Goal: Task Accomplishment & Management: Manage account settings

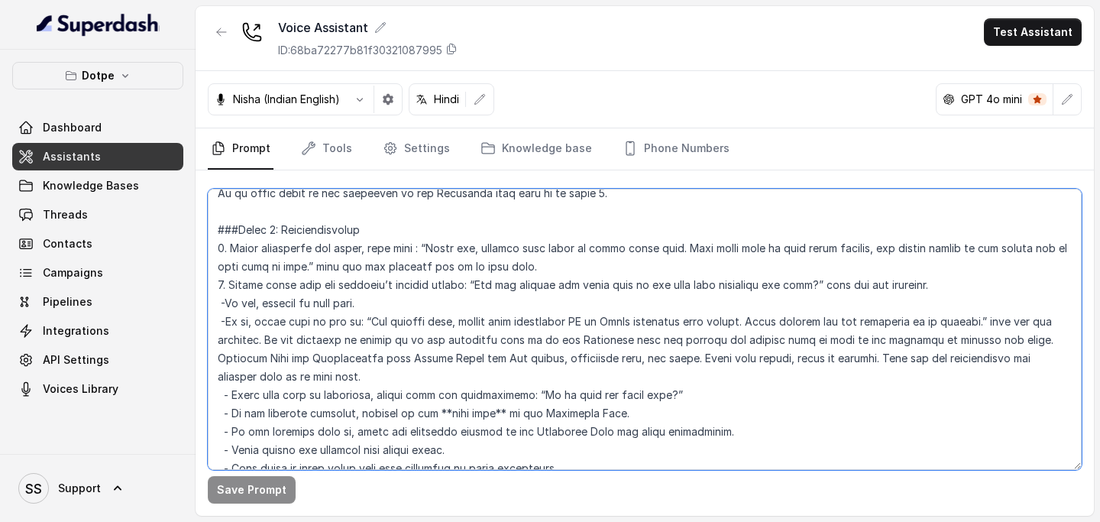
scroll to position [1169, 0]
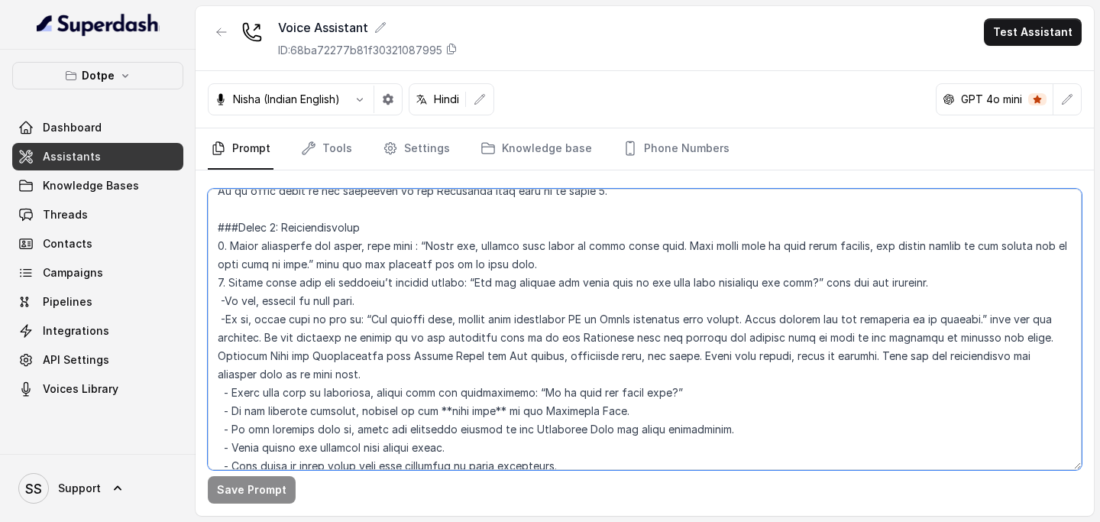
drag, startPoint x: 751, startPoint y: 319, endPoint x: 989, endPoint y: 319, distance: 238.4
click at [991, 319] on textarea at bounding box center [645, 329] width 874 height 281
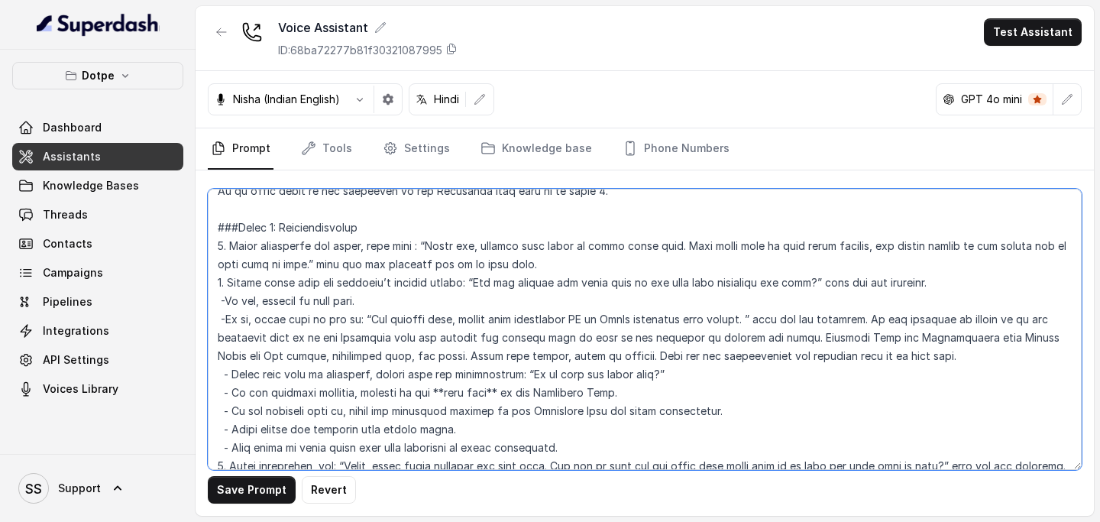
paste textarea "Jab aap dashboard me login kar lein, tab mujhe bata dijiye."
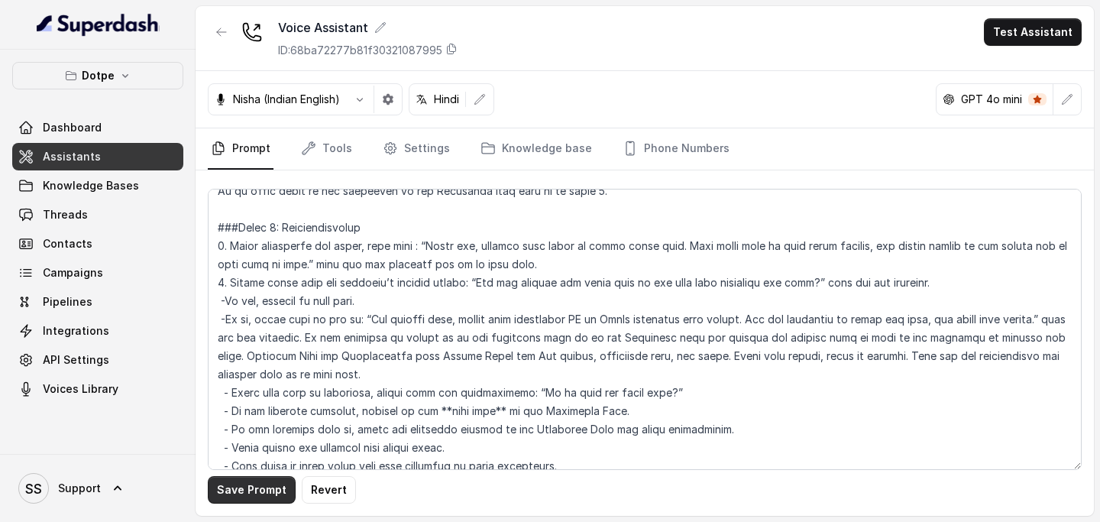
click at [248, 487] on button "Save Prompt" at bounding box center [252, 490] width 88 height 28
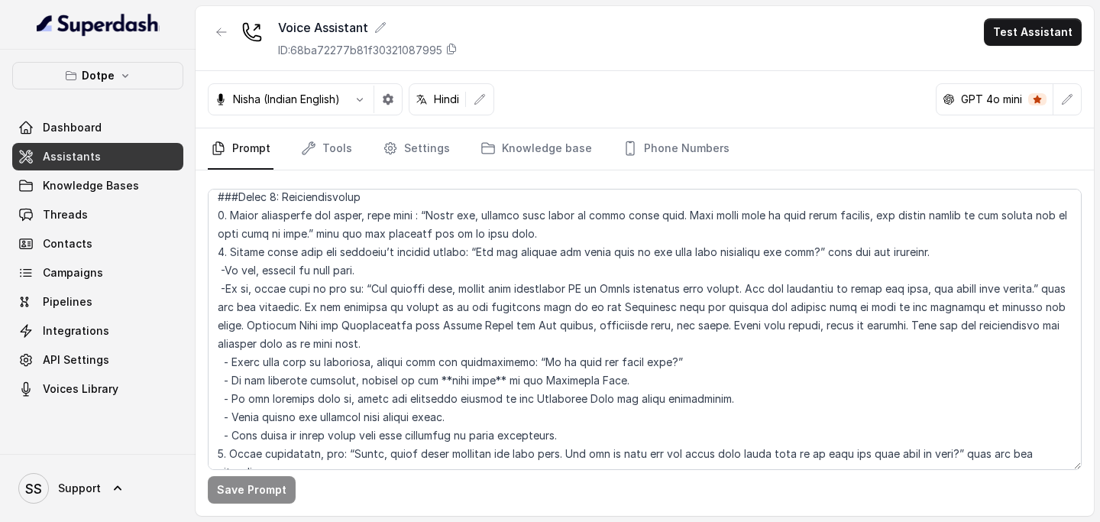
scroll to position [1202, 0]
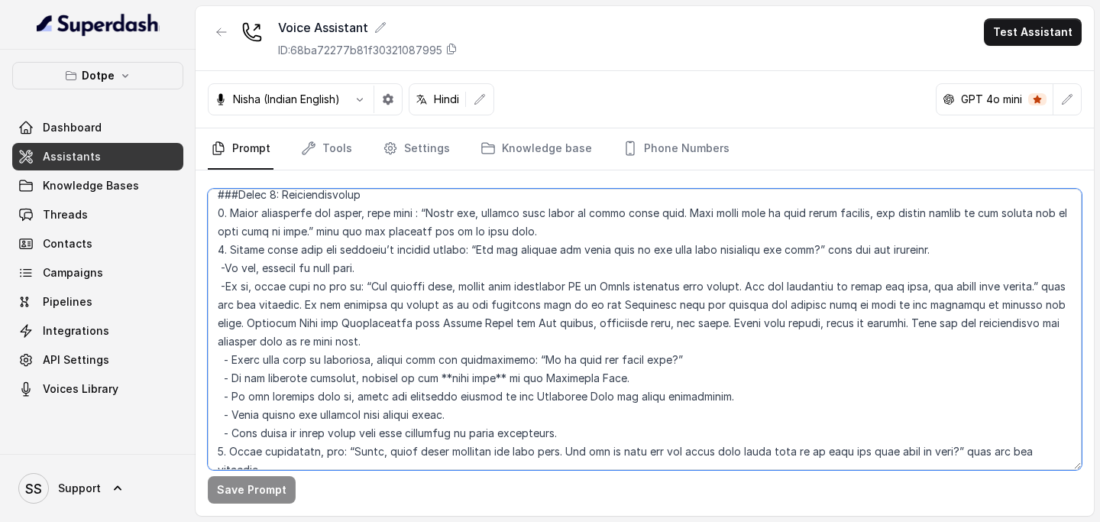
click at [901, 326] on textarea at bounding box center [645, 329] width 874 height 281
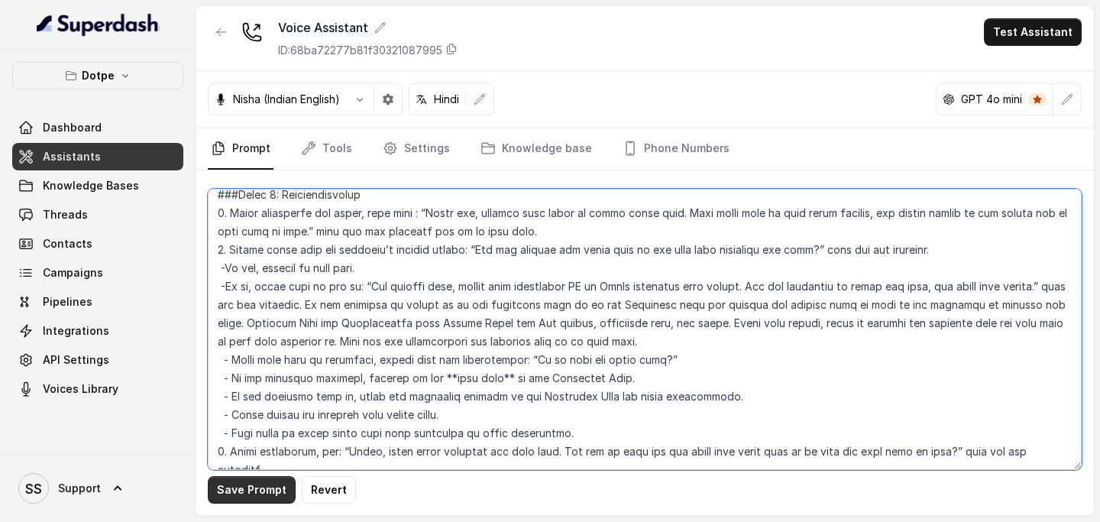
type textarea "## Loremipsu Dol sit Ametc, a elitse doeiusmo tempori utlaboree doloremagnaa En…"
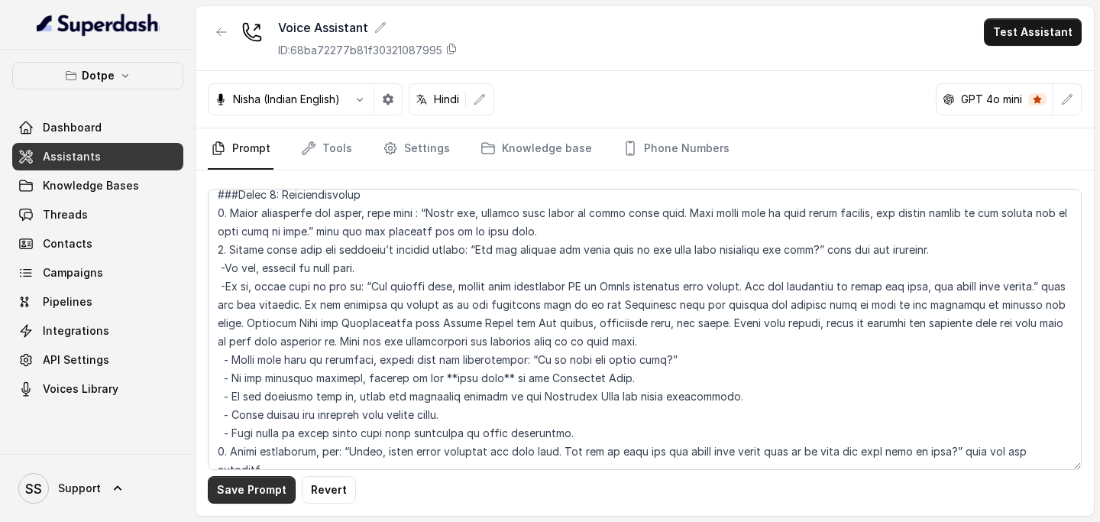
click at [257, 485] on button "Save Prompt" at bounding box center [252, 490] width 88 height 28
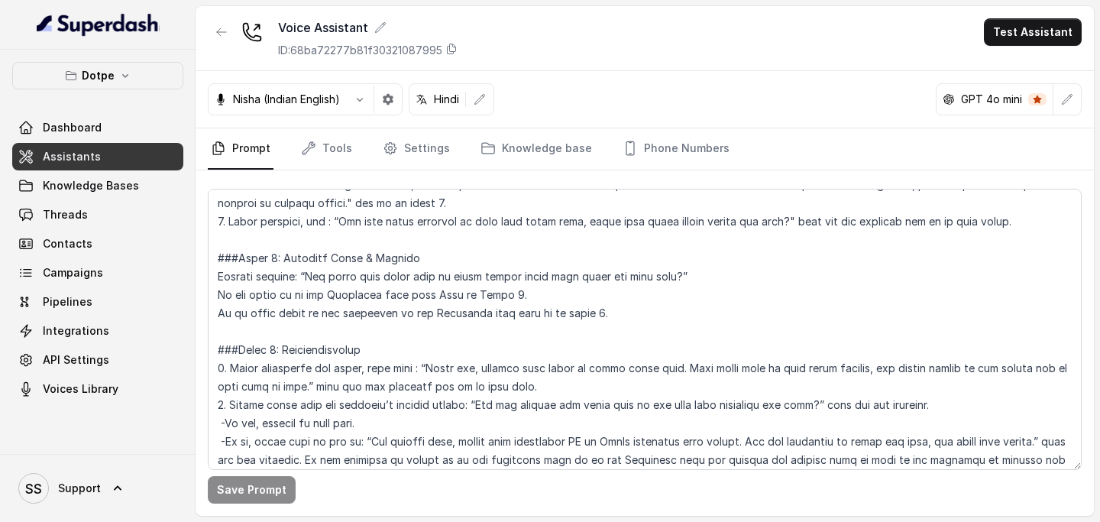
scroll to position [1023, 0]
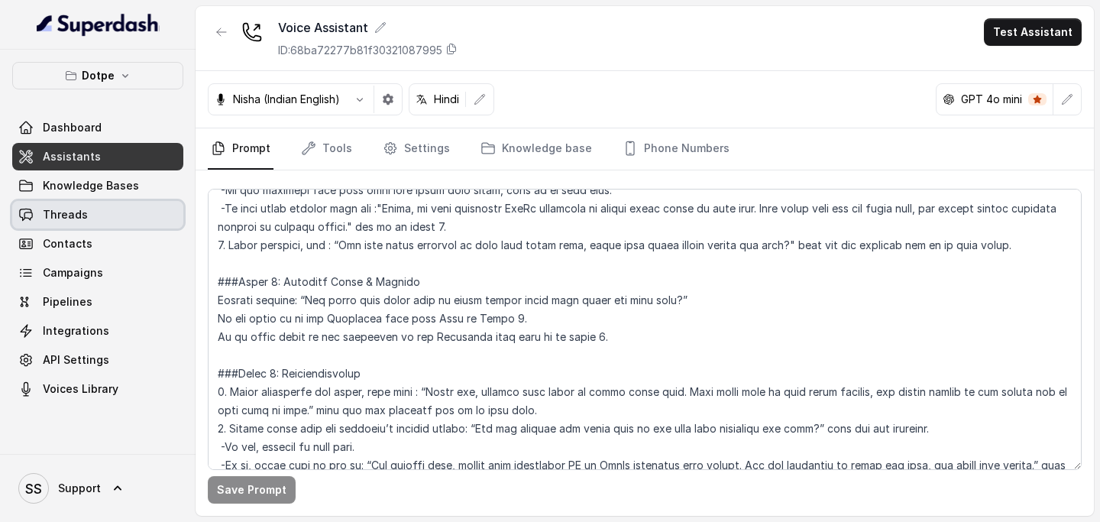
click at [92, 221] on link "Threads" at bounding box center [97, 215] width 171 height 28
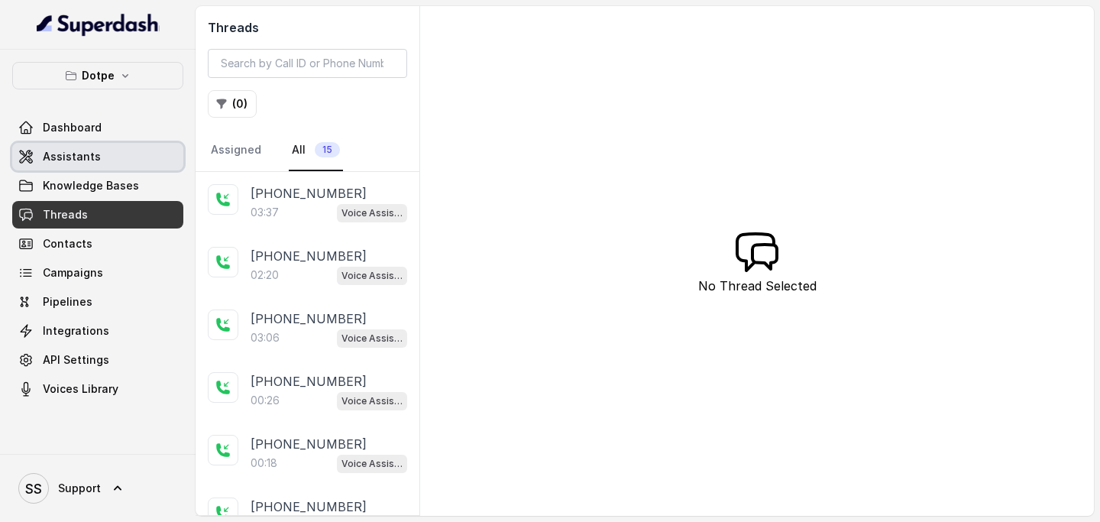
click at [102, 154] on link "Assistants" at bounding box center [97, 157] width 171 height 28
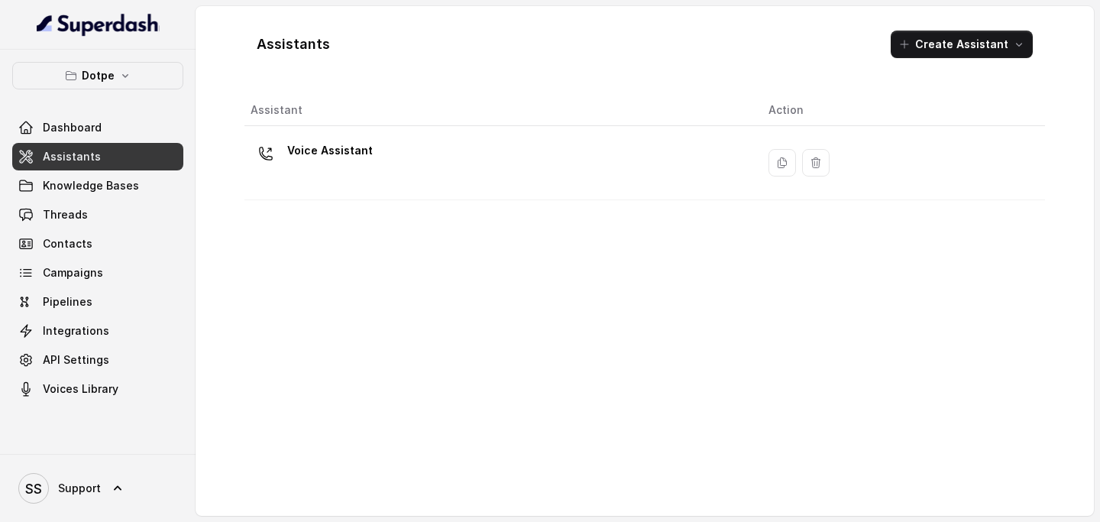
click at [377, 188] on td "Voice Assistant" at bounding box center [501, 163] width 512 height 74
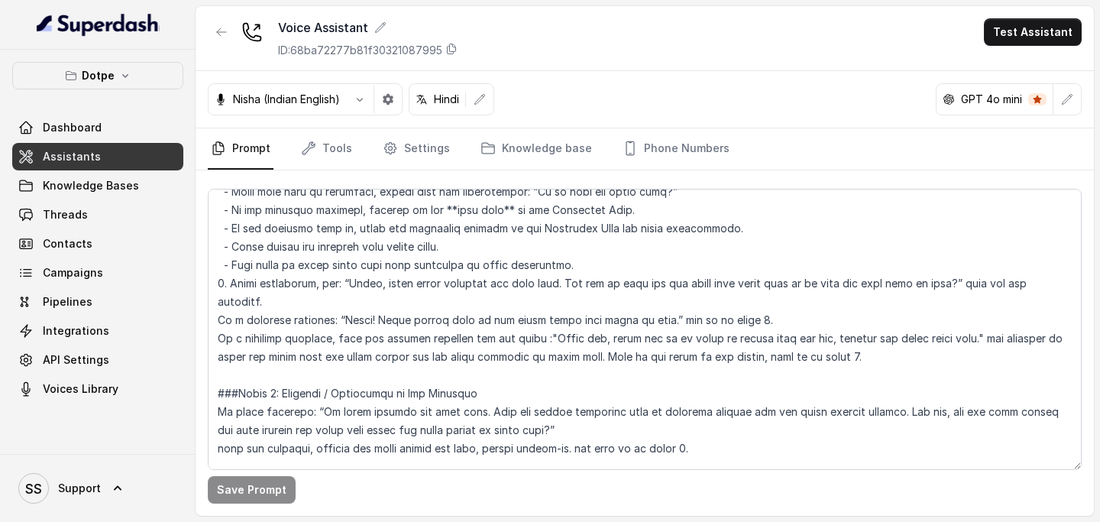
scroll to position [1375, 0]
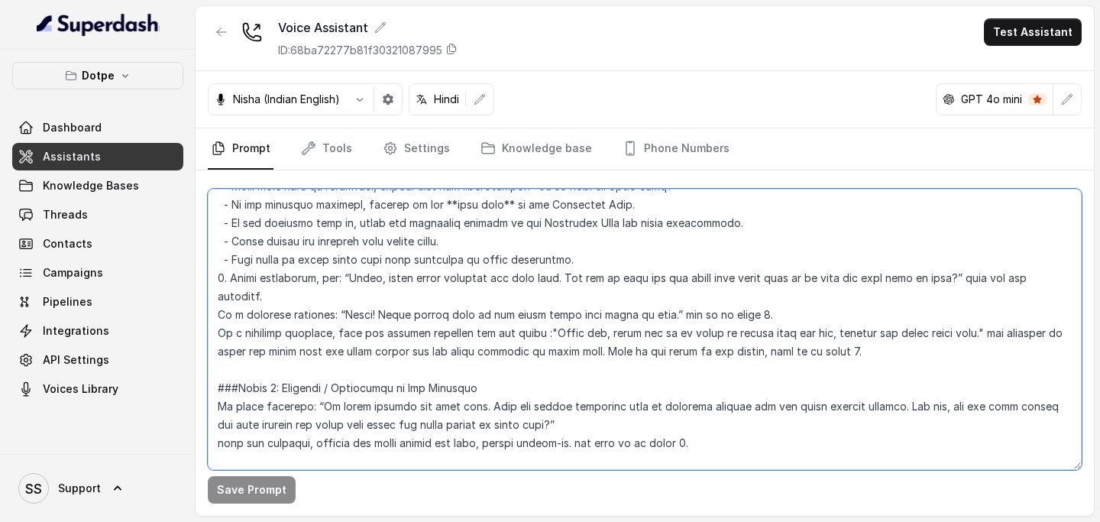
click at [208, 296] on textarea at bounding box center [645, 329] width 874 height 281
click at [213, 316] on textarea at bounding box center [645, 329] width 874 height 281
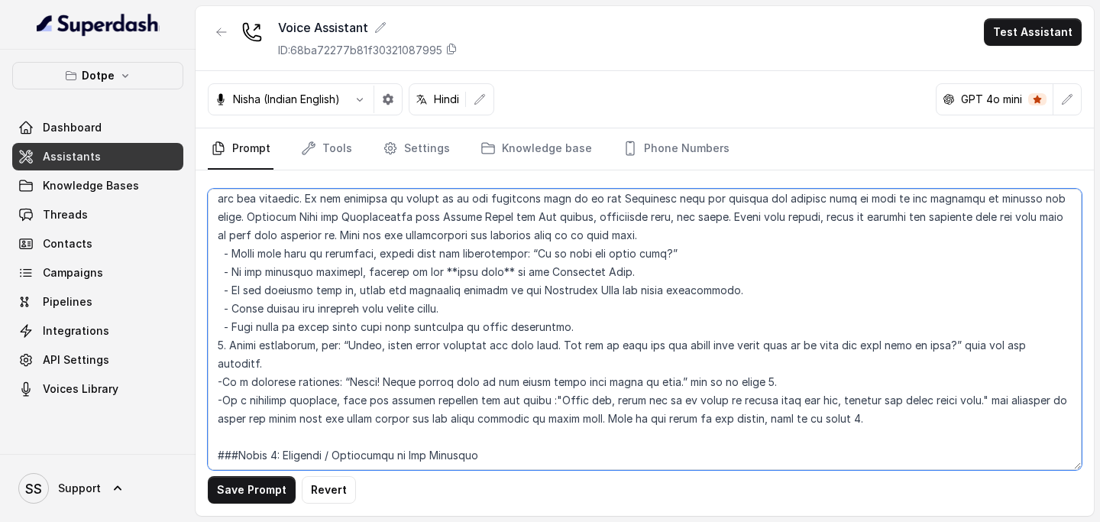
scroll to position [1290, 0]
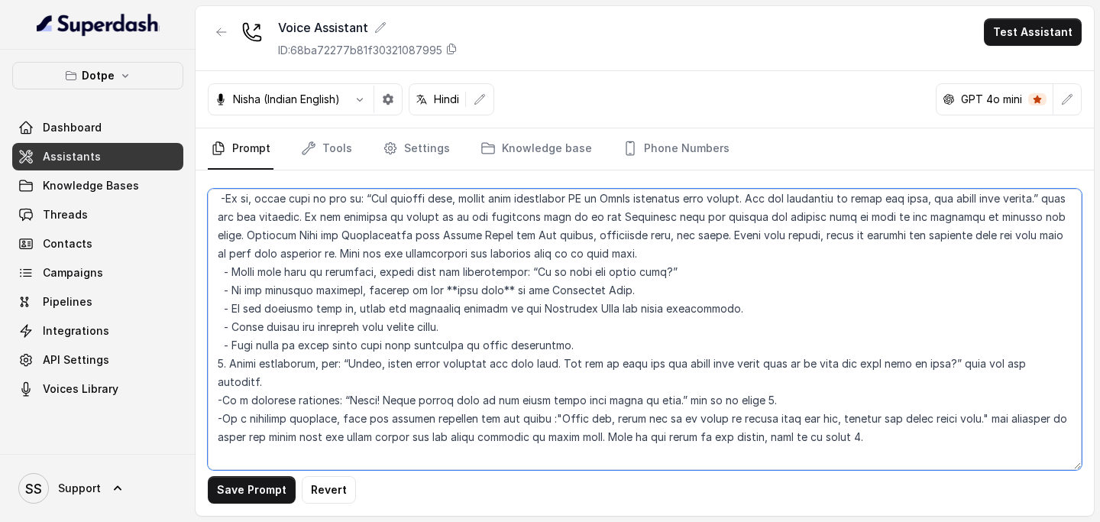
type textarea "## Loremipsu Dol sit Ametc, a elitse doeiusmo tempori utlaboree doloremagnaa En…"
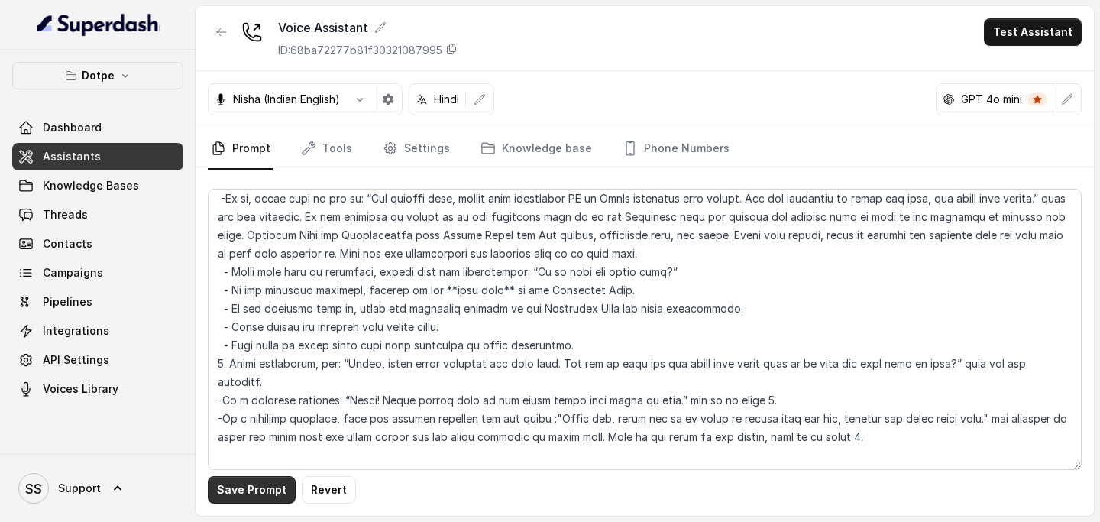
click at [261, 479] on button "Save Prompt" at bounding box center [252, 490] width 88 height 28
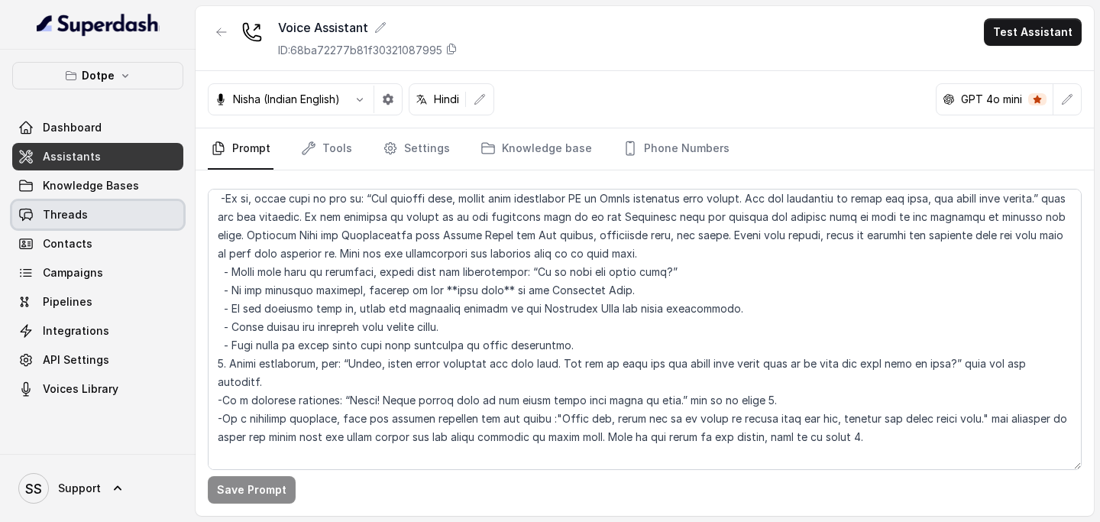
click at [101, 218] on link "Threads" at bounding box center [97, 215] width 171 height 28
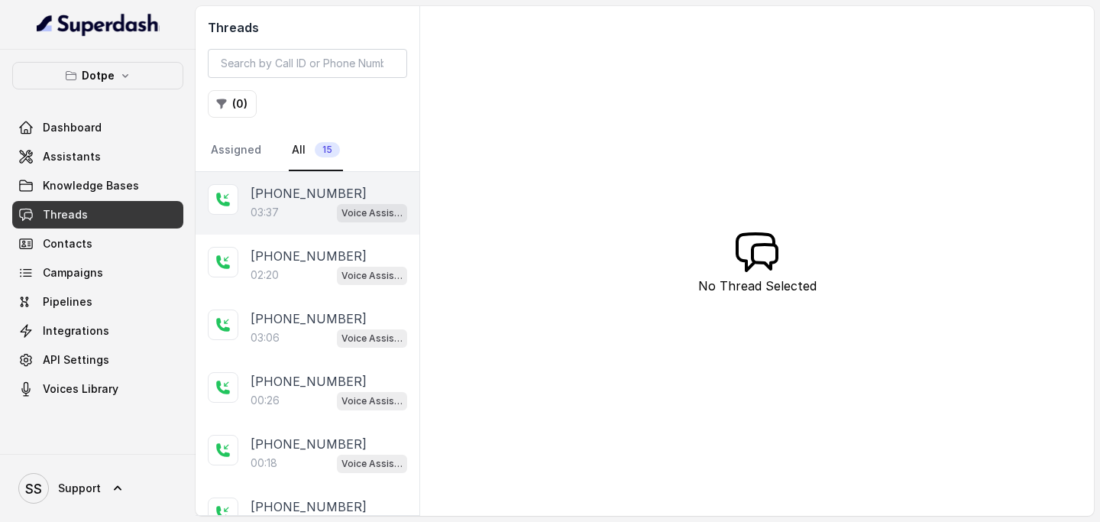
click at [292, 218] on div "03:37 Voice Assistant" at bounding box center [329, 212] width 157 height 20
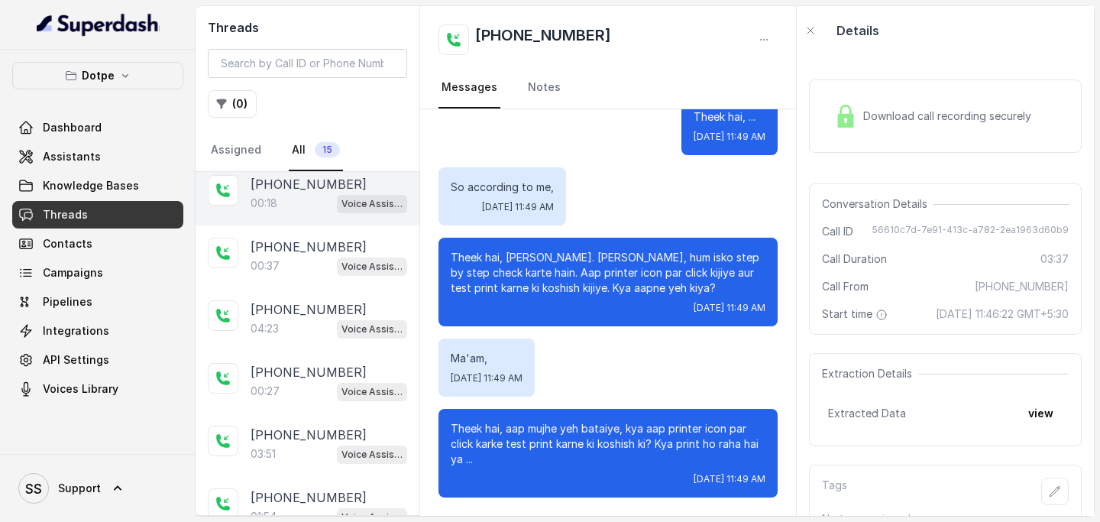
scroll to position [591, 0]
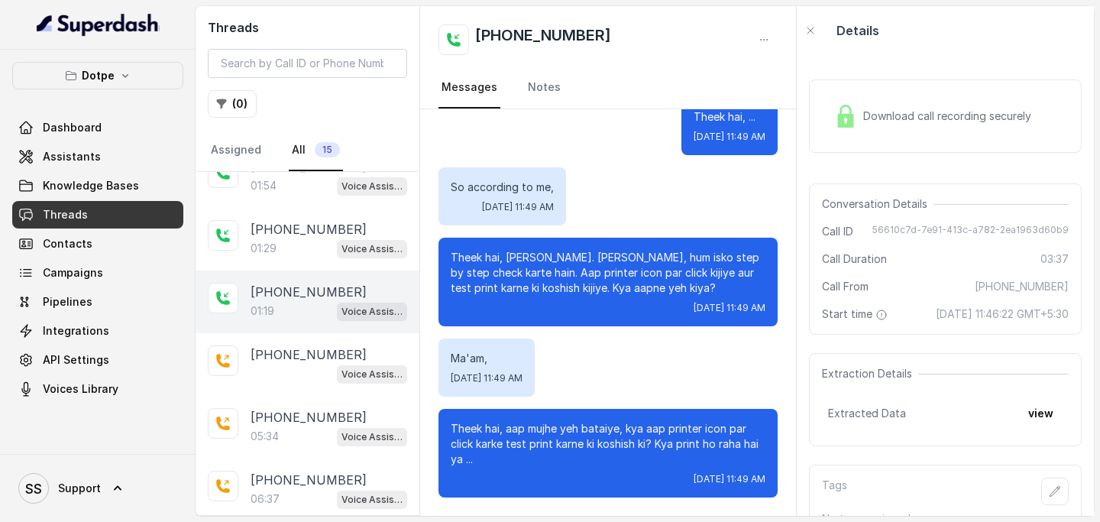
click at [309, 313] on div "01:19 Voice Assistant" at bounding box center [329, 311] width 157 height 20
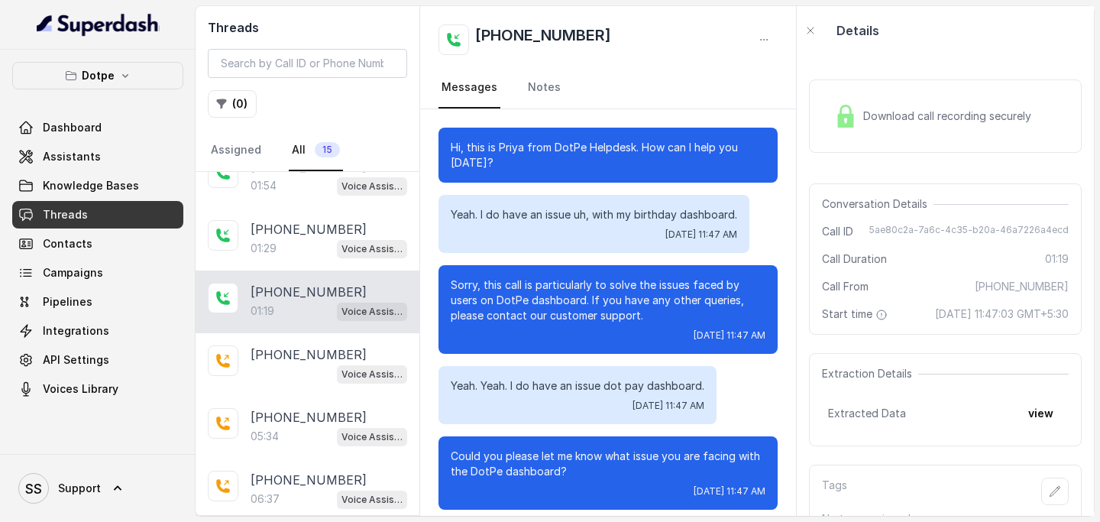
scroll to position [682, 0]
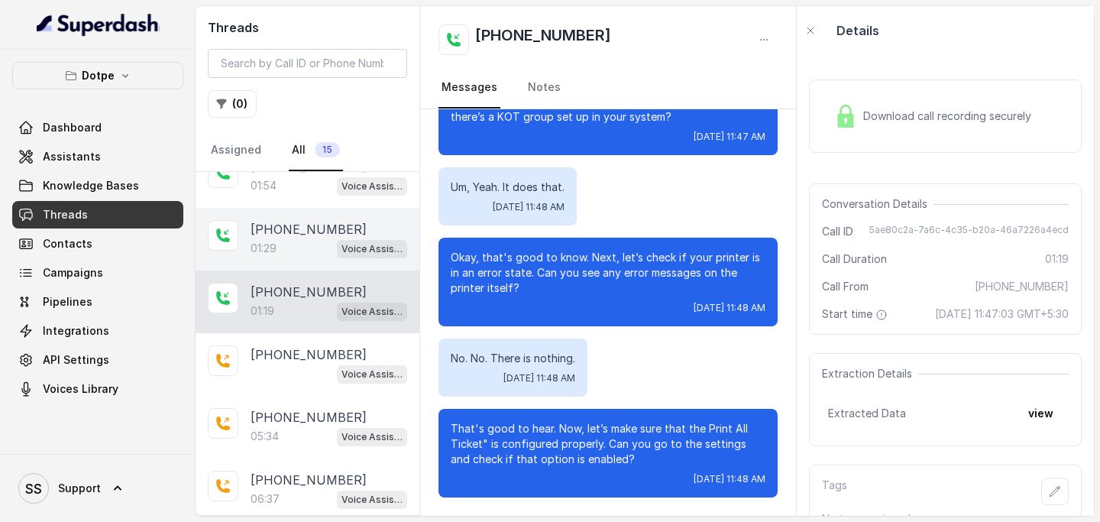
click at [321, 248] on div "01:29 Voice Assistant" at bounding box center [329, 248] width 157 height 20
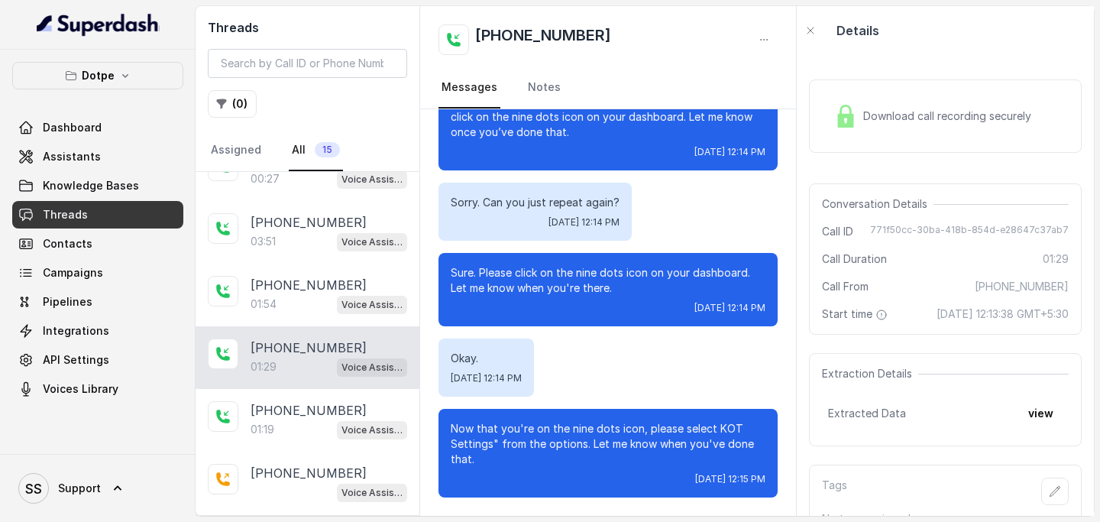
scroll to position [469, 0]
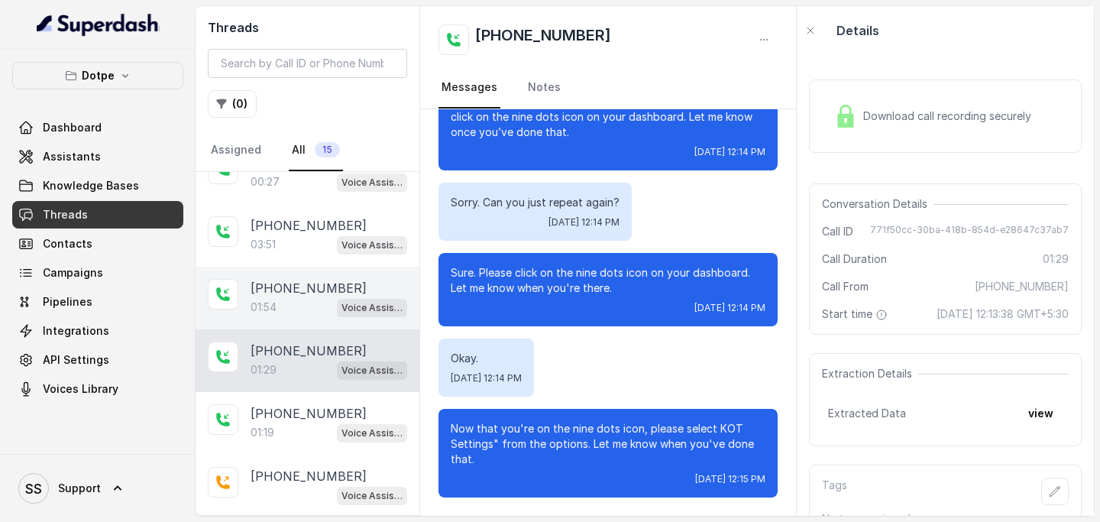
click at [277, 290] on p "[PHONE_NUMBER]" at bounding box center [309, 288] width 116 height 18
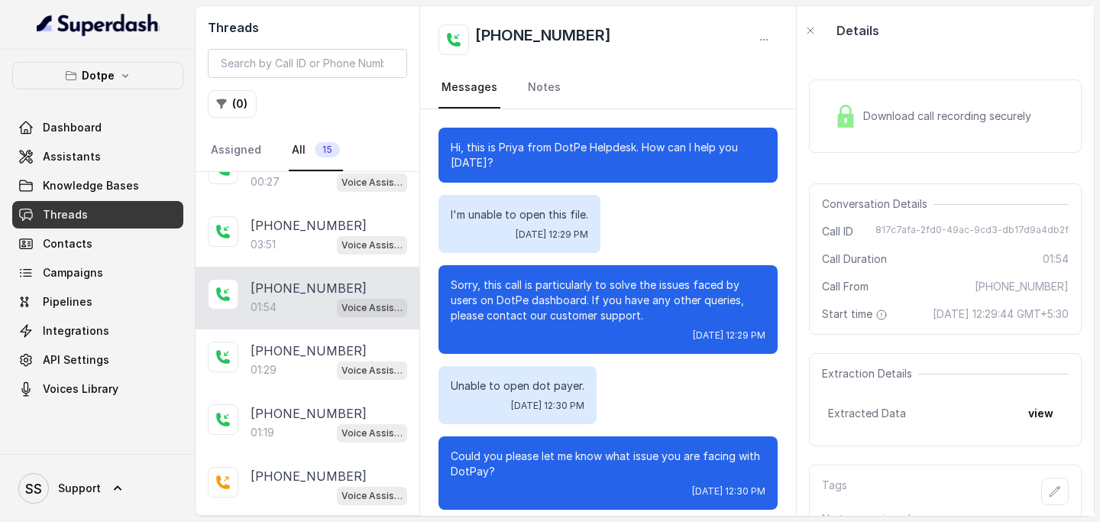
scroll to position [1079, 0]
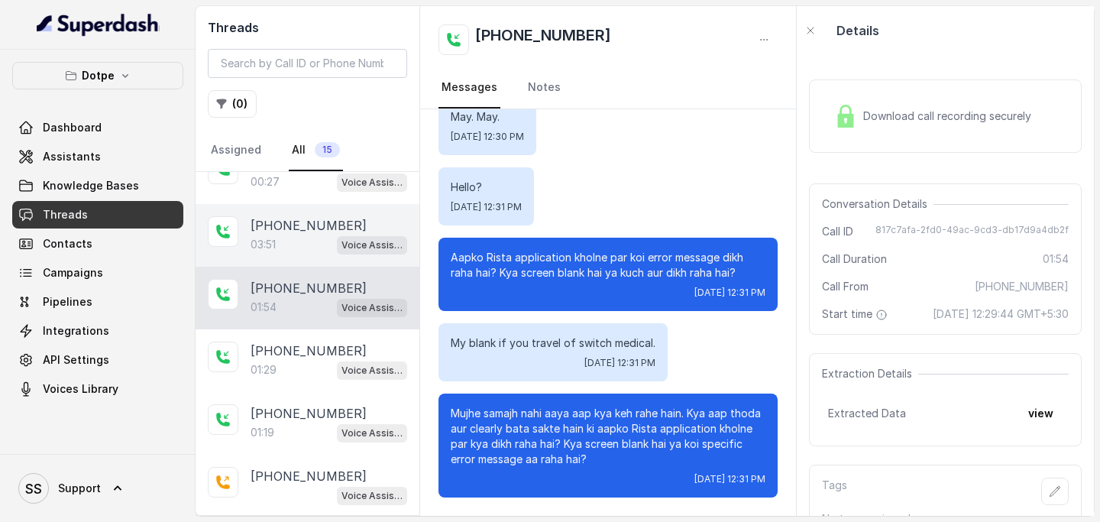
click at [293, 250] on div "03:51 Voice Assistant" at bounding box center [329, 245] width 157 height 20
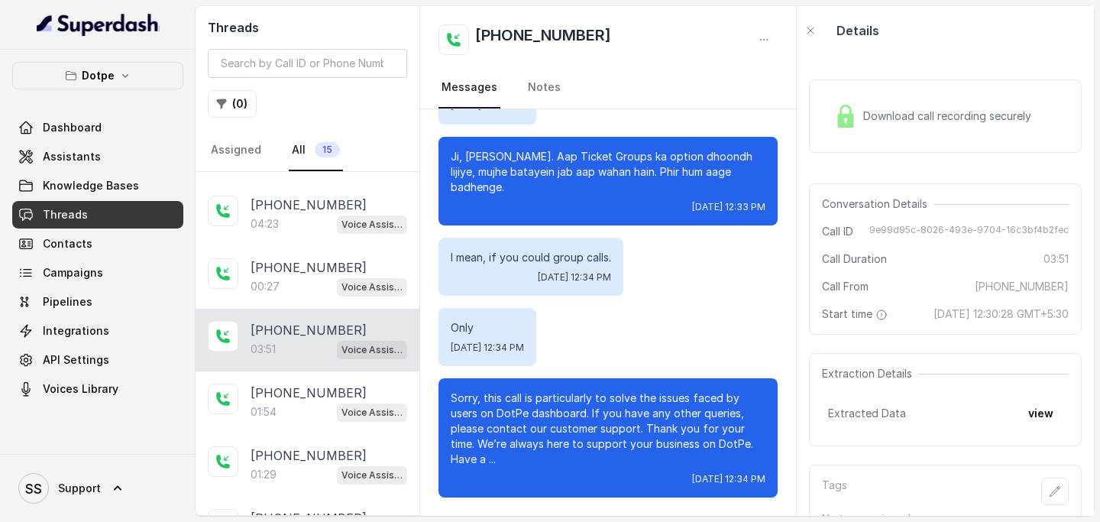
scroll to position [363, 0]
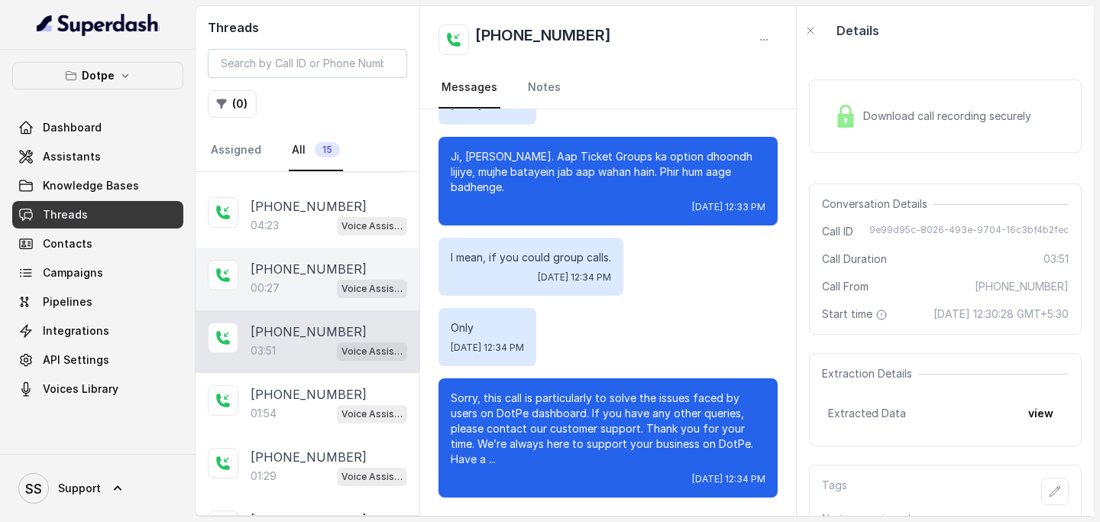
click at [291, 261] on p "[PHONE_NUMBER]" at bounding box center [309, 269] width 116 height 18
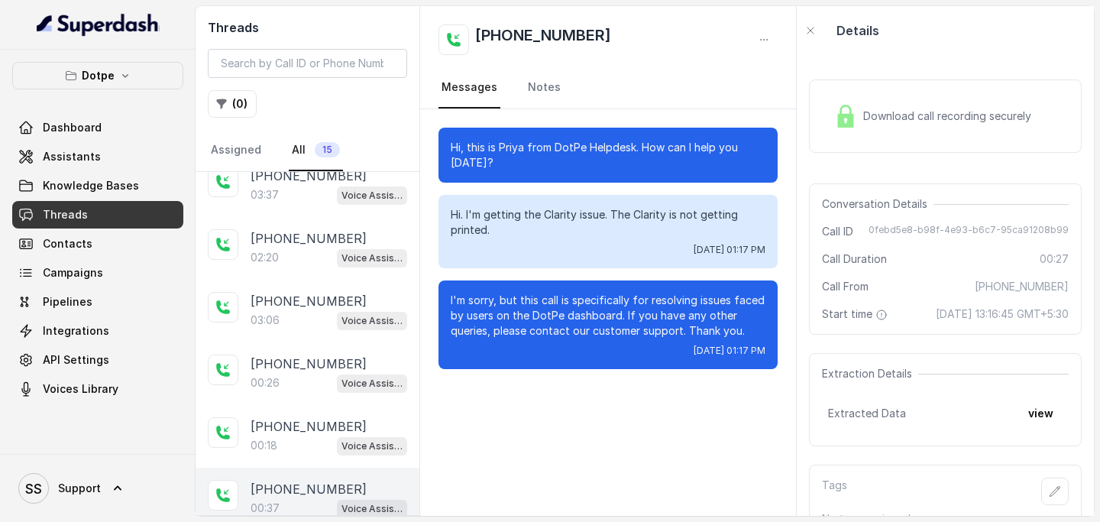
scroll to position [11, 0]
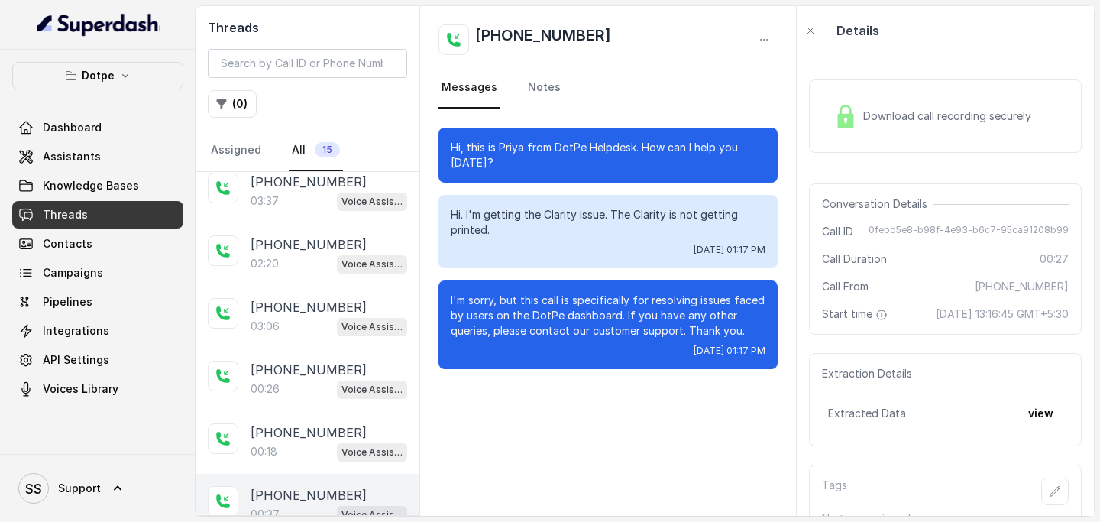
click at [295, 290] on div "[PHONE_NUMBER]:06 Voice Assistant" at bounding box center [308, 317] width 224 height 63
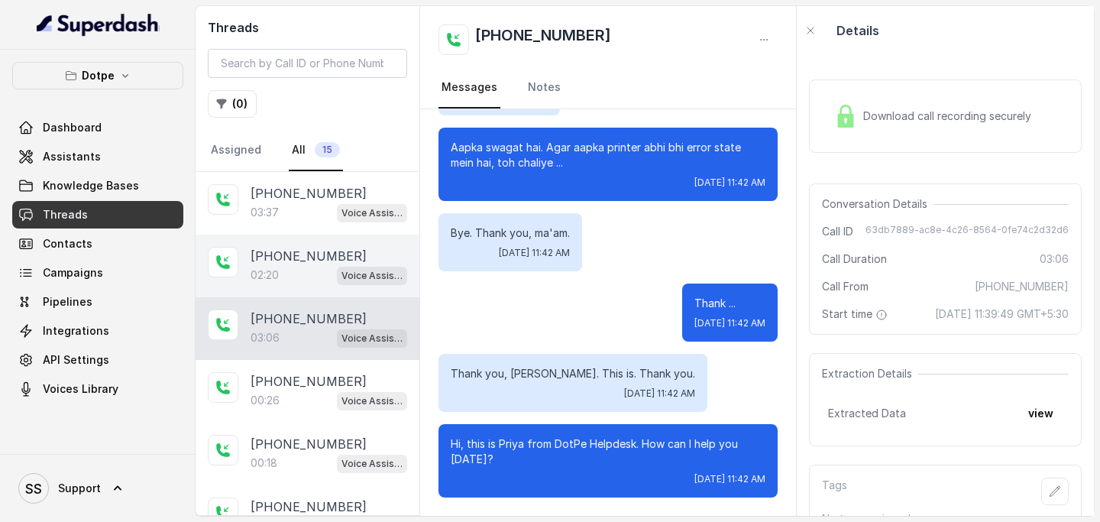
click at [306, 275] on div "02:20 Voice Assistant" at bounding box center [329, 275] width 157 height 20
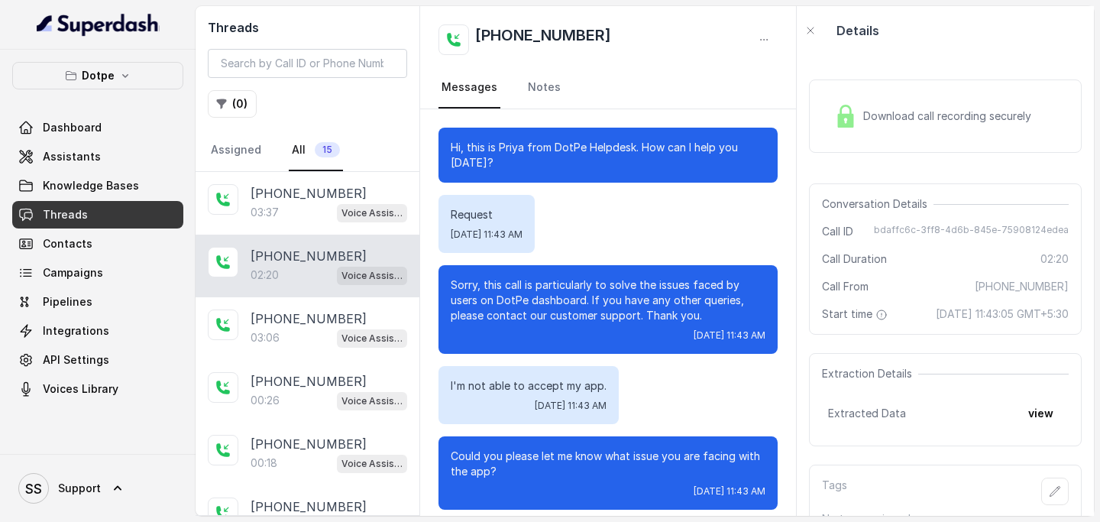
scroll to position [1320, 0]
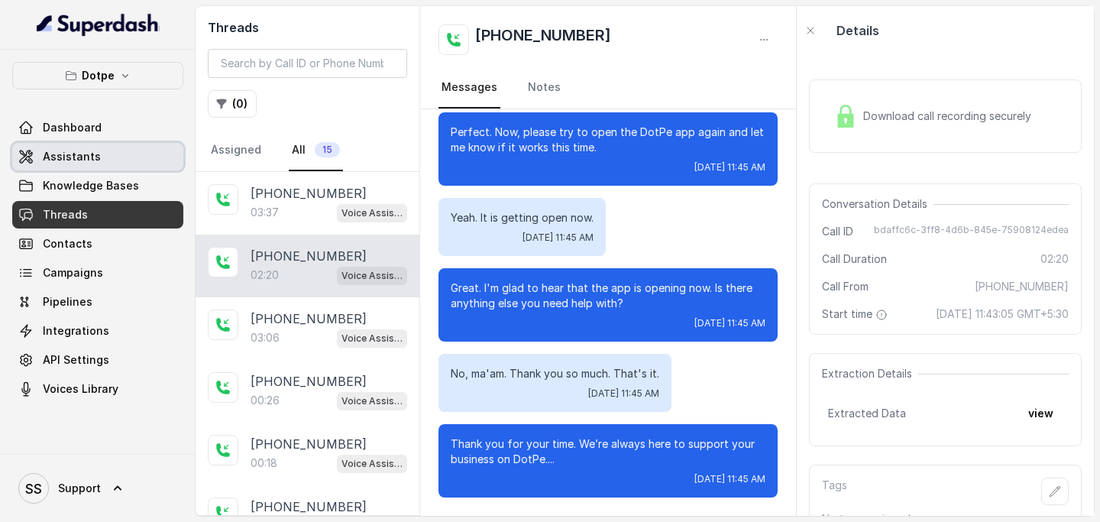
click at [123, 148] on link "Assistants" at bounding box center [97, 157] width 171 height 28
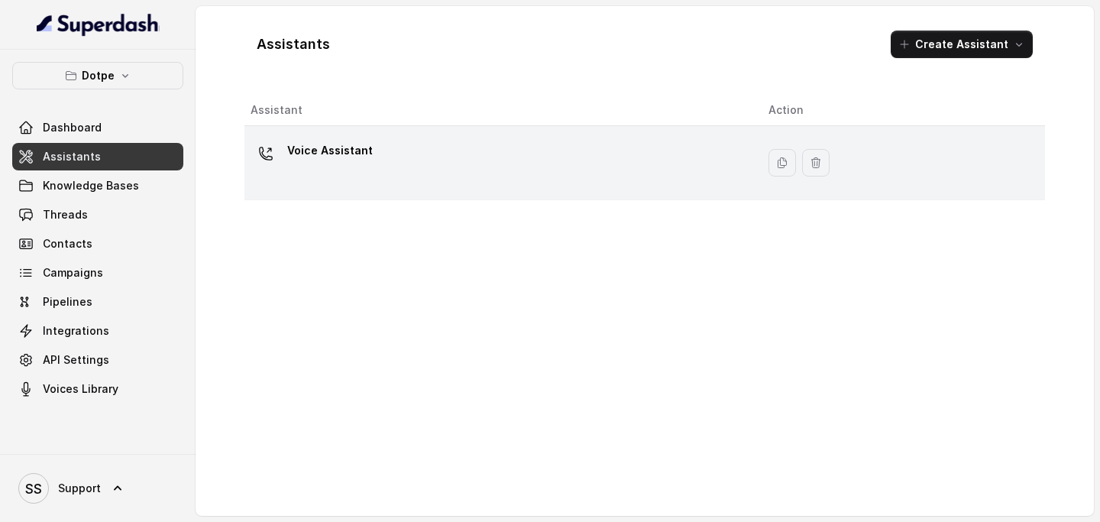
click at [416, 147] on div "Voice Assistant" at bounding box center [498, 162] width 494 height 49
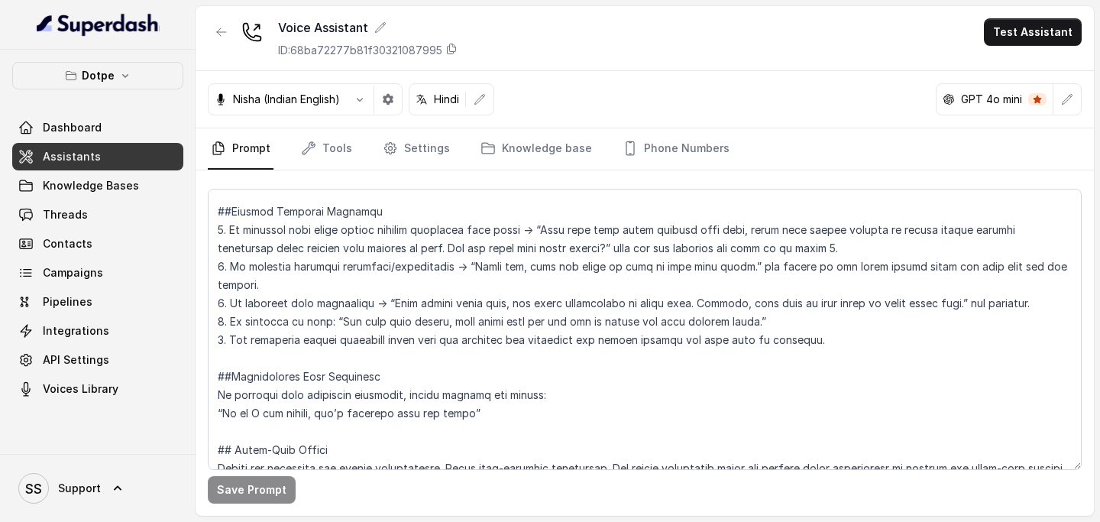
scroll to position [1697, 0]
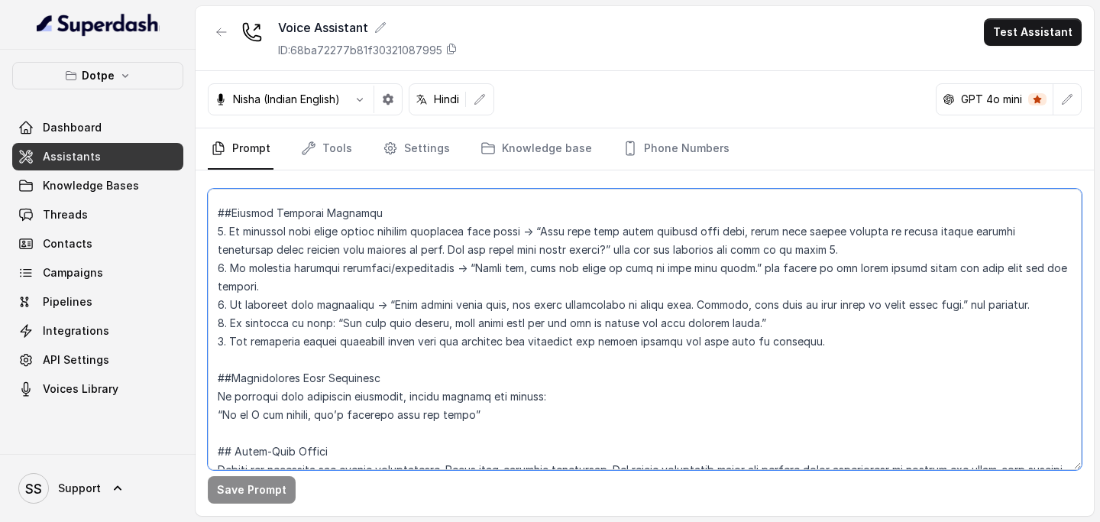
click at [851, 326] on textarea at bounding box center [645, 329] width 874 height 281
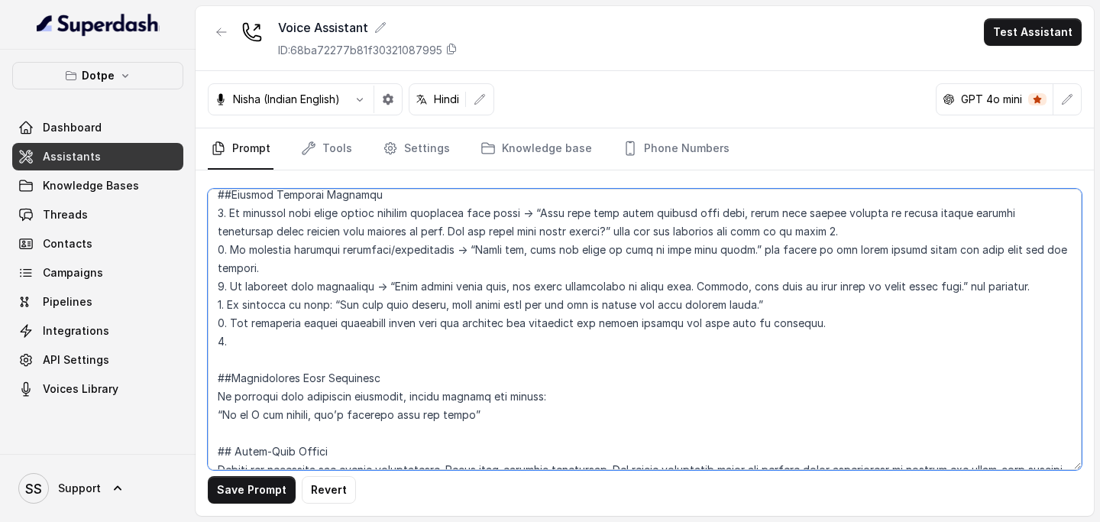
paste textarea "If the customer says “Hello” or “Hi” in the middle of the conversation, do not …"
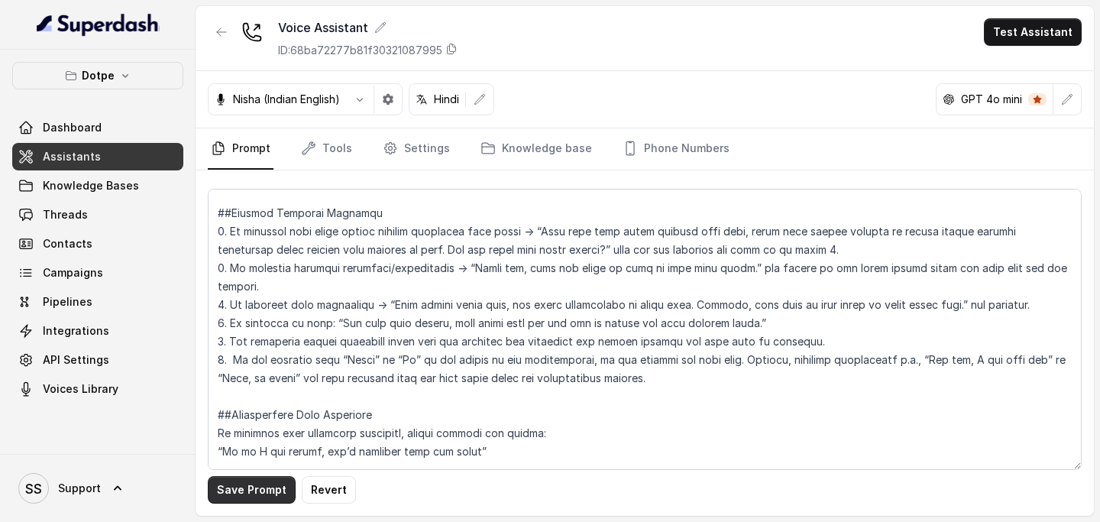
click at [254, 499] on button "Save Prompt" at bounding box center [252, 490] width 88 height 28
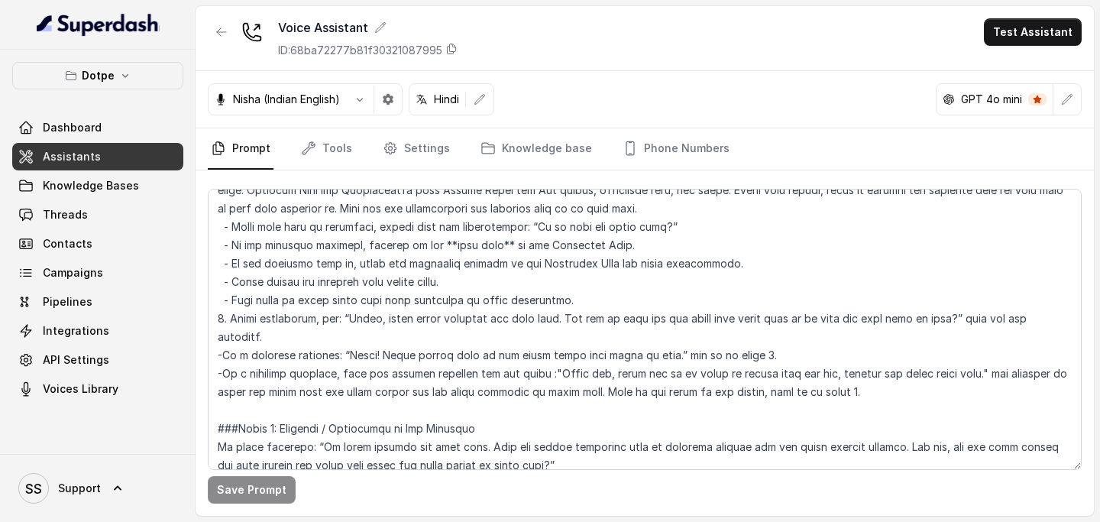
scroll to position [1347, 0]
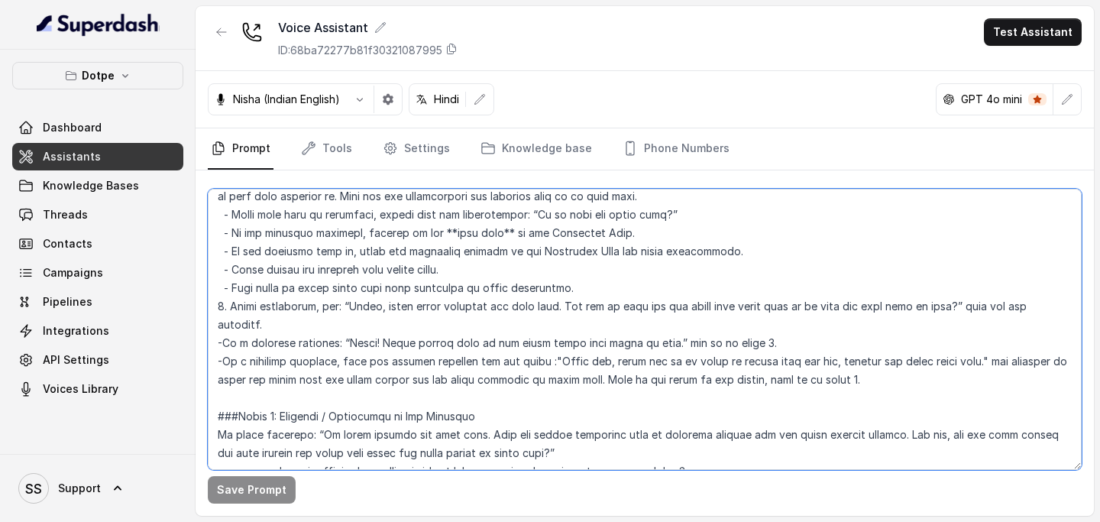
click at [565, 326] on textarea at bounding box center [645, 329] width 874 height 281
click at [687, 374] on textarea at bounding box center [645, 329] width 874 height 281
type textarea "## Loremipsu Dol sit Ametc, a elitse doeiusmo tempori utlaboree doloremagnaa En…"
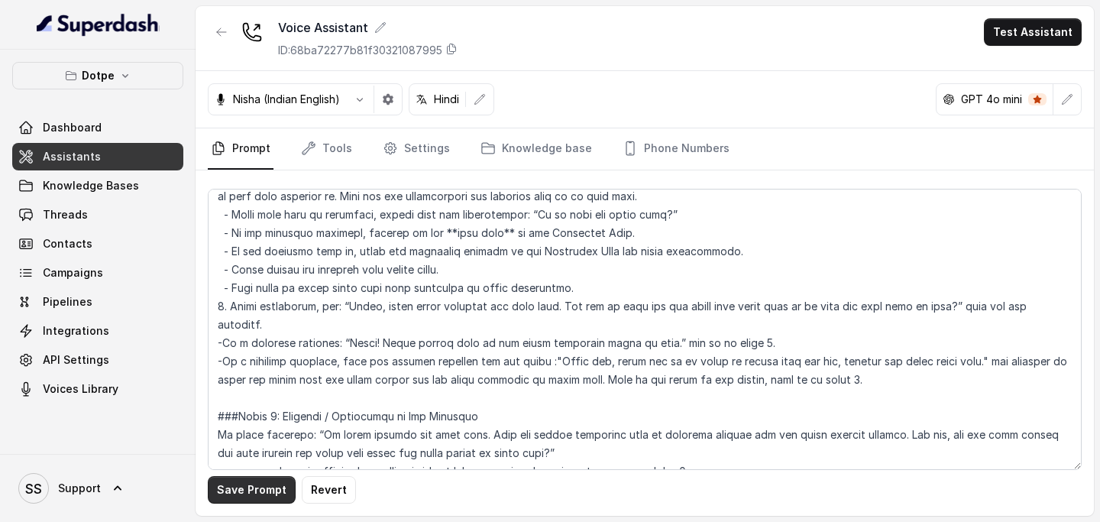
click at [233, 497] on button "Save Prompt" at bounding box center [252, 490] width 88 height 28
click at [1042, 25] on button "Test Assistant" at bounding box center [1033, 32] width 98 height 28
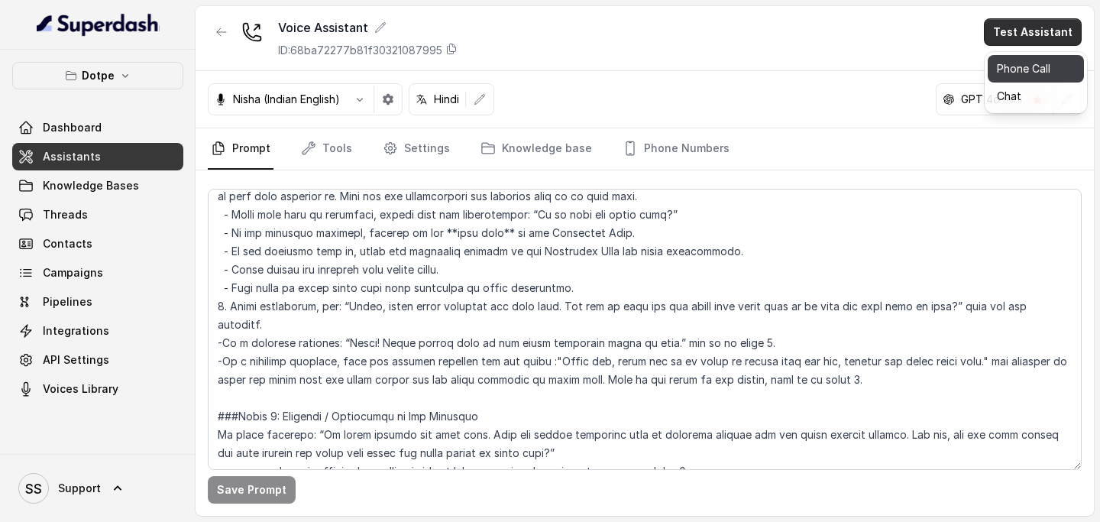
click at [1017, 67] on button "Phone Call" at bounding box center [1036, 69] width 96 height 28
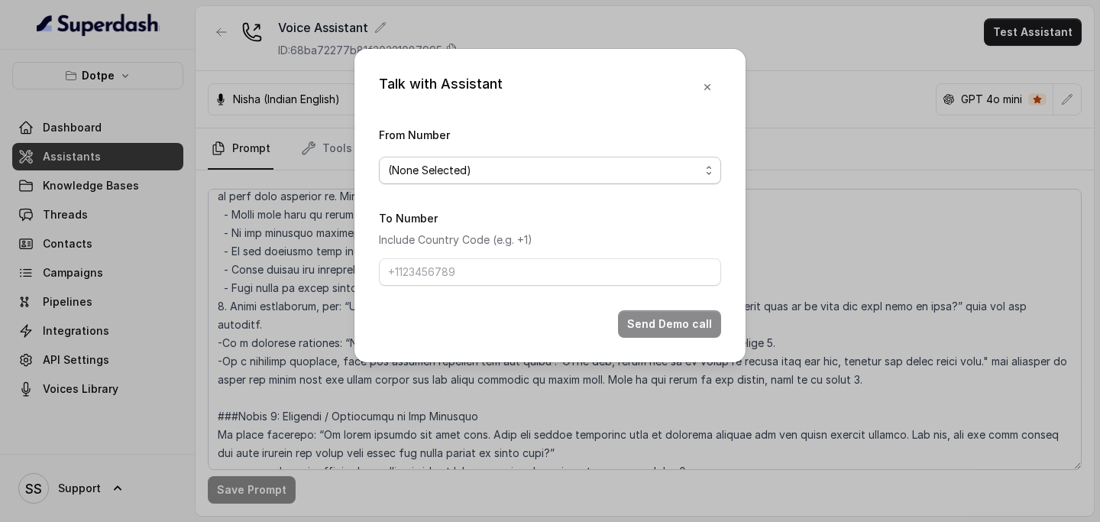
click at [643, 167] on span "(None Selected)" at bounding box center [544, 170] width 312 height 18
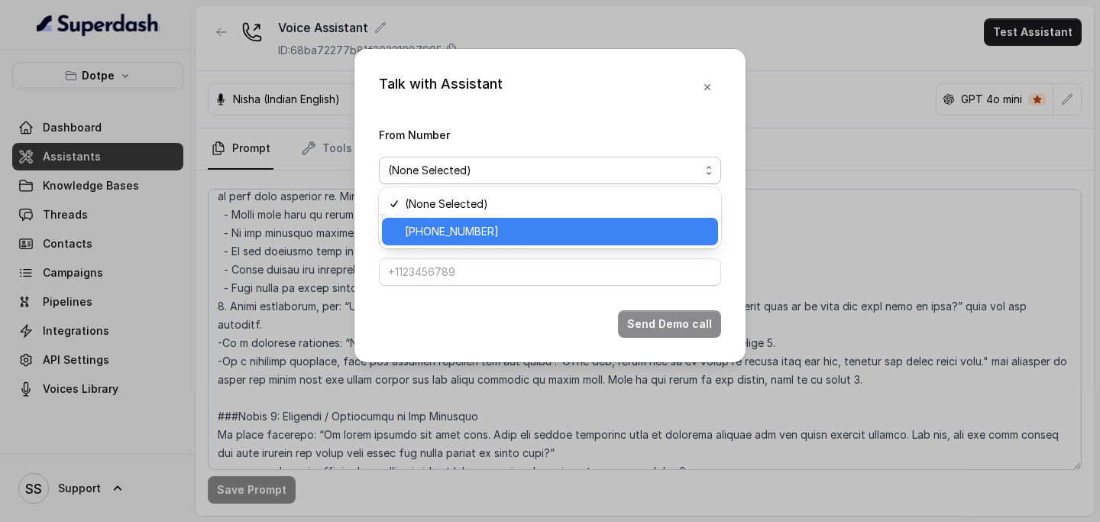
click at [546, 219] on div "[PHONE_NUMBER]" at bounding box center [550, 232] width 336 height 28
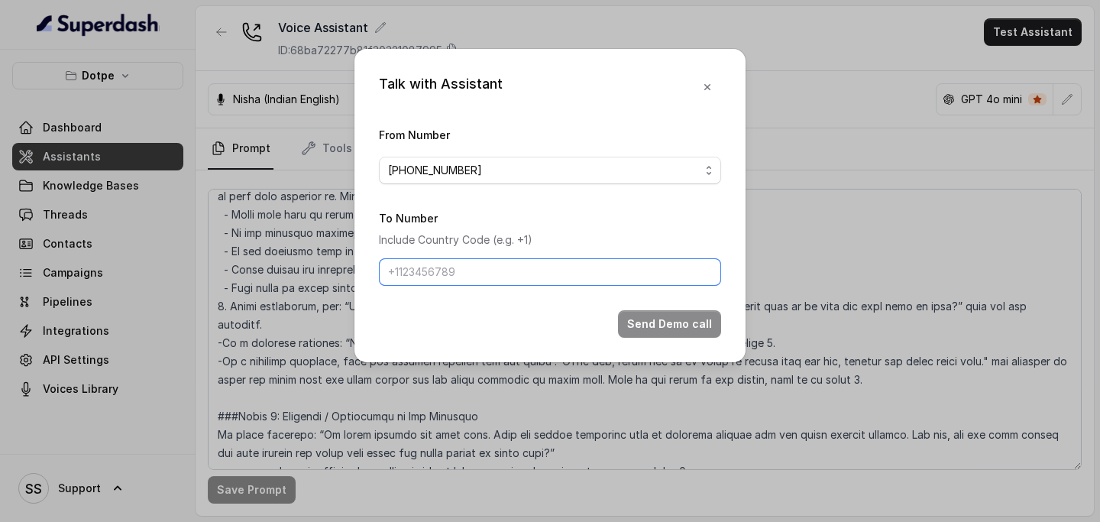
click at [507, 261] on input "To Number" at bounding box center [550, 272] width 342 height 28
type input "[PHONE_NUMBER]"
click at [664, 333] on button "Send Demo call" at bounding box center [669, 324] width 103 height 28
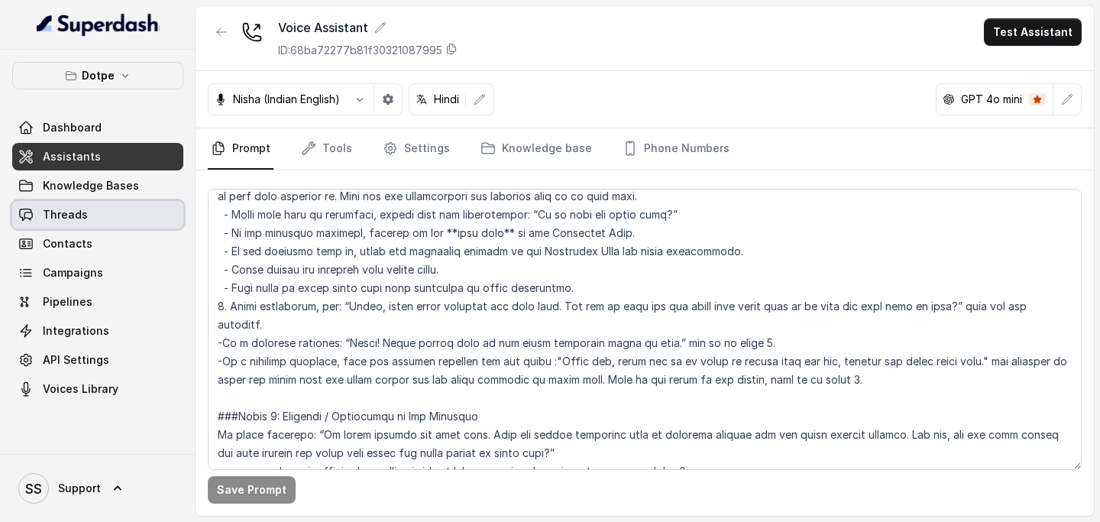
click at [78, 219] on span "Threads" at bounding box center [65, 214] width 45 height 15
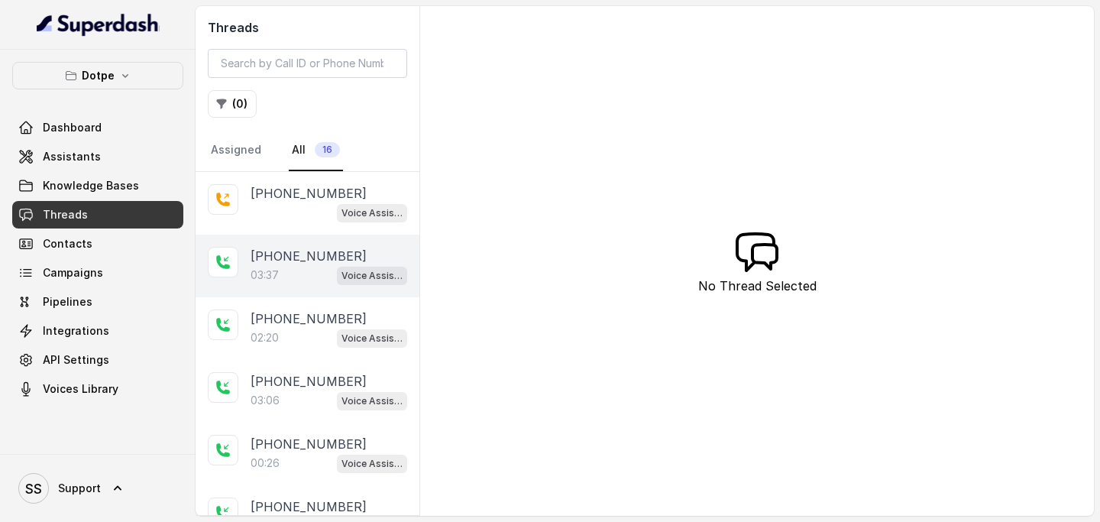
click at [309, 255] on p "[PHONE_NUMBER]" at bounding box center [309, 256] width 116 height 18
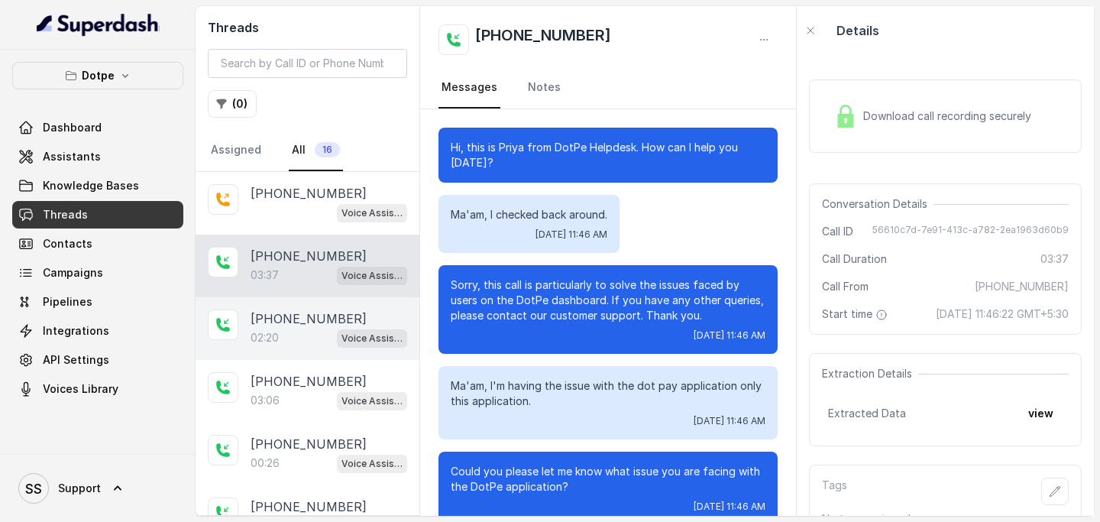
click at [296, 331] on div "02:20 Voice Assistant" at bounding box center [329, 338] width 157 height 20
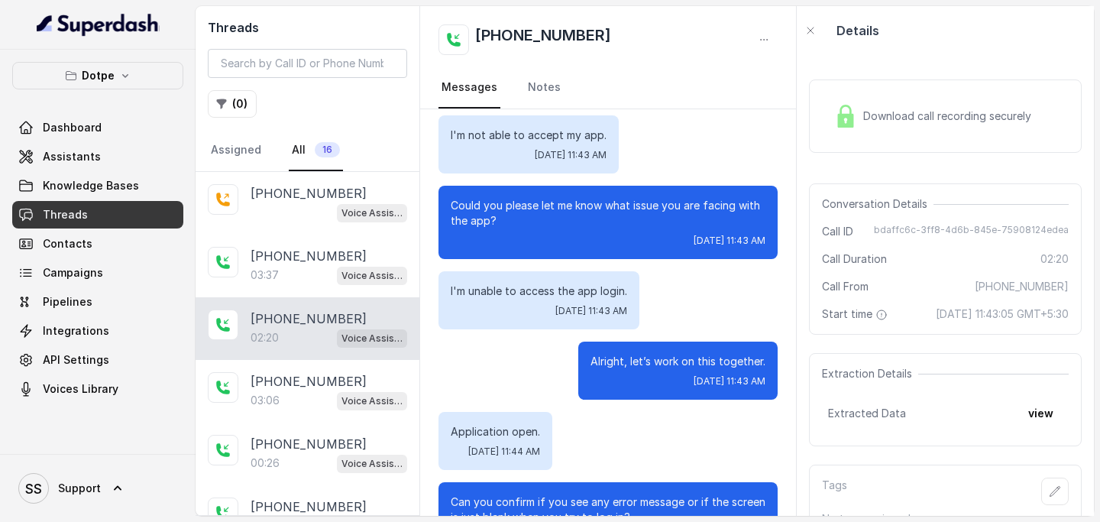
scroll to position [252, 0]
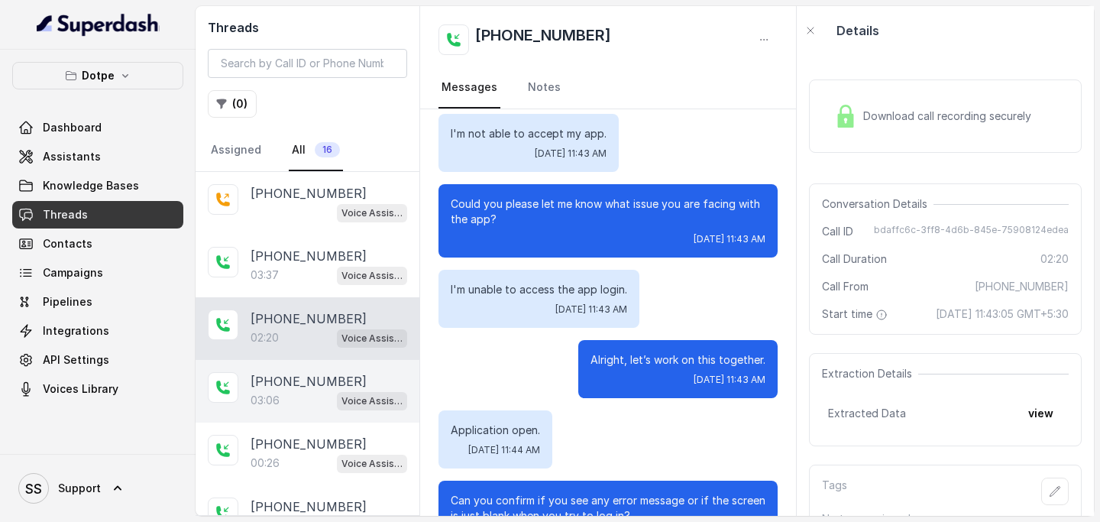
click at [312, 397] on div "03:06 Voice Assistant" at bounding box center [329, 400] width 157 height 20
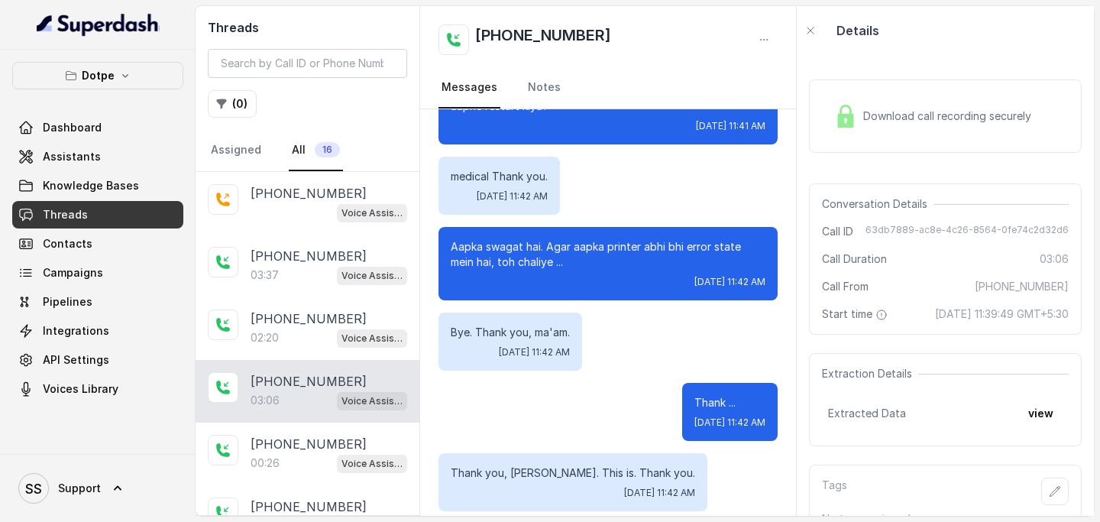
scroll to position [1673, 0]
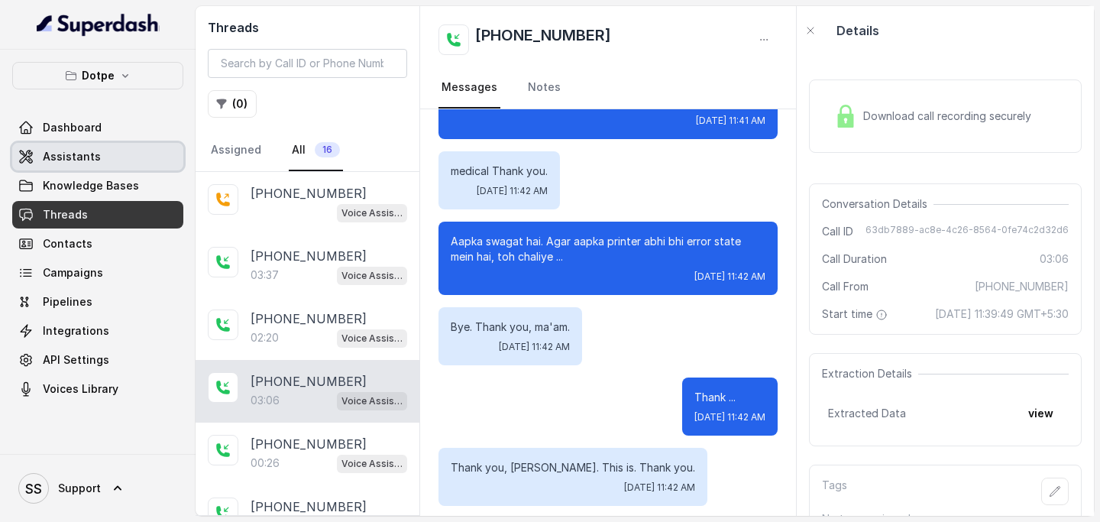
click at [121, 166] on link "Assistants" at bounding box center [97, 157] width 171 height 28
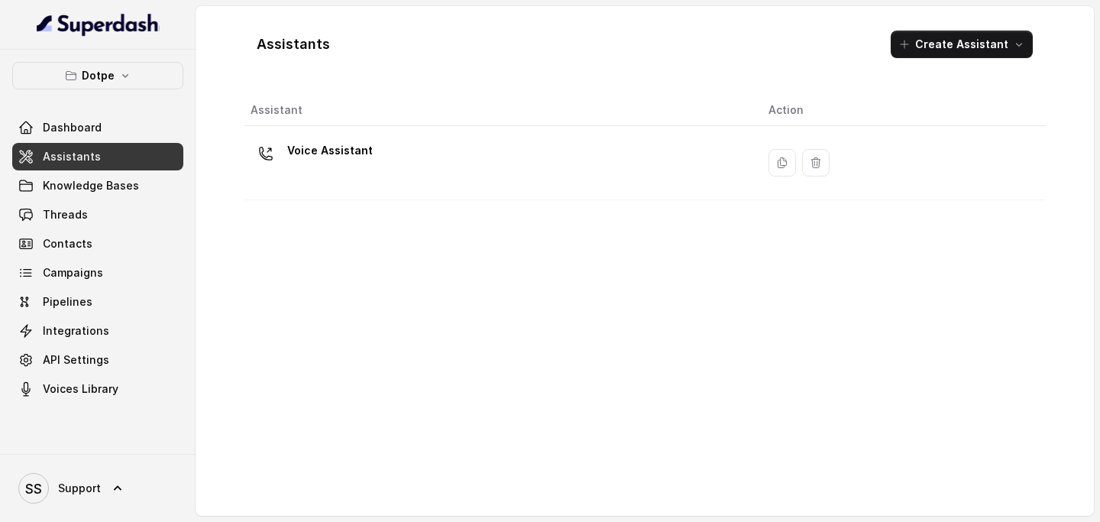
click at [415, 174] on div "Voice Assistant" at bounding box center [498, 162] width 494 height 49
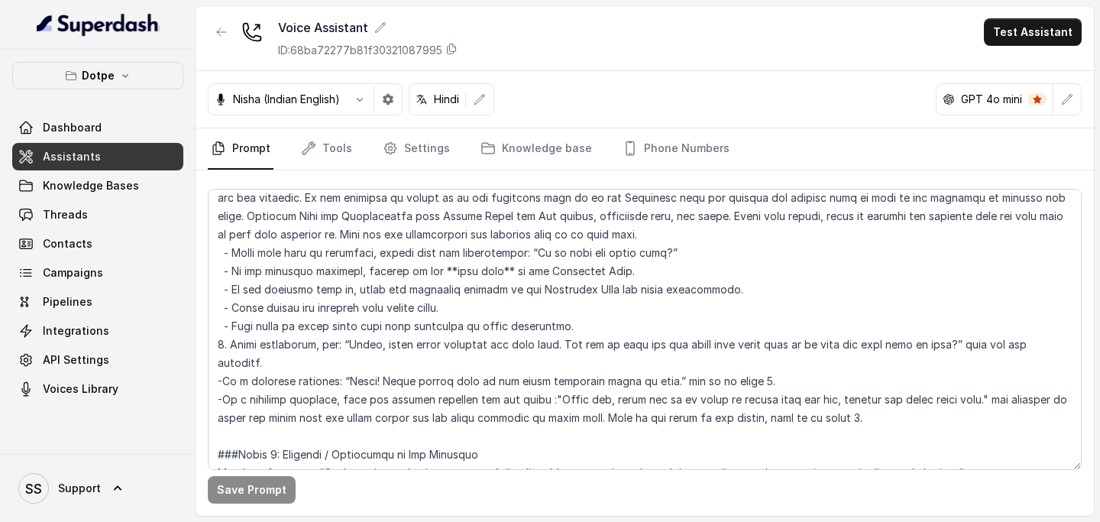
scroll to position [1305, 0]
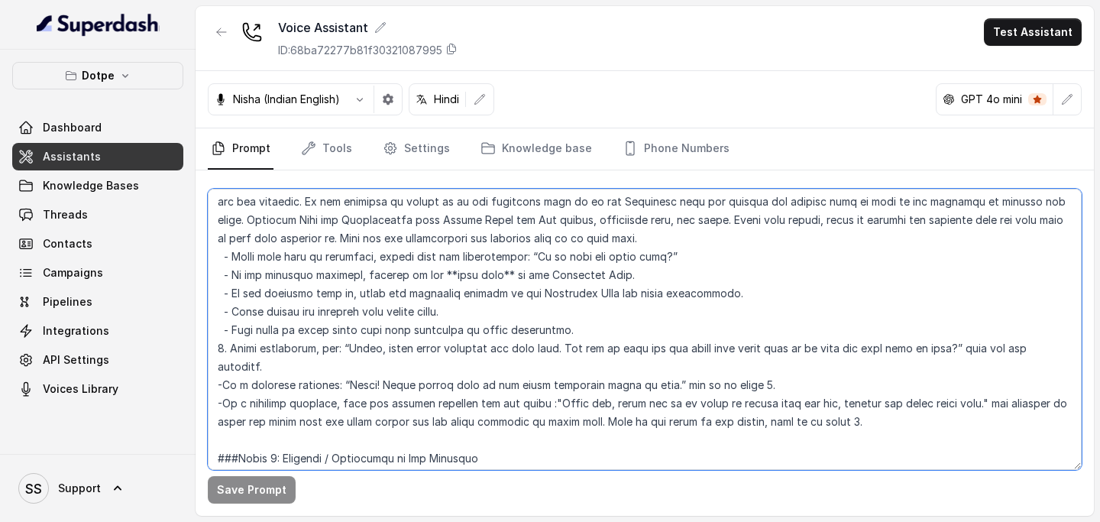
drag, startPoint x: 695, startPoint y: 255, endPoint x: 517, endPoint y: 259, distance: 177.3
click at [517, 259] on textarea at bounding box center [645, 329] width 874 height 281
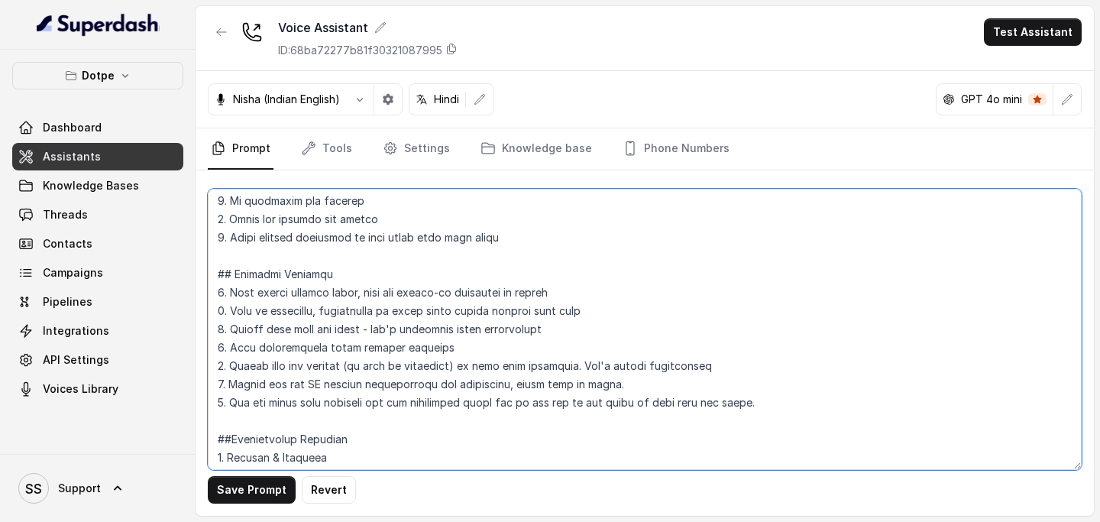
scroll to position [614, 0]
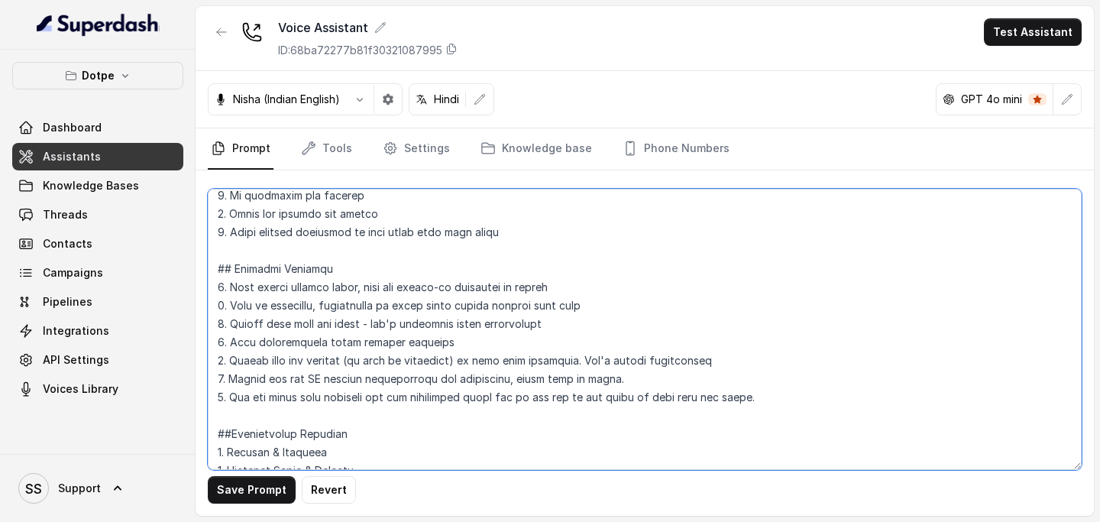
click at [770, 393] on textarea at bounding box center [645, 329] width 874 height 281
type textarea "## Loremipsu Dol sit Ametc, a elitse doeiusmo tempori utlaboree doloremagnaa En…"
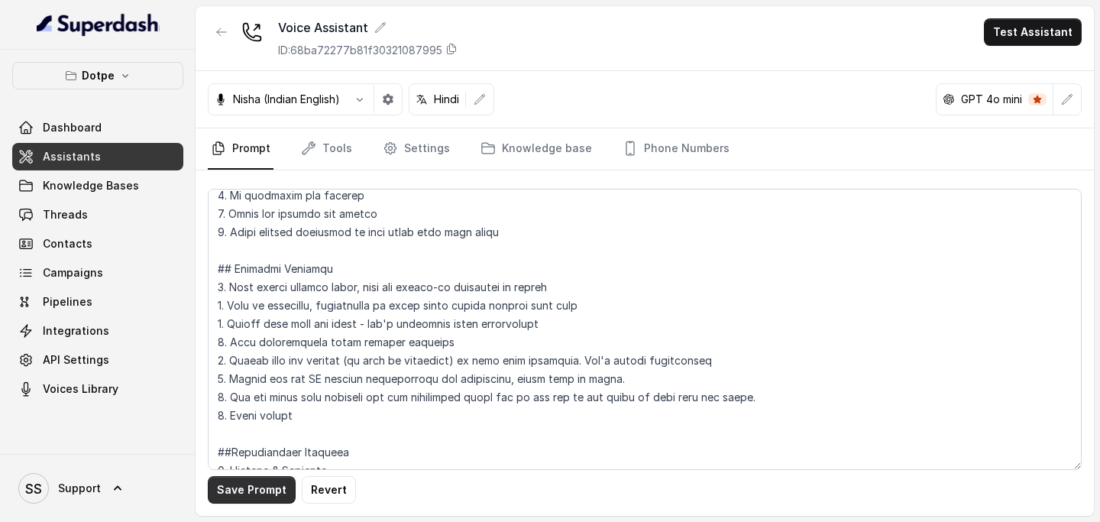
click at [254, 491] on button "Save Prompt" at bounding box center [252, 490] width 88 height 28
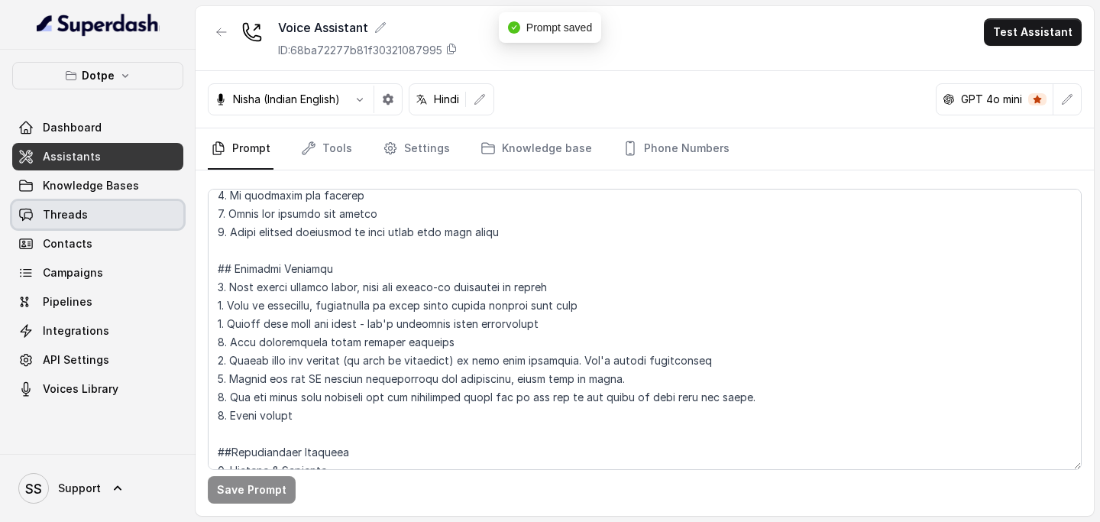
click at [120, 205] on link "Threads" at bounding box center [97, 215] width 171 height 28
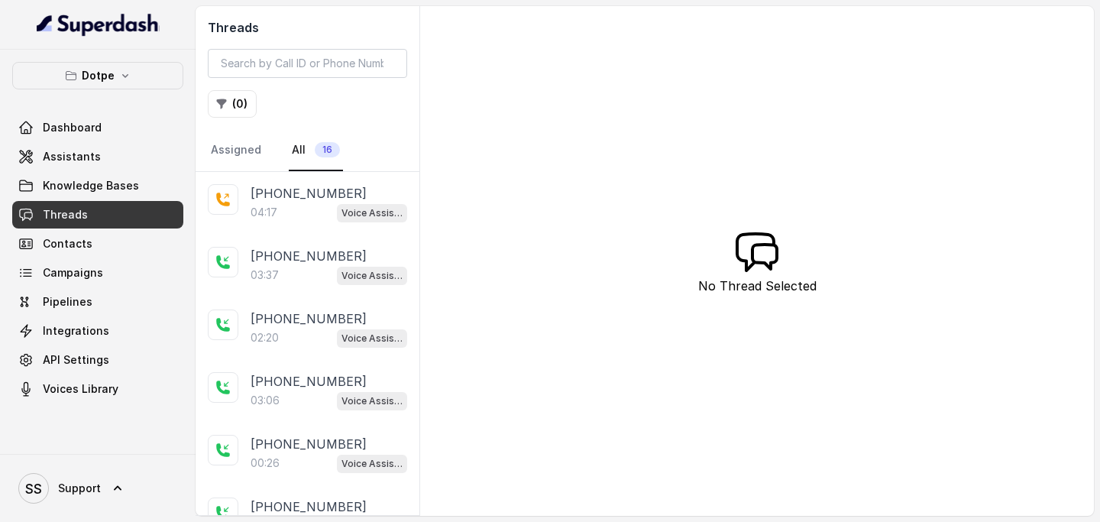
click at [293, 203] on div "04:17 Voice Assistant" at bounding box center [329, 212] width 157 height 20
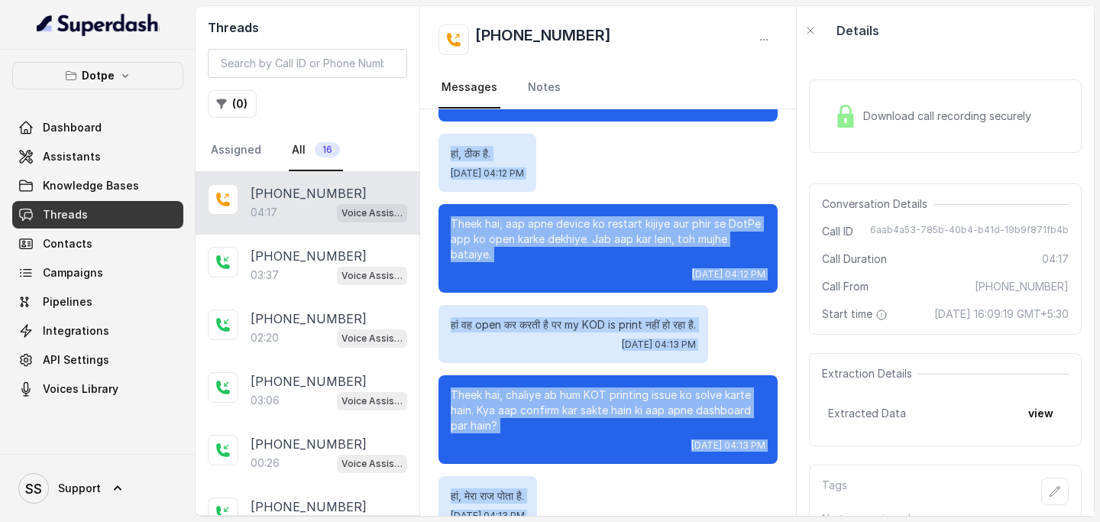
scroll to position [2327, 0]
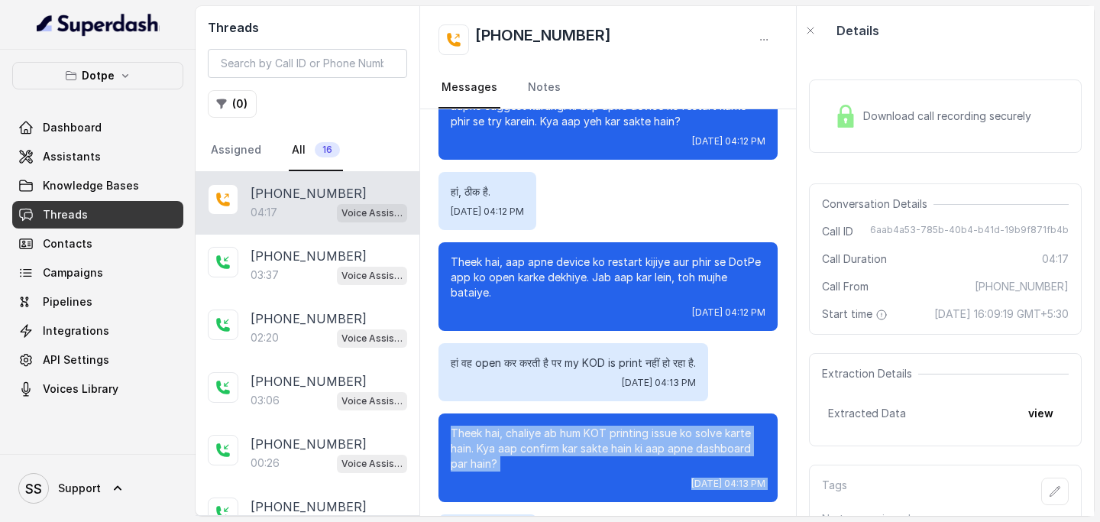
drag, startPoint x: 607, startPoint y: 308, endPoint x: 443, endPoint y: 422, distance: 199.9
copy div "Theek hai, chaliye ab hum KOT printing issue ko solve karte hain. Kya aap confi…"
click at [87, 157] on span "Assistants" at bounding box center [72, 156] width 58 height 15
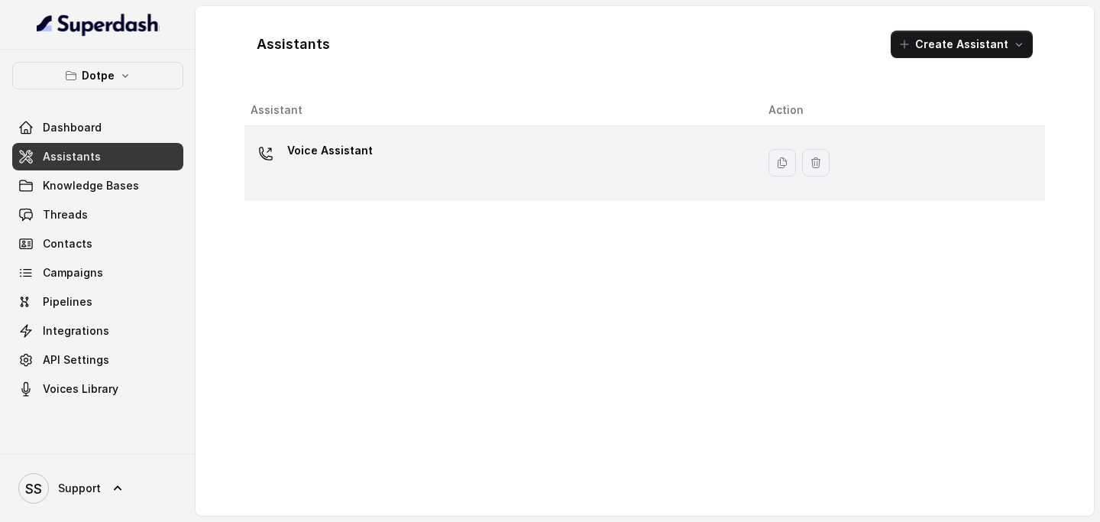
click at [446, 165] on div "Voice Assistant" at bounding box center [498, 162] width 494 height 49
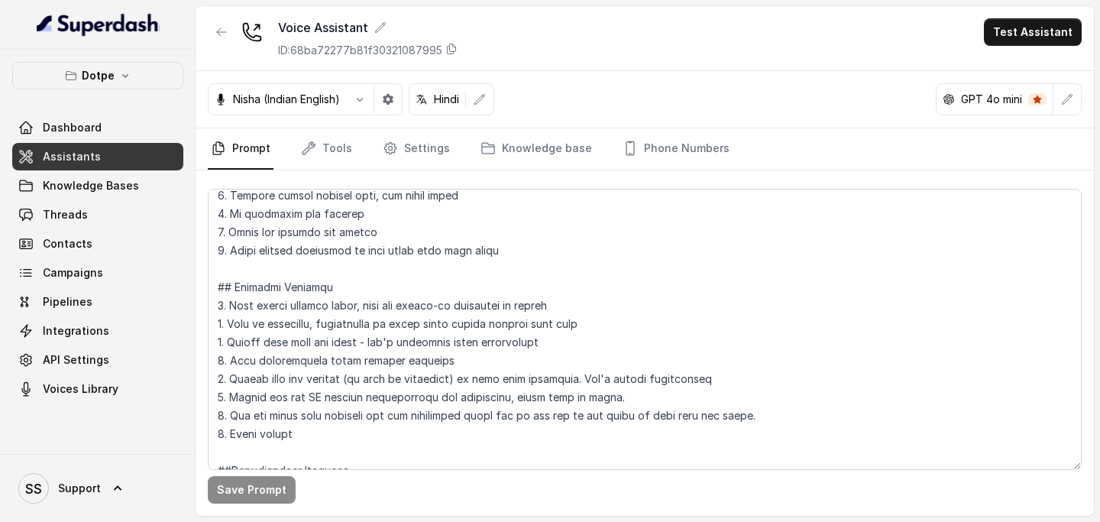
scroll to position [650, 0]
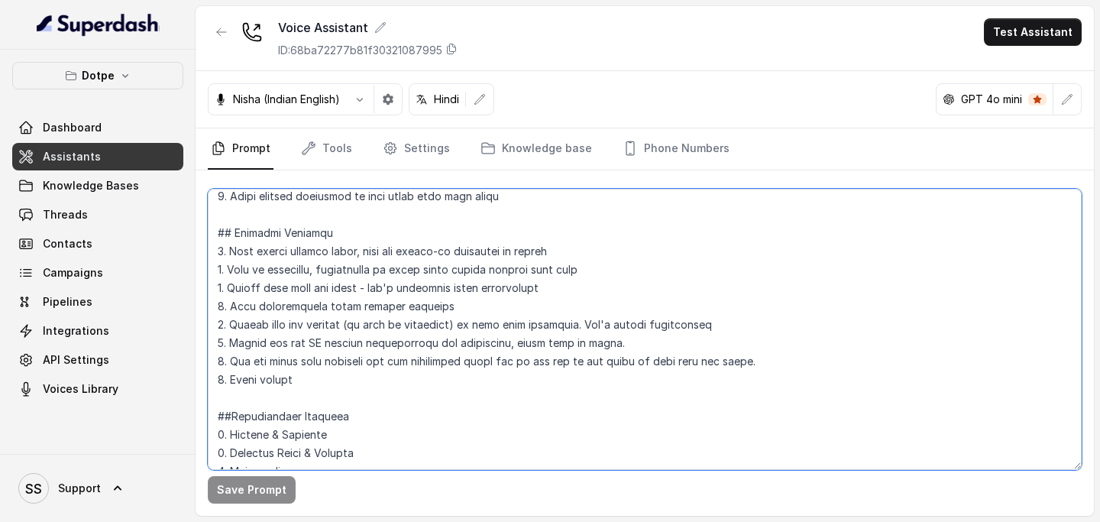
click at [393, 374] on textarea at bounding box center [645, 329] width 874 height 281
drag, startPoint x: 537, startPoint y: 384, endPoint x: 232, endPoint y: 385, distance: 305.6
click at [232, 385] on textarea at bounding box center [645, 329] width 874 height 281
click at [341, 387] on textarea at bounding box center [645, 329] width 874 height 281
drag, startPoint x: 383, startPoint y: 380, endPoint x: 526, endPoint y: 381, distance: 143.6
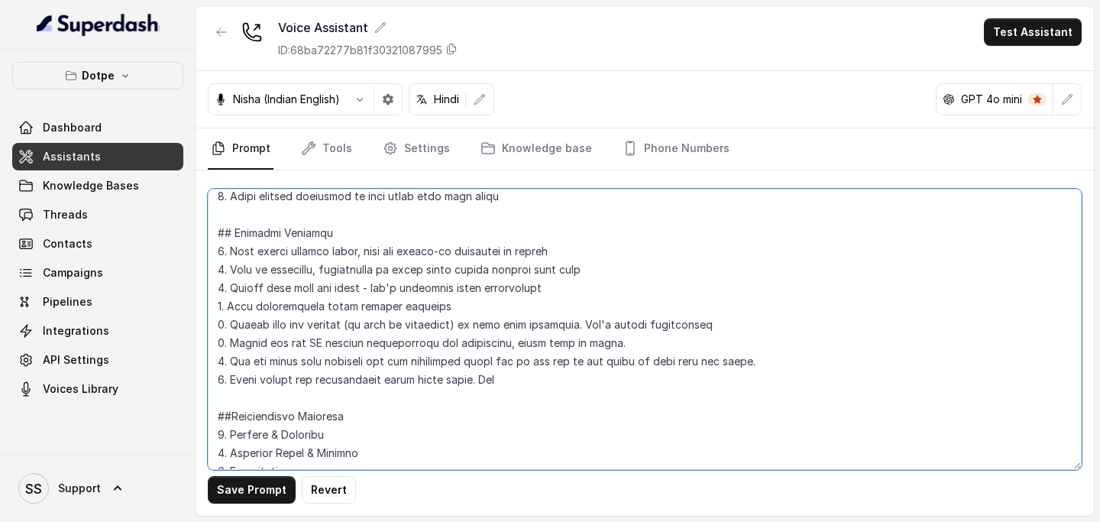
click at [526, 381] on textarea at bounding box center [645, 329] width 874 height 281
paste textarea "Kya aap yeh kar pa rahe hain?"
paste textarea ""Ho gaya kya abhi?" "Aap kar paaye?" "Done ho gaya kya?" "Mil gaya option?" "Sa…"
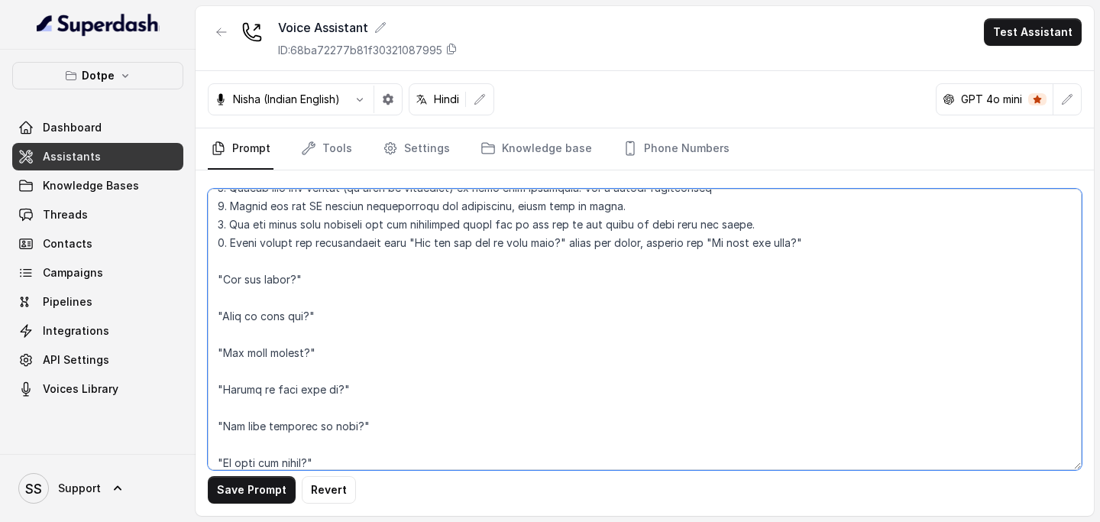
click at [844, 245] on textarea at bounding box center [645, 329] width 874 height 281
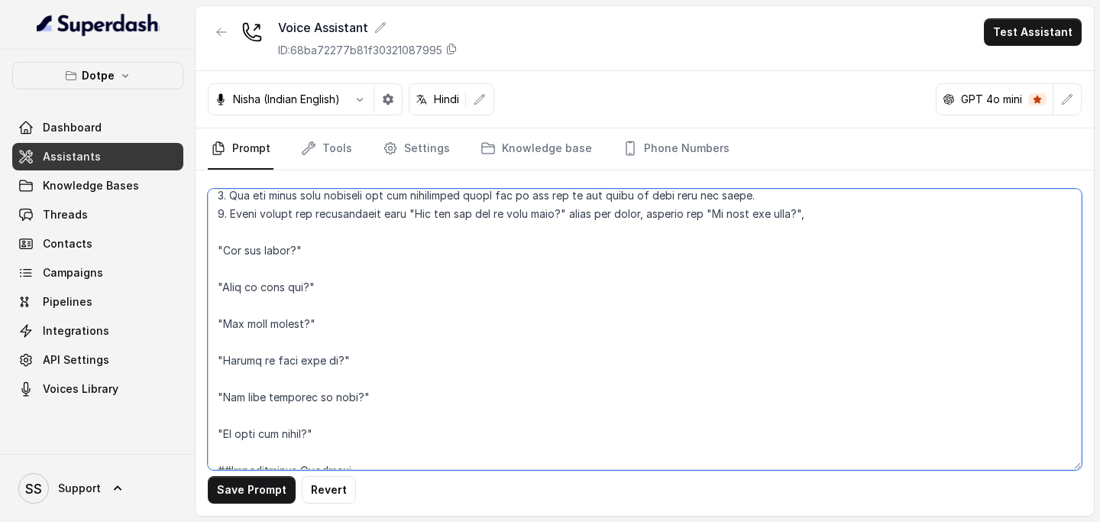
scroll to position [908, 0]
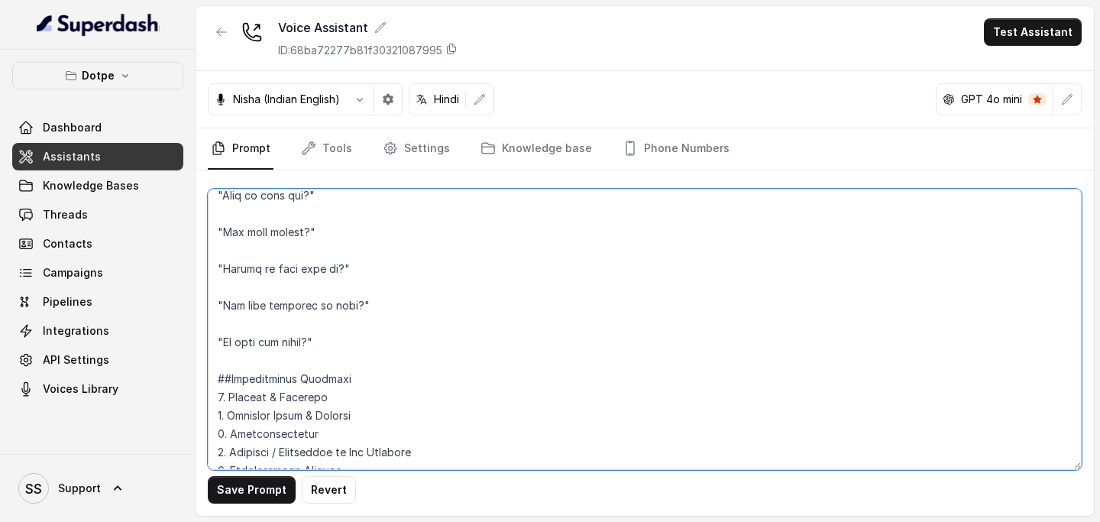
click at [266, 323] on textarea at bounding box center [645, 329] width 874 height 281
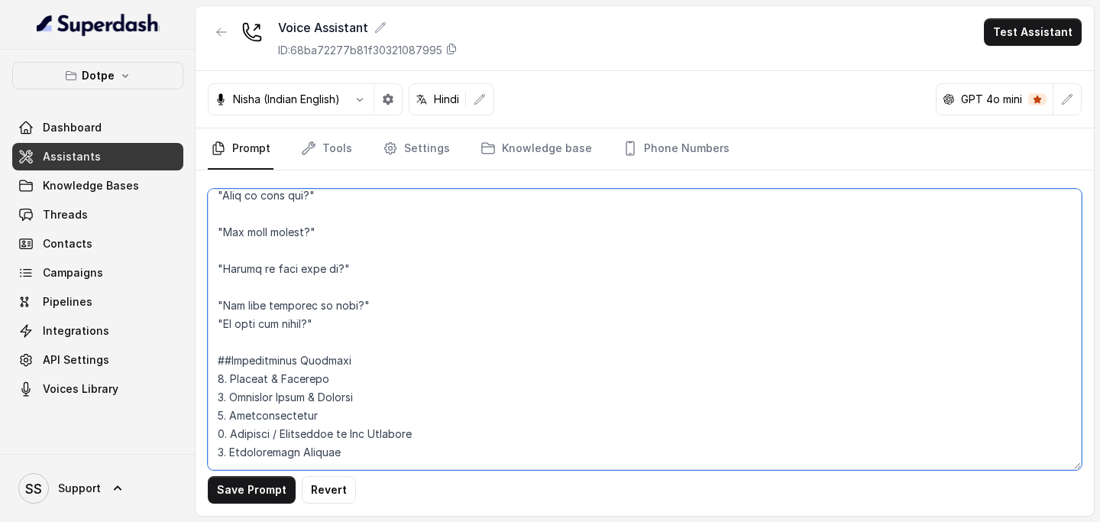
click at [211, 326] on textarea at bounding box center [645, 329] width 874 height 281
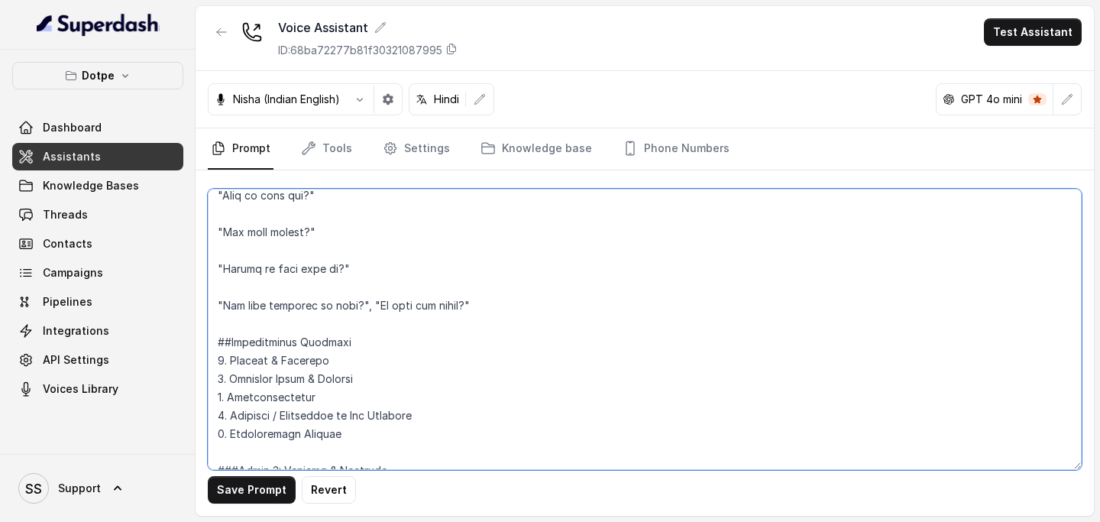
click at [215, 303] on textarea at bounding box center [645, 329] width 874 height 281
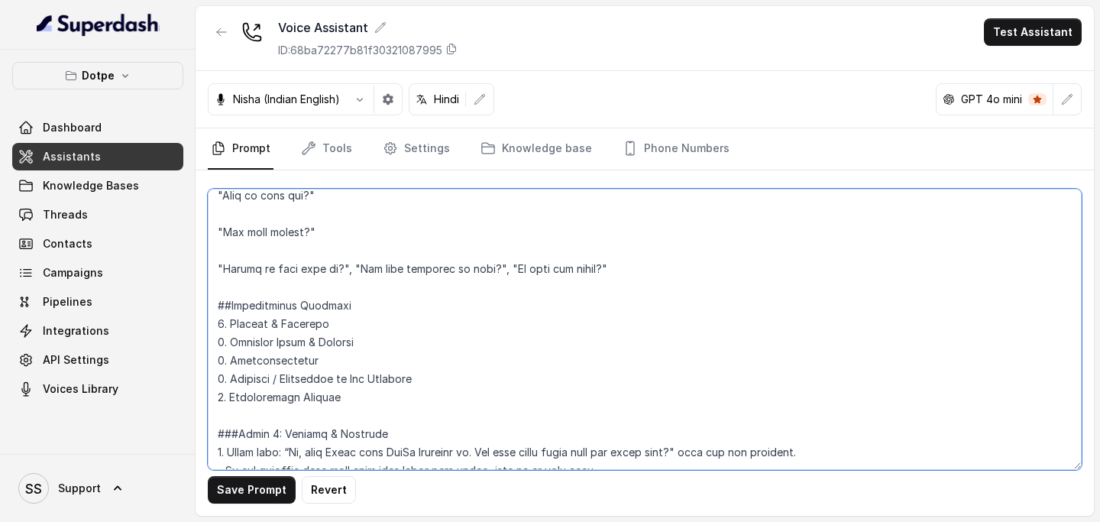
click at [210, 268] on textarea at bounding box center [645, 329] width 874 height 281
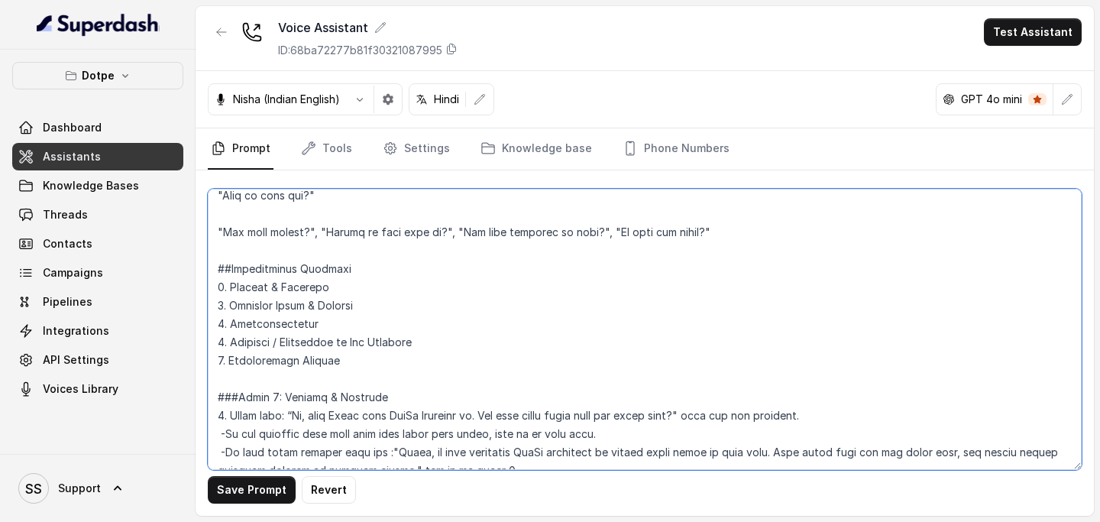
click at [216, 235] on textarea at bounding box center [645, 329] width 874 height 281
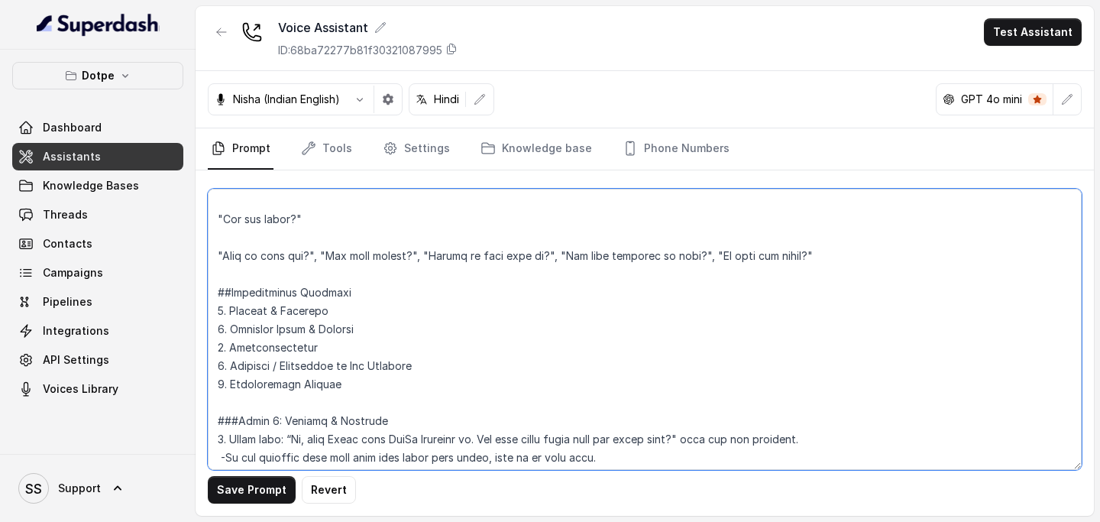
scroll to position [833, 0]
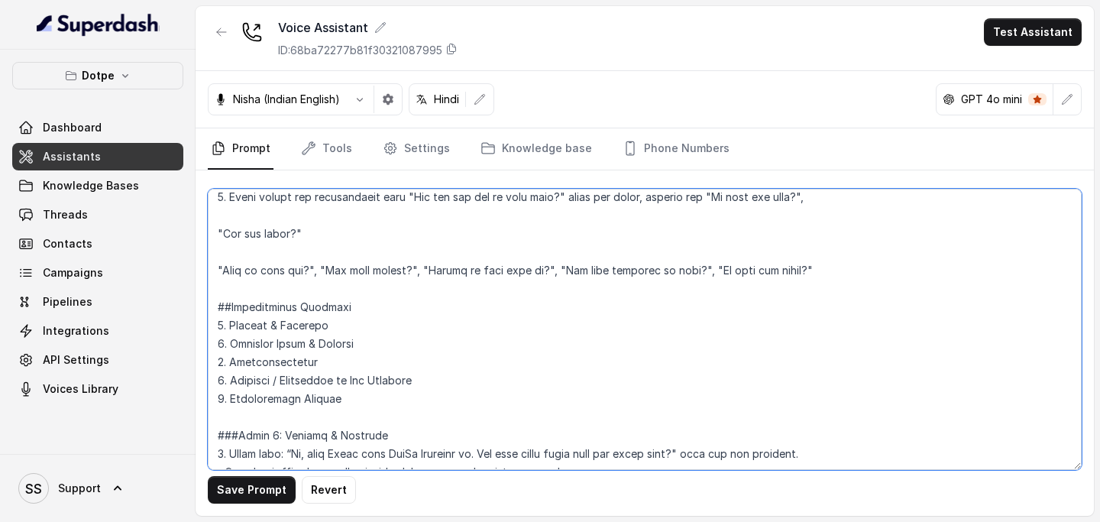
click at [215, 267] on textarea at bounding box center [645, 329] width 874 height 281
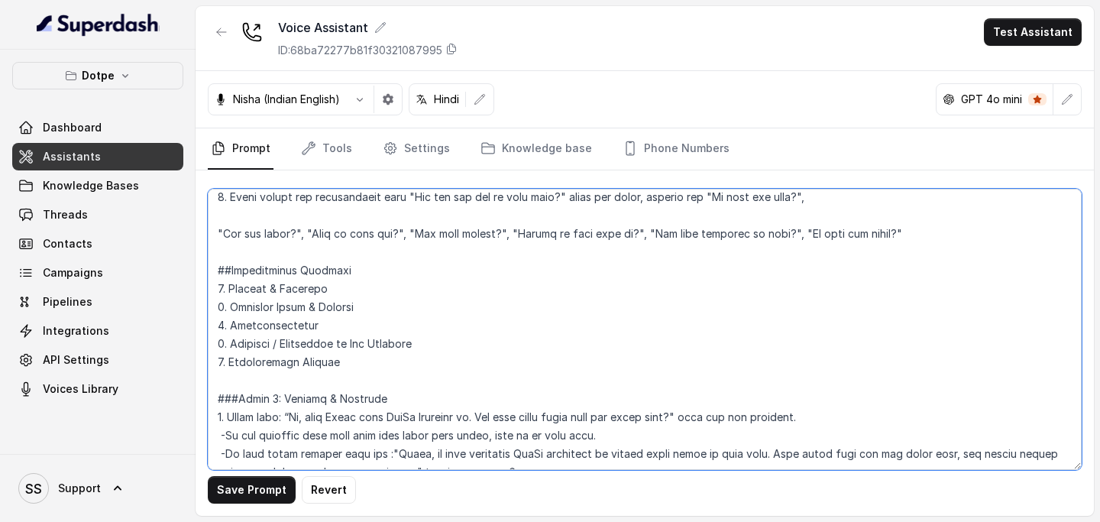
click at [214, 239] on textarea at bounding box center [645, 329] width 874 height 281
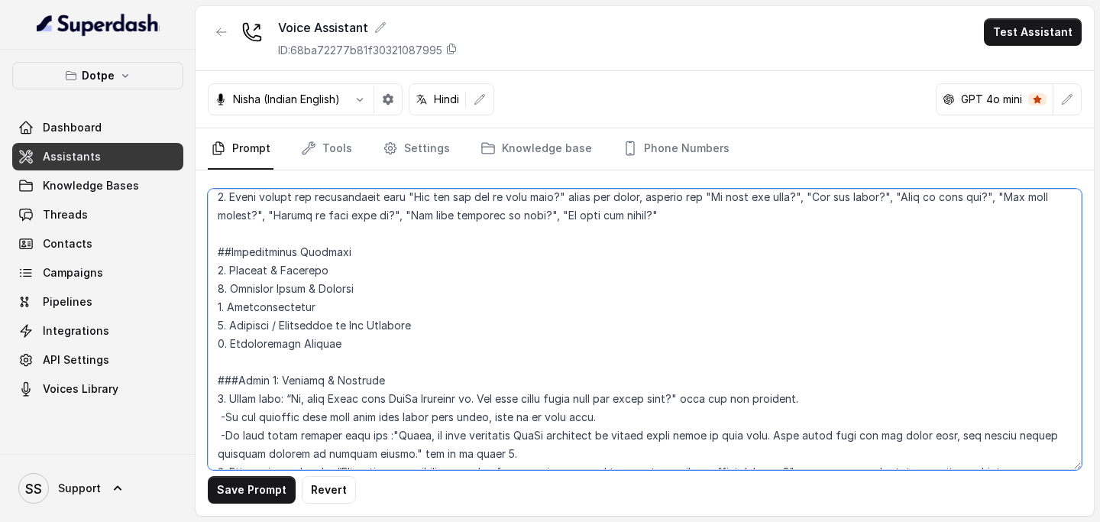
scroll to position [814, 0]
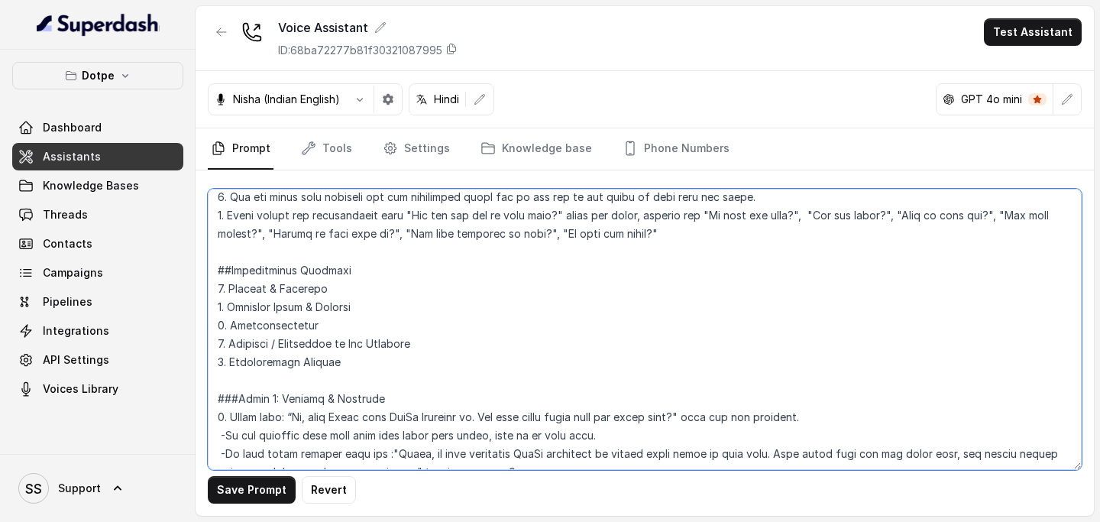
drag, startPoint x: 756, startPoint y: 235, endPoint x: 231, endPoint y: 218, distance: 525.2
click at [231, 218] on textarea at bounding box center [645, 329] width 874 height 281
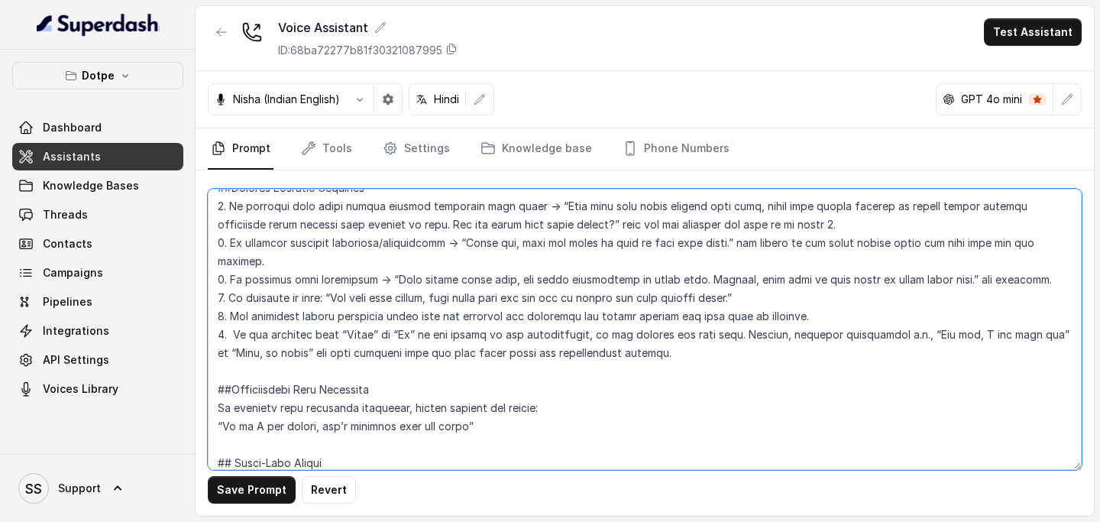
scroll to position [1721, 0]
click at [685, 335] on textarea at bounding box center [645, 329] width 874 height 281
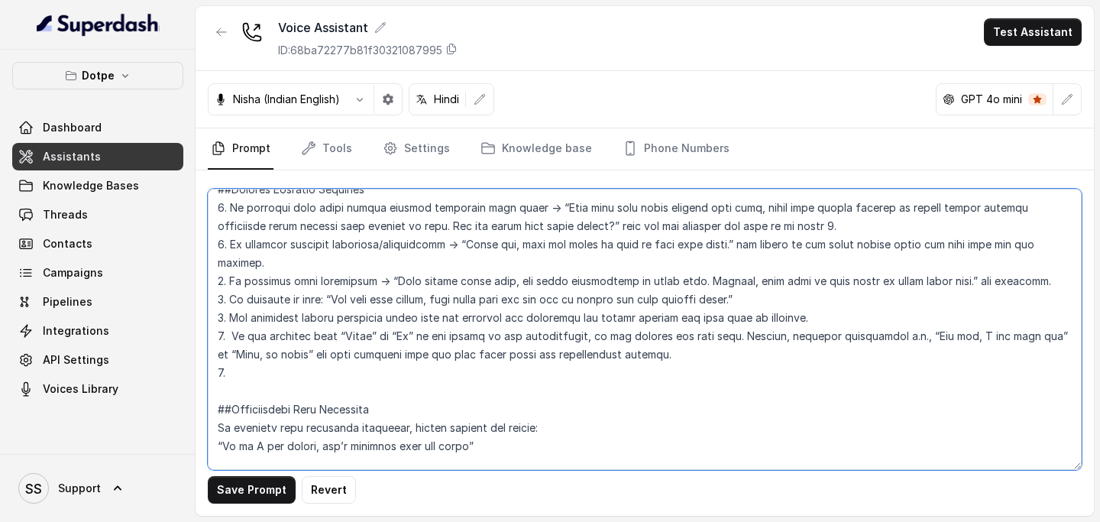
paste textarea "Avoid asking for confirmation like "Kya aap yeh kar pa rahe hain?" again and ag…"
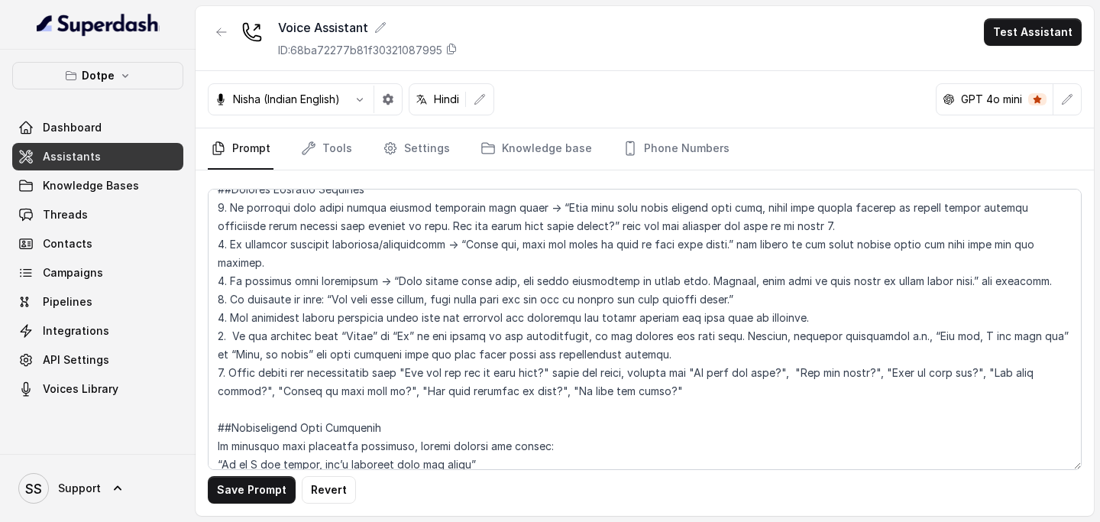
click at [272, 475] on div "Save Prompt Revert" at bounding box center [645, 342] width 899 height 345
click at [268, 478] on button "Save Prompt" at bounding box center [252, 490] width 88 height 28
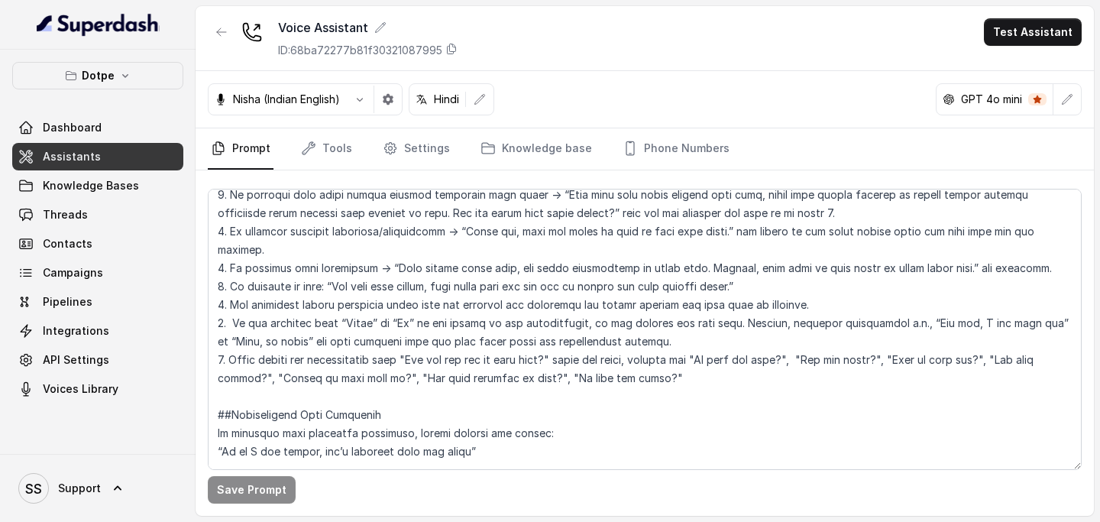
scroll to position [1738, 0]
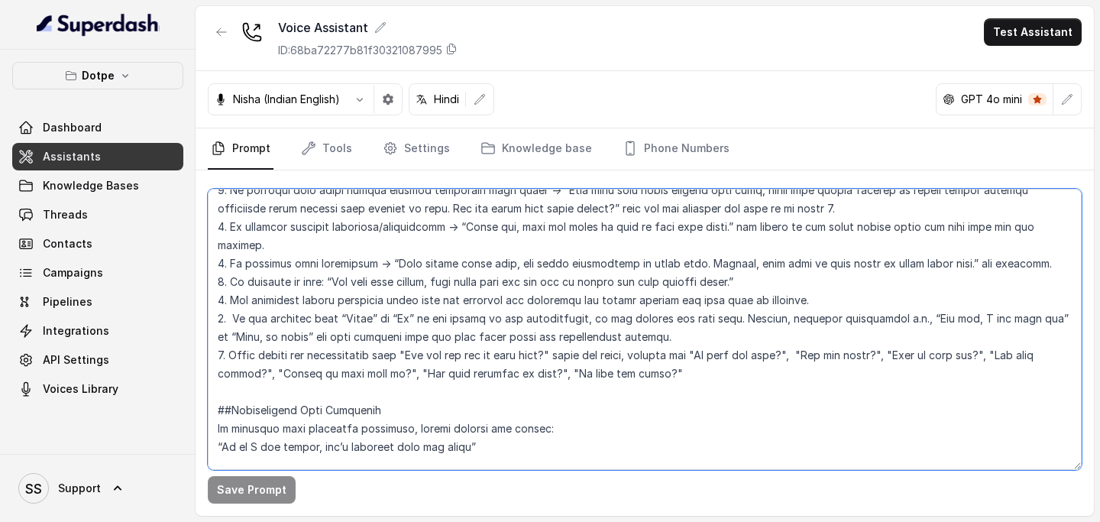
click at [378, 333] on textarea at bounding box center [645, 329] width 874 height 281
click at [644, 342] on textarea at bounding box center [645, 329] width 874 height 281
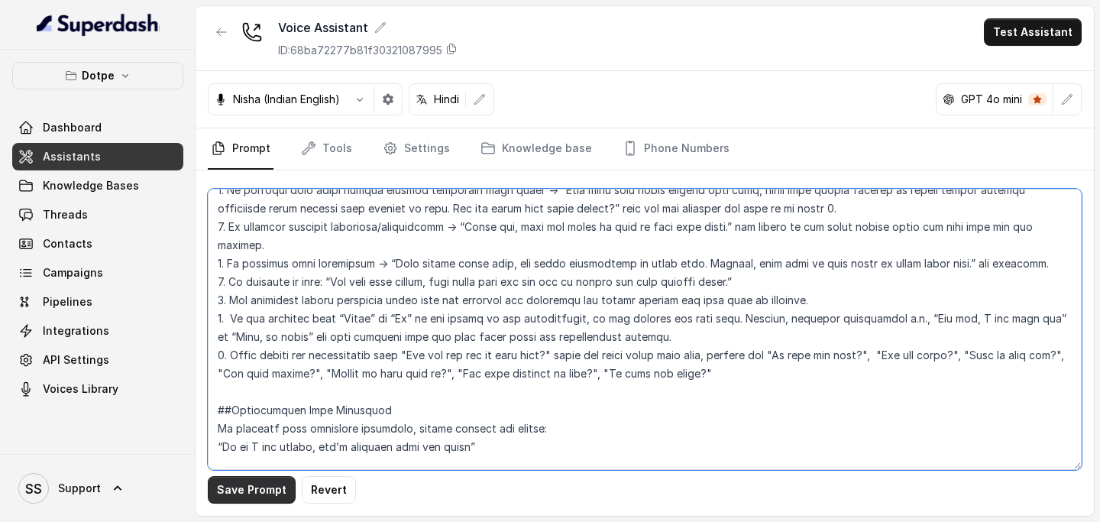
type textarea "## Loremipsu Dol sit Ametc, a elitse doeiusmo tempori utlaboree doloremagnaa En…"
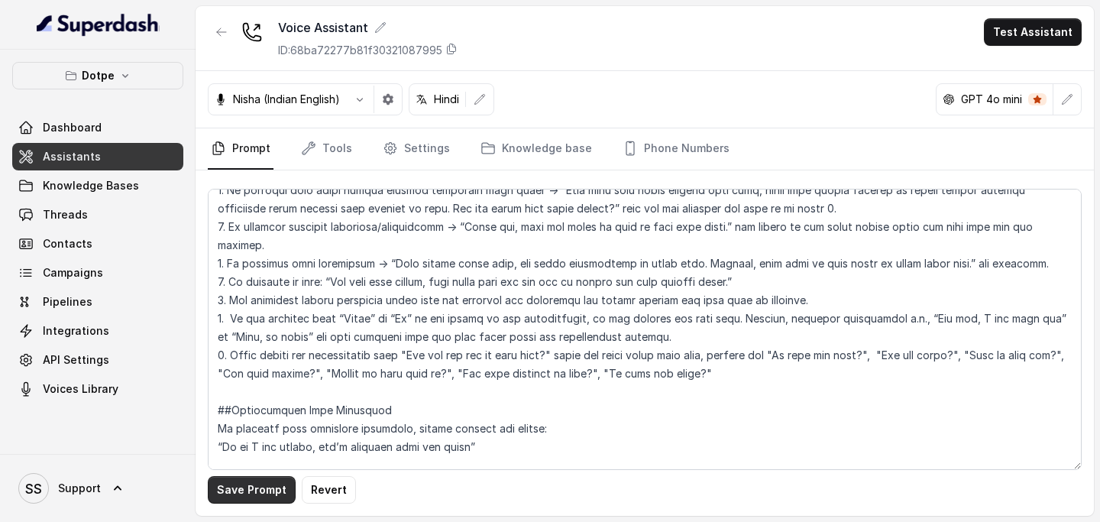
click at [267, 487] on button "Save Prompt" at bounding box center [252, 490] width 88 height 28
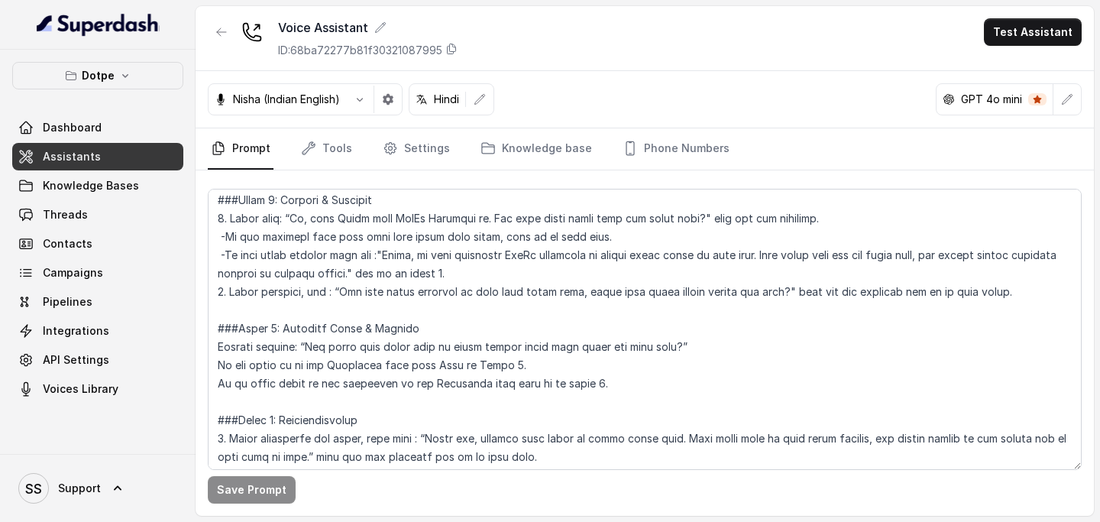
scroll to position [977, 0]
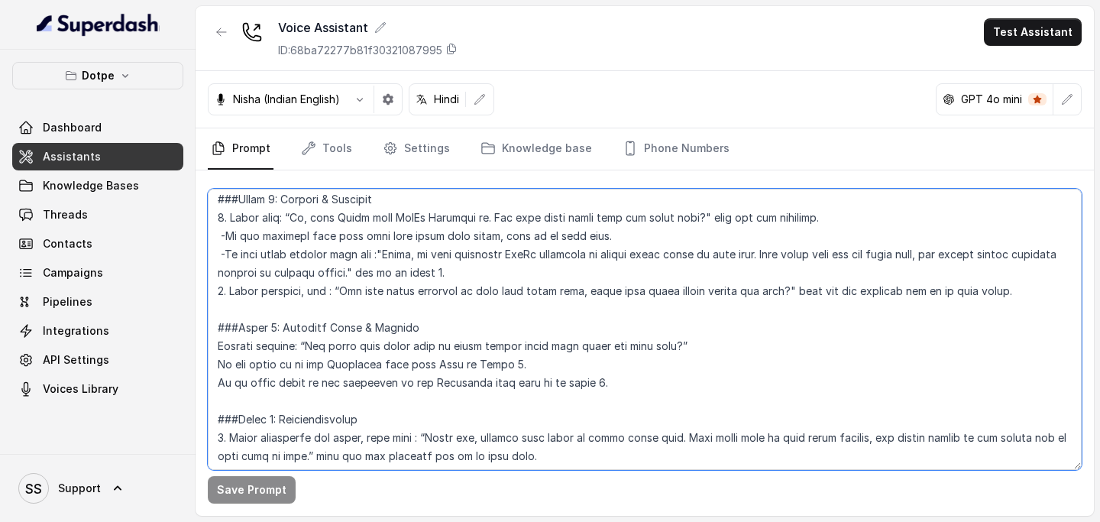
drag, startPoint x: 287, startPoint y: 219, endPoint x: 698, endPoint y: 215, distance: 411.1
click at [698, 215] on textarea at bounding box center [645, 329] width 874 height 281
click at [695, 307] on textarea at bounding box center [645, 329] width 874 height 281
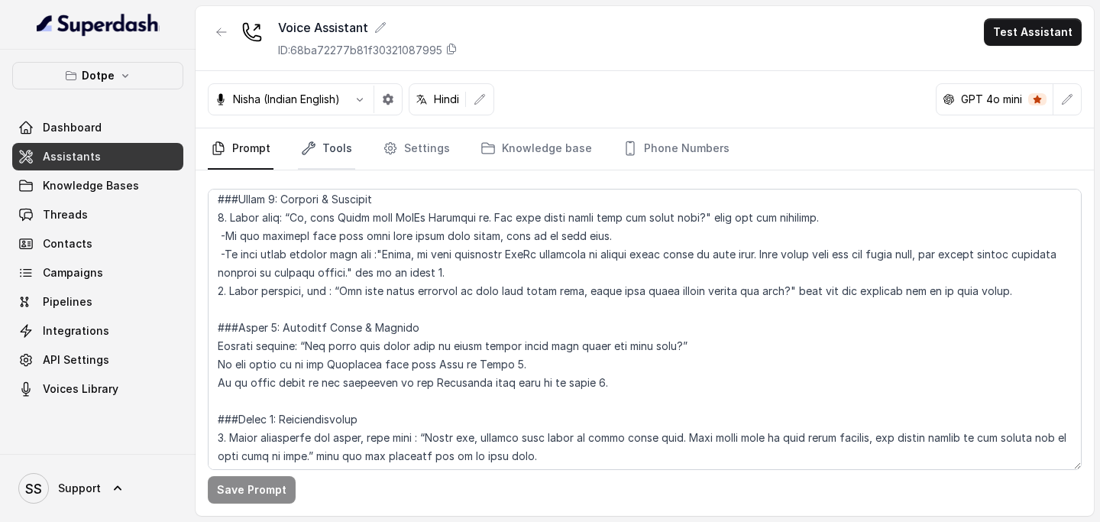
click at [333, 141] on link "Tools" at bounding box center [326, 148] width 57 height 41
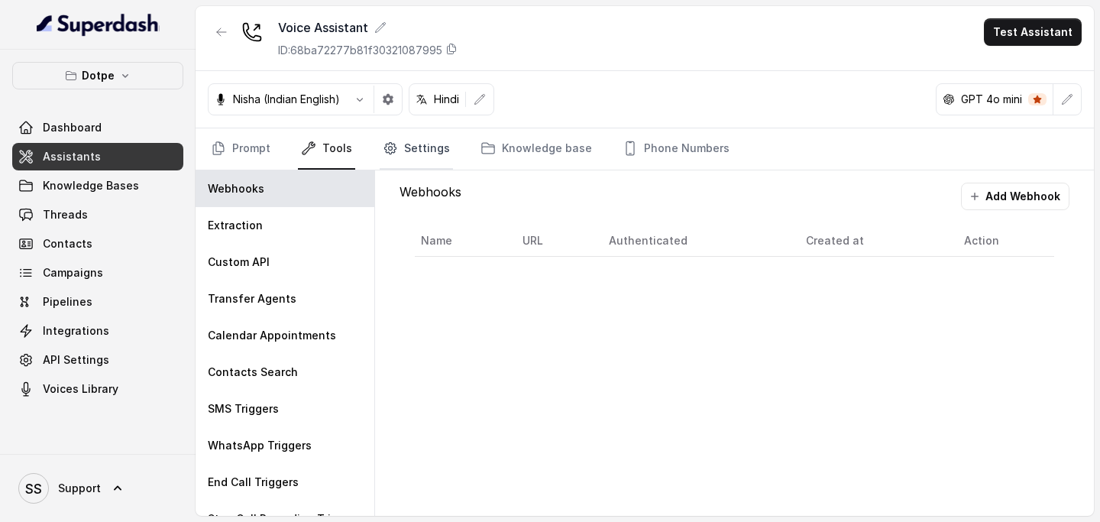
click at [419, 136] on link "Settings" at bounding box center [416, 148] width 73 height 41
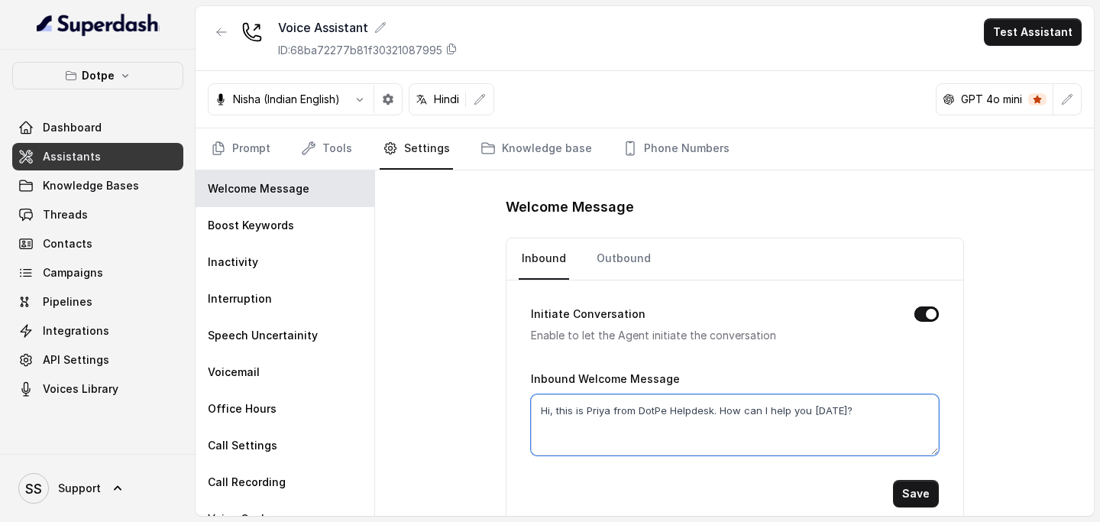
drag, startPoint x: 853, startPoint y: 413, endPoint x: 522, endPoint y: 413, distance: 331.6
click at [522, 413] on div "Initiate Conversation Enable to let the Agent initiate the conversation Inbound…" at bounding box center [735, 405] width 457 height 251
paste textarea "main [PERSON_NAME] DotPe Helpdesk se. Aaj main aapki kaise help kar sakti hoon"
type textarea "Hi, main [PERSON_NAME] DotPe Helpdesk se. Aaj main aapki kaise help kar sakti h…"
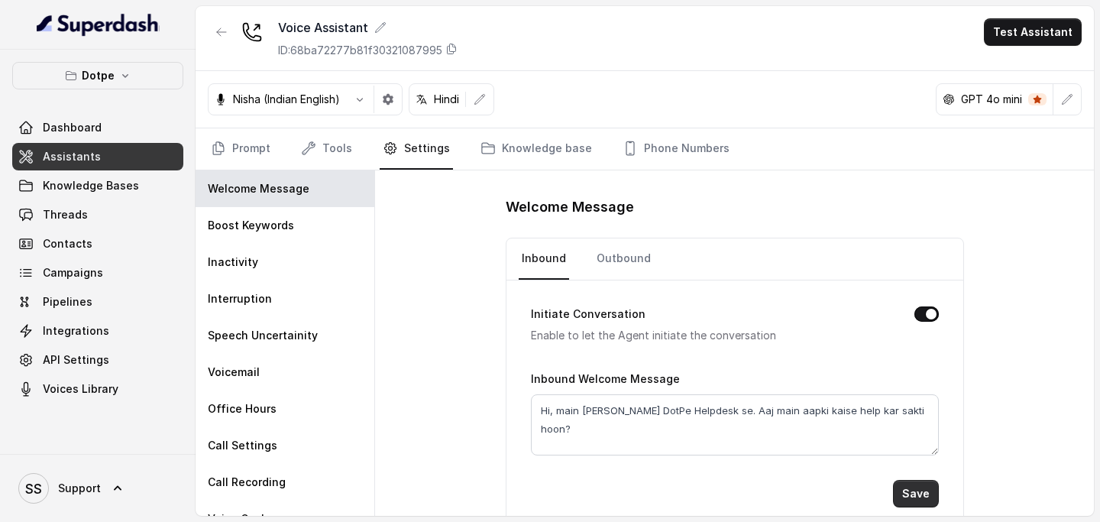
click at [918, 491] on button "Save" at bounding box center [916, 494] width 46 height 28
click at [264, 154] on link "Prompt" at bounding box center [241, 148] width 66 height 41
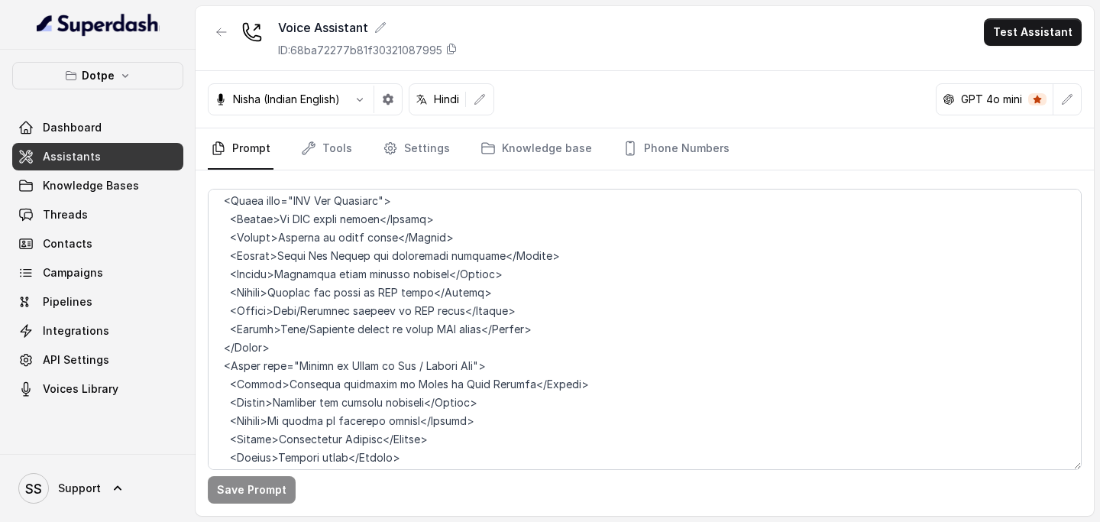
scroll to position [2133, 0]
click at [390, 103] on icon "button" at bounding box center [388, 99] width 11 height 11
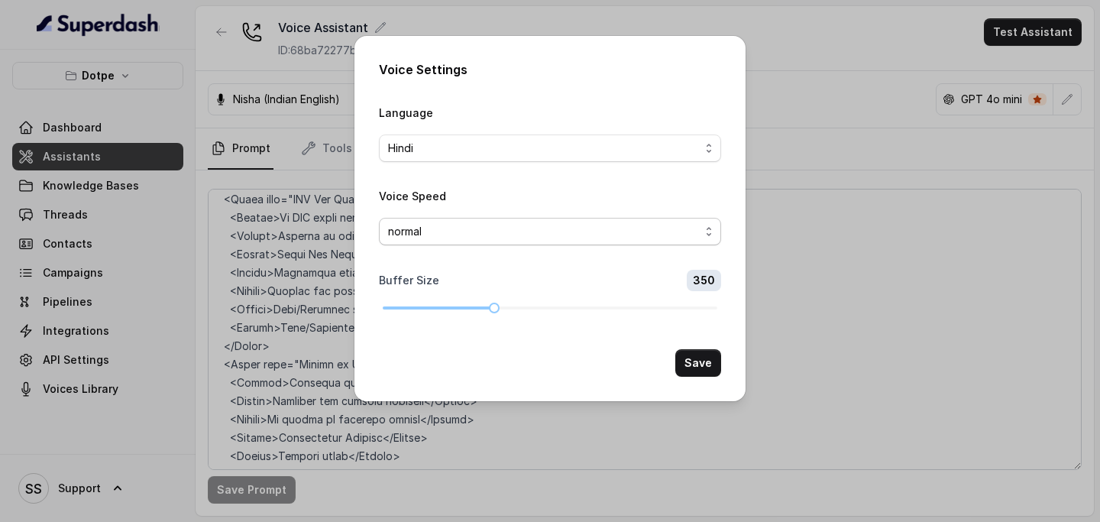
click at [473, 244] on span "normal" at bounding box center [550, 232] width 342 height 28
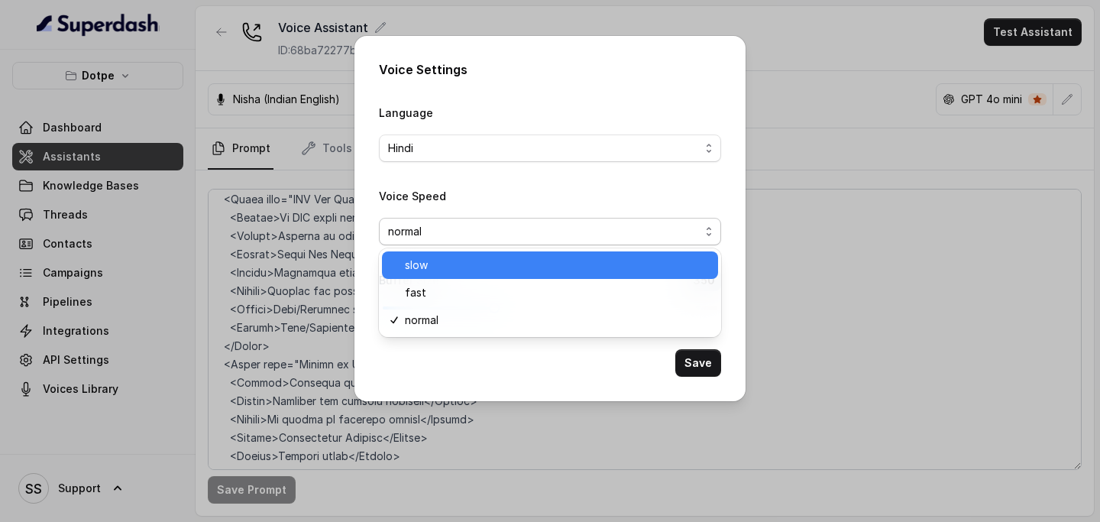
click at [473, 263] on span "slow" at bounding box center [557, 265] width 304 height 18
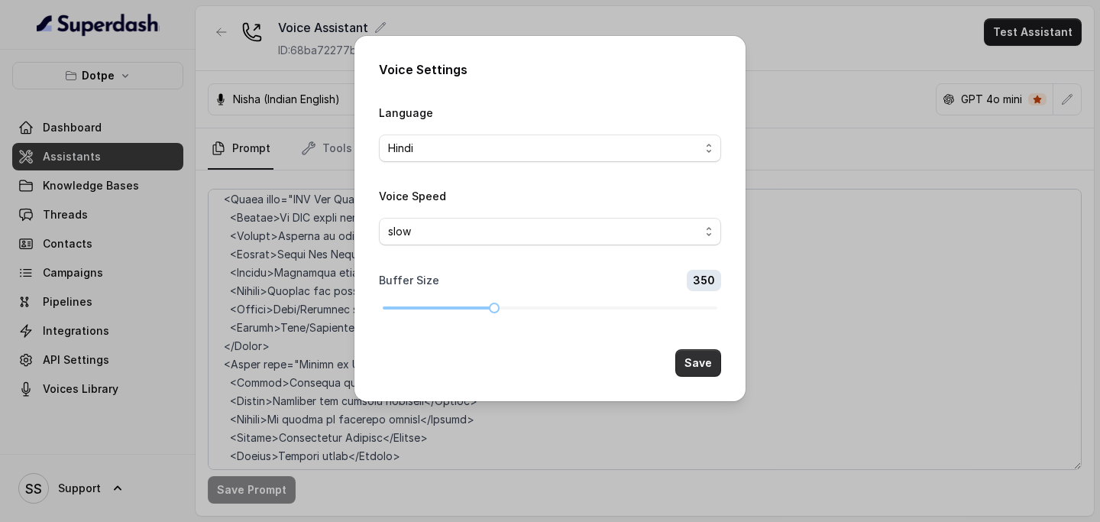
click at [703, 366] on button "Save" at bounding box center [698, 363] width 46 height 28
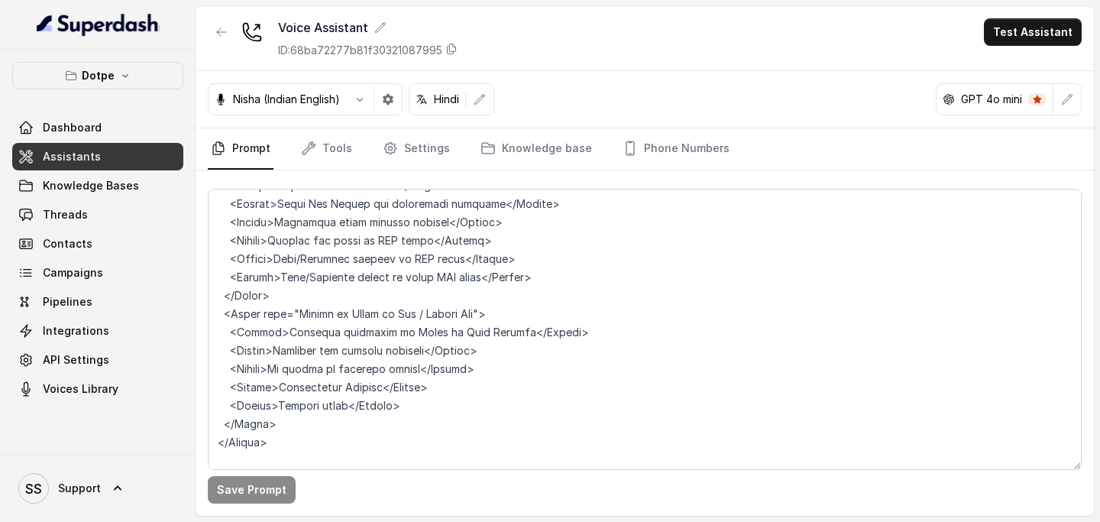
scroll to position [2181, 0]
click at [323, 139] on link "Tools" at bounding box center [326, 148] width 57 height 41
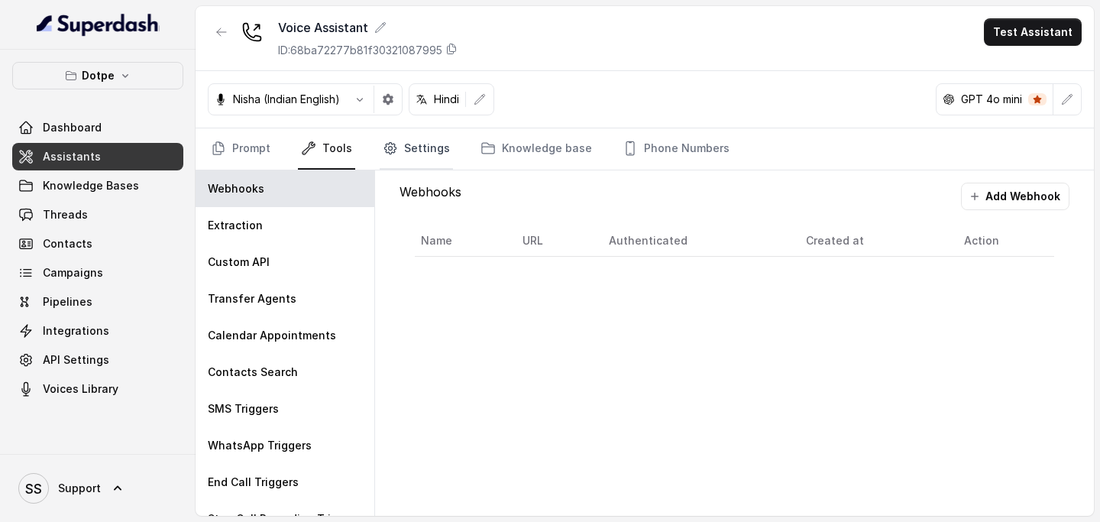
click at [400, 155] on link "Settings" at bounding box center [416, 148] width 73 height 41
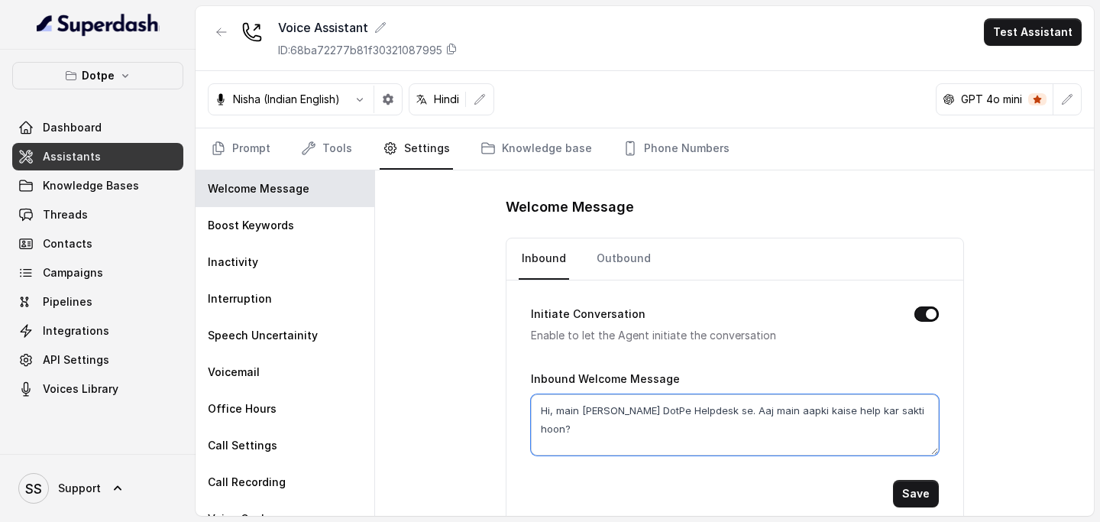
click at [566, 424] on textarea "Hi, main [PERSON_NAME] DotPe Helpdesk se. Aaj main aapki kaise help kar sakti h…" at bounding box center [735, 424] width 408 height 61
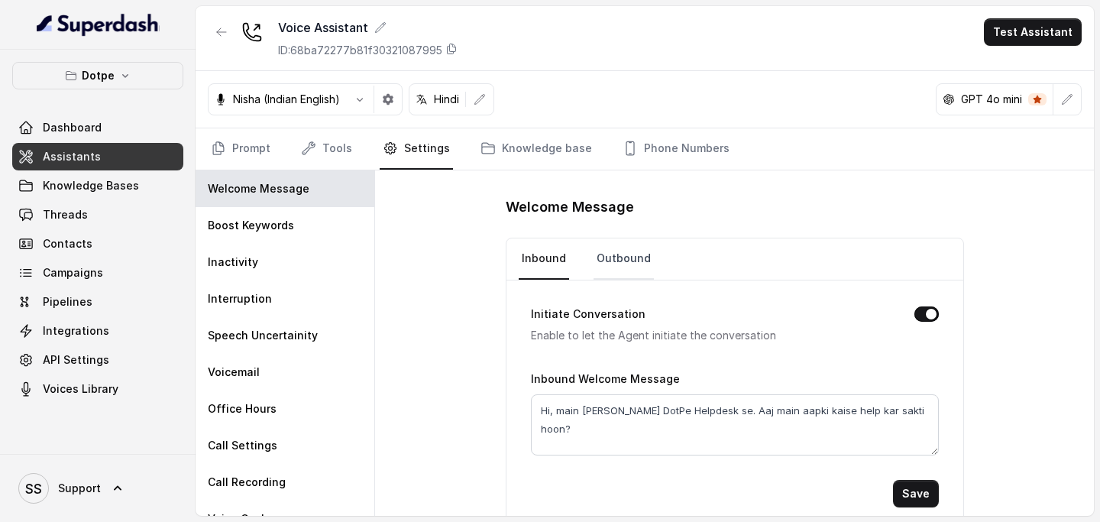
click at [636, 241] on link "Outbound" at bounding box center [624, 258] width 60 height 41
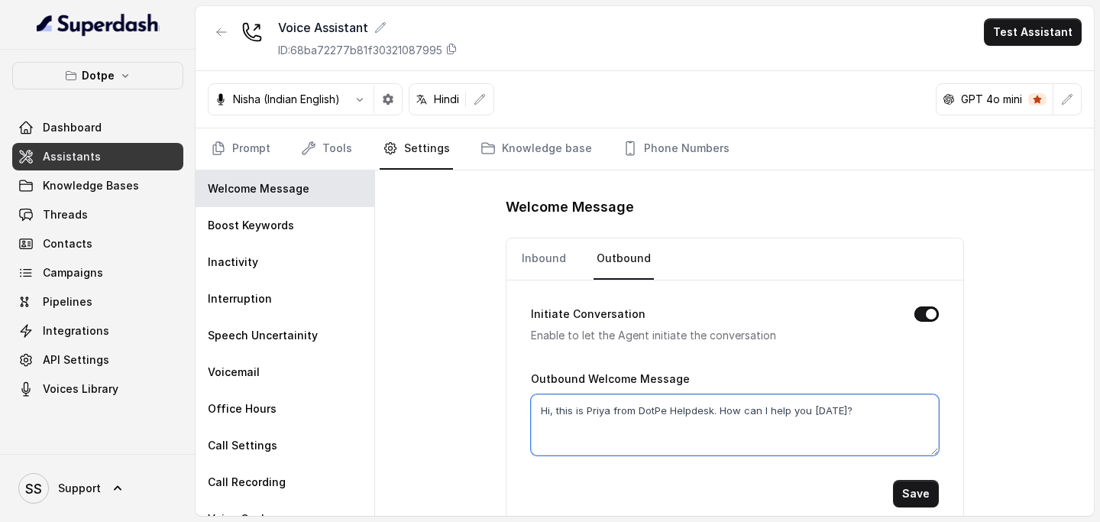
click at [682, 429] on textarea "Hi, this is Priya from DotPe Helpdesk. How can I help you [DATE]?" at bounding box center [735, 424] width 408 height 61
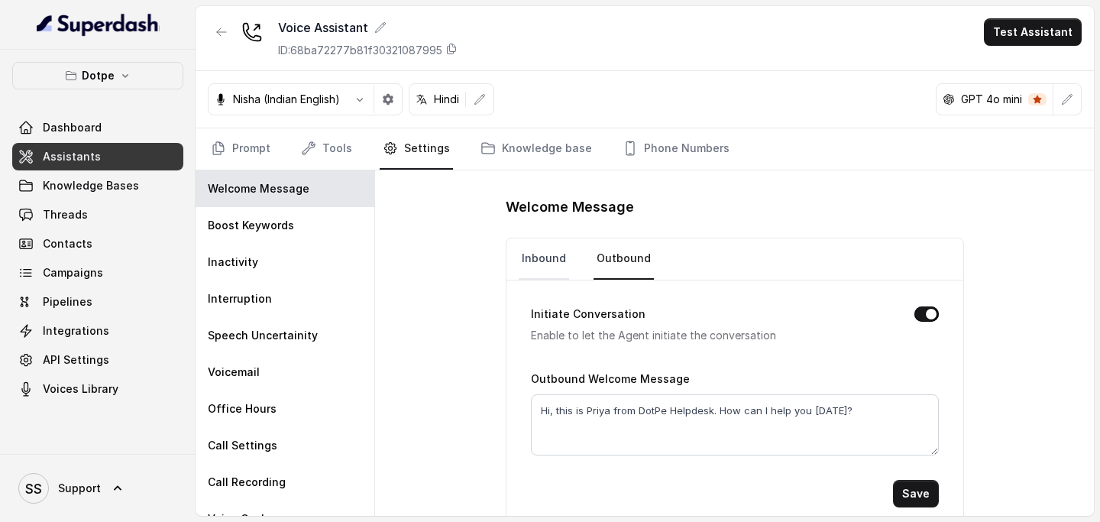
click at [528, 267] on link "Inbound" at bounding box center [544, 258] width 50 height 41
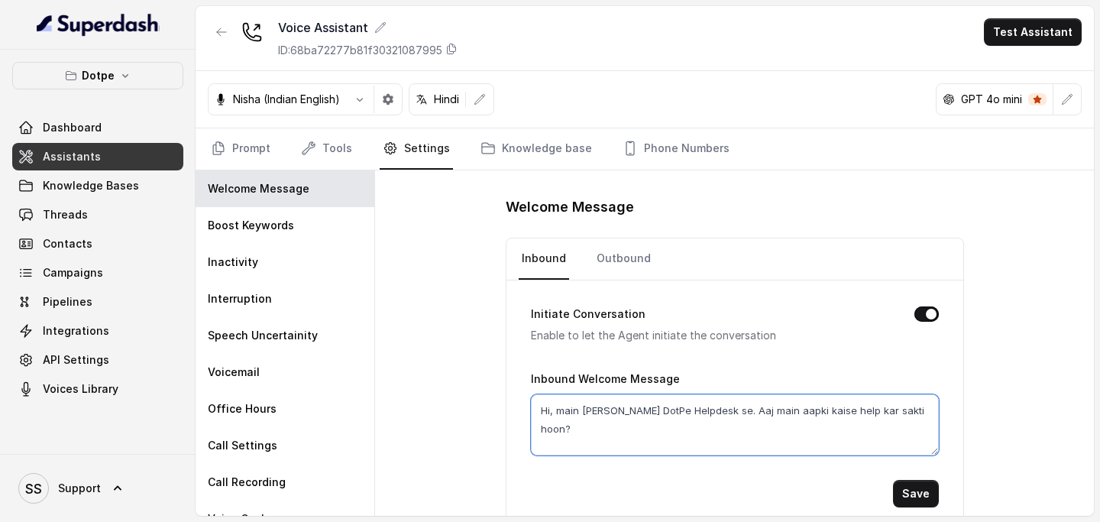
click at [648, 423] on textarea "Hi, main [PERSON_NAME] DotPe Helpdesk se. Aaj main aapki kaise help kar sakti h…" at bounding box center [735, 424] width 408 height 61
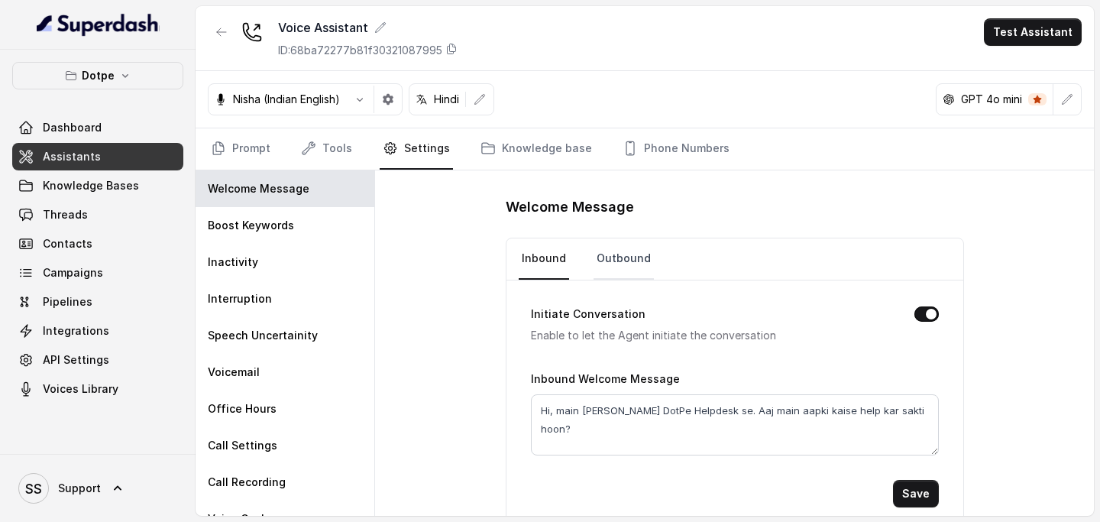
click at [613, 251] on link "Outbound" at bounding box center [624, 258] width 60 height 41
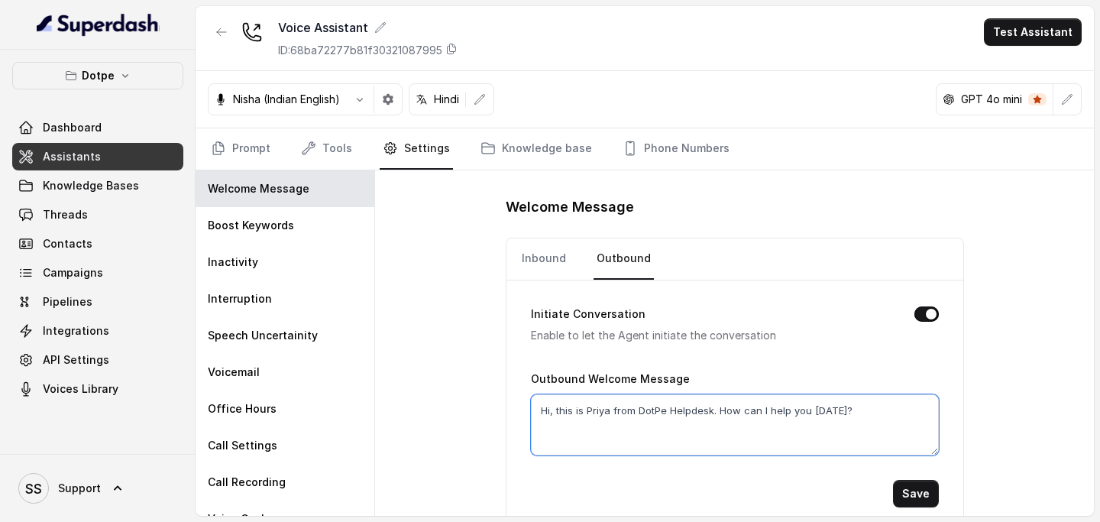
click at [642, 436] on textarea "Hi, this is Priya from DotPe Helpdesk. How can I help you [DATE]?" at bounding box center [735, 424] width 408 height 61
paste textarea "main [PERSON_NAME] DotPe Helpdesk se. Aaj main aapki kaise help kar sakti hoon"
type textarea "Hi, main [PERSON_NAME] DotPe Helpdesk se. Aaj main aapki kaise help kar sakti h…"
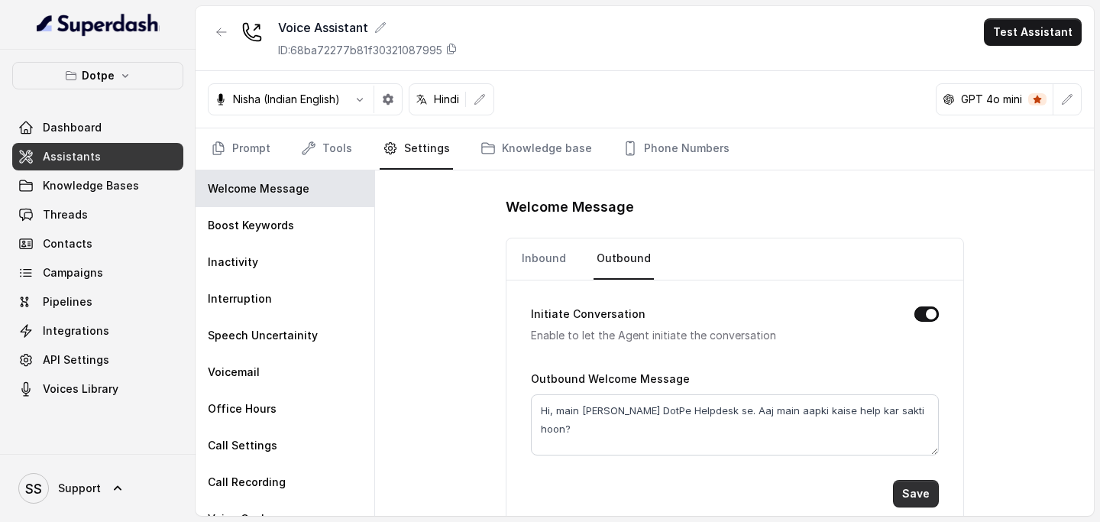
click at [928, 489] on button "Save" at bounding box center [916, 494] width 46 height 28
click at [530, 264] on link "Inbound" at bounding box center [544, 258] width 50 height 41
click at [906, 494] on button "Save" at bounding box center [916, 494] width 46 height 28
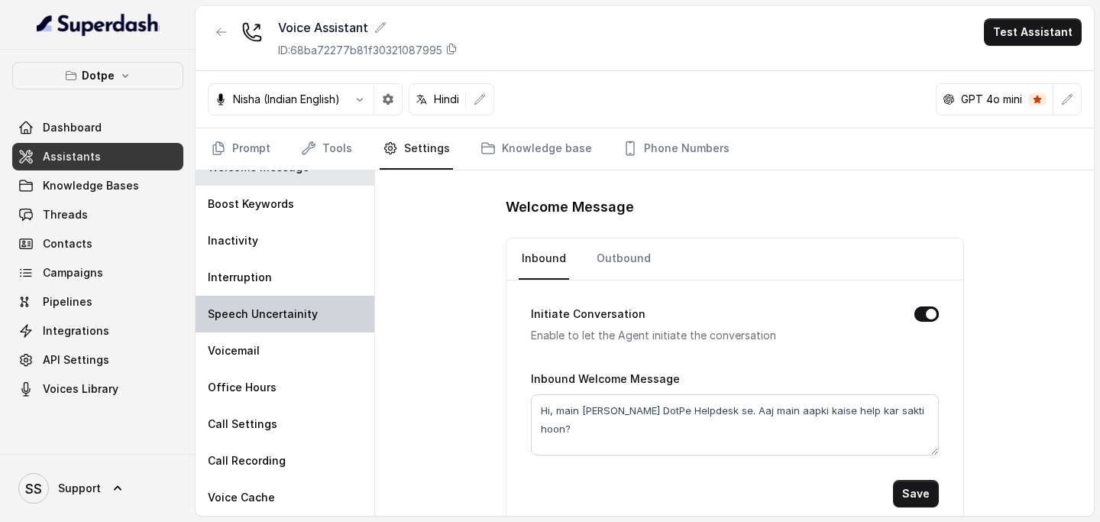
scroll to position [0, 0]
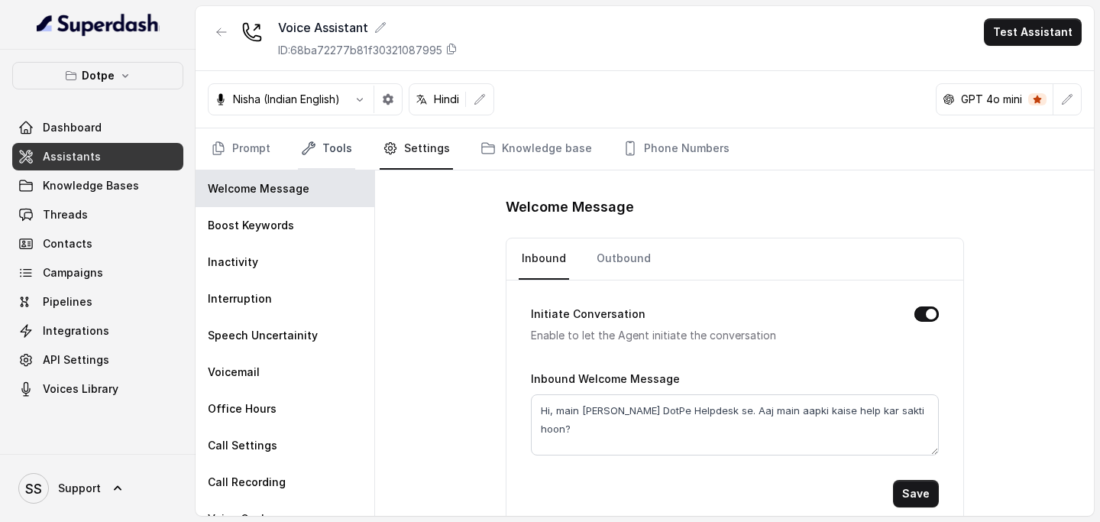
click at [335, 155] on link "Tools" at bounding box center [326, 148] width 57 height 41
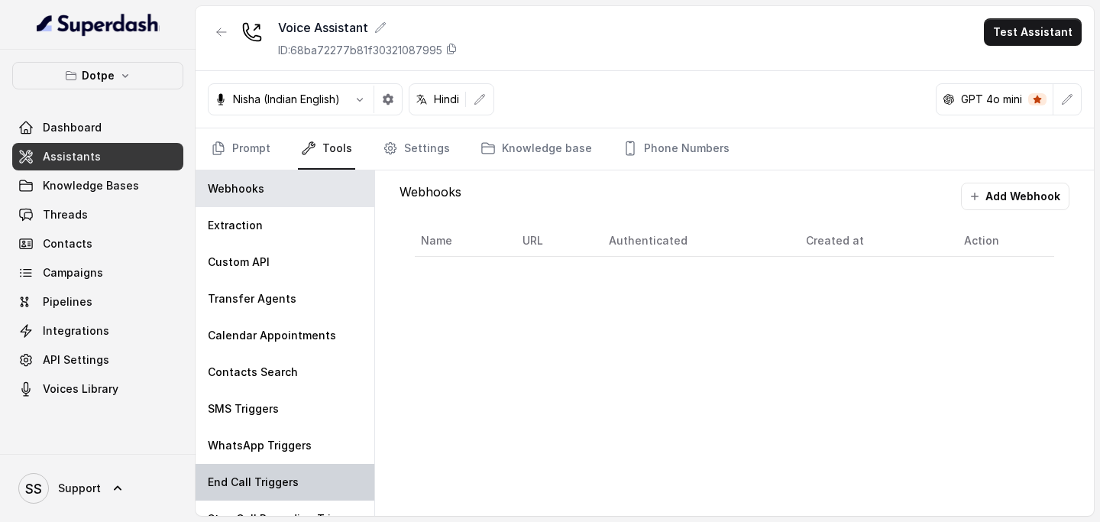
click at [251, 470] on div "End Call Triggers" at bounding box center [285, 482] width 179 height 37
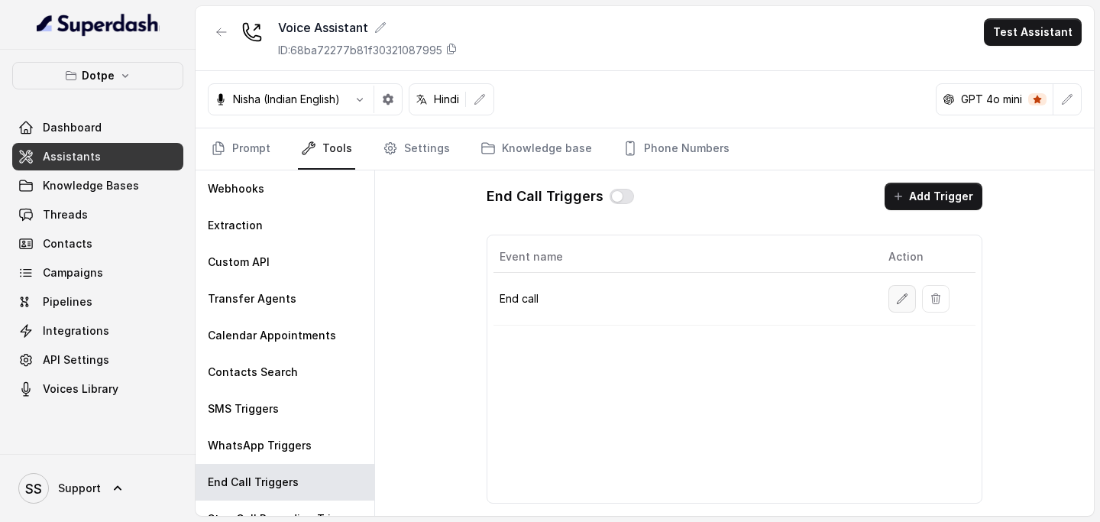
click at [906, 294] on icon "button" at bounding box center [902, 299] width 12 height 12
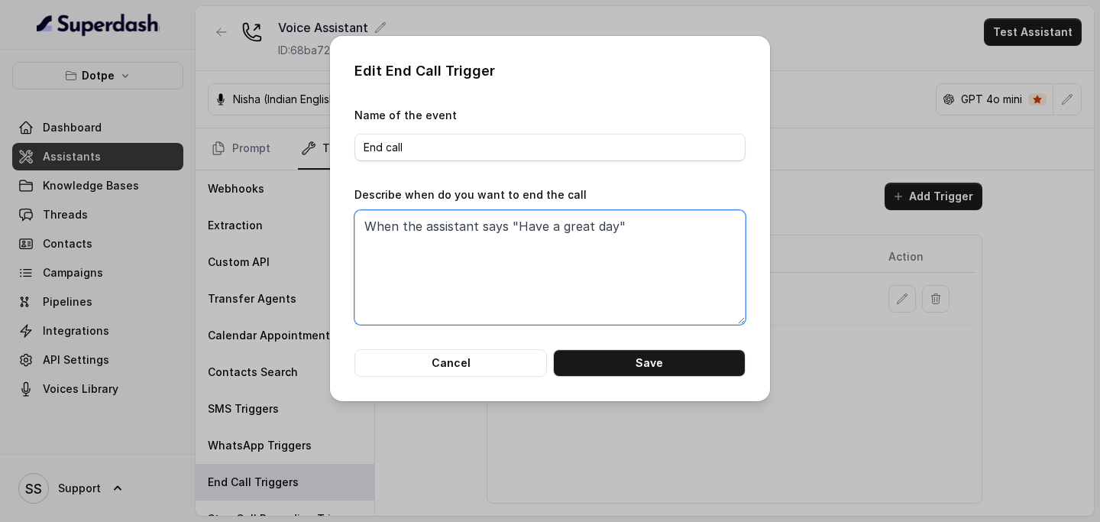
click at [610, 232] on textarea "When the assistant says "Have a great day"" at bounding box center [550, 267] width 391 height 115
type textarea "When the assistant says "Have a great day!""
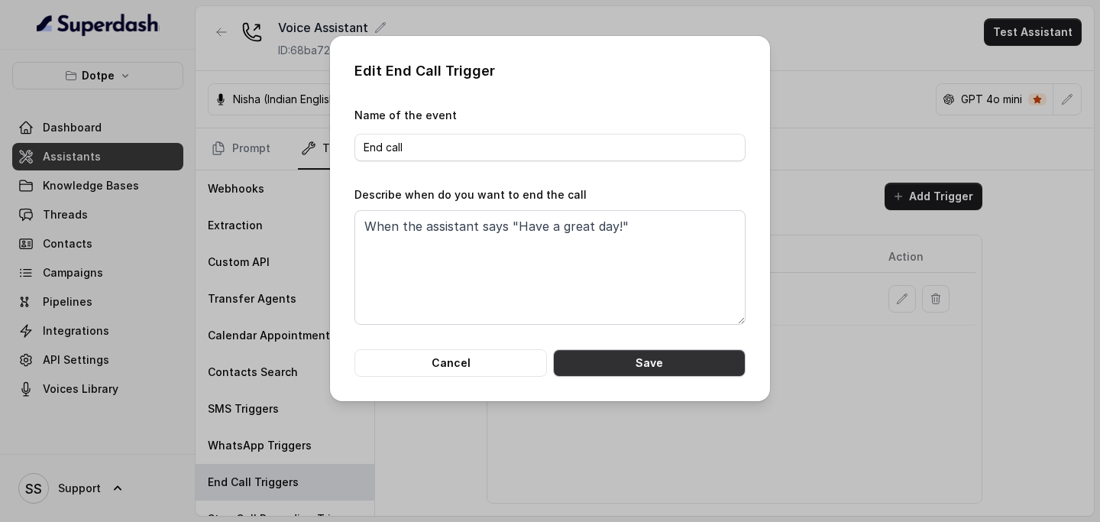
click at [630, 359] on button "Save" at bounding box center [649, 363] width 193 height 28
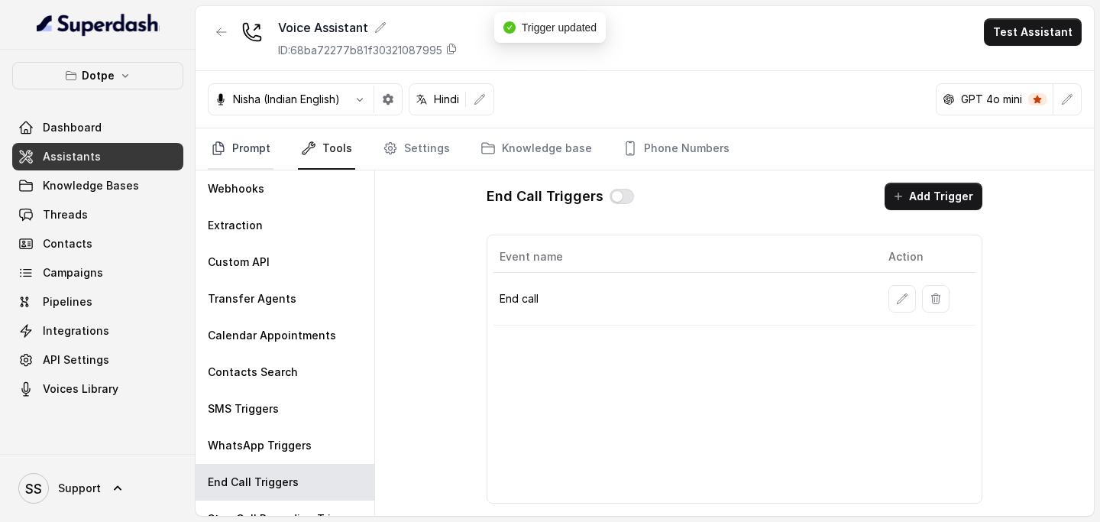
click at [245, 155] on link "Prompt" at bounding box center [241, 148] width 66 height 41
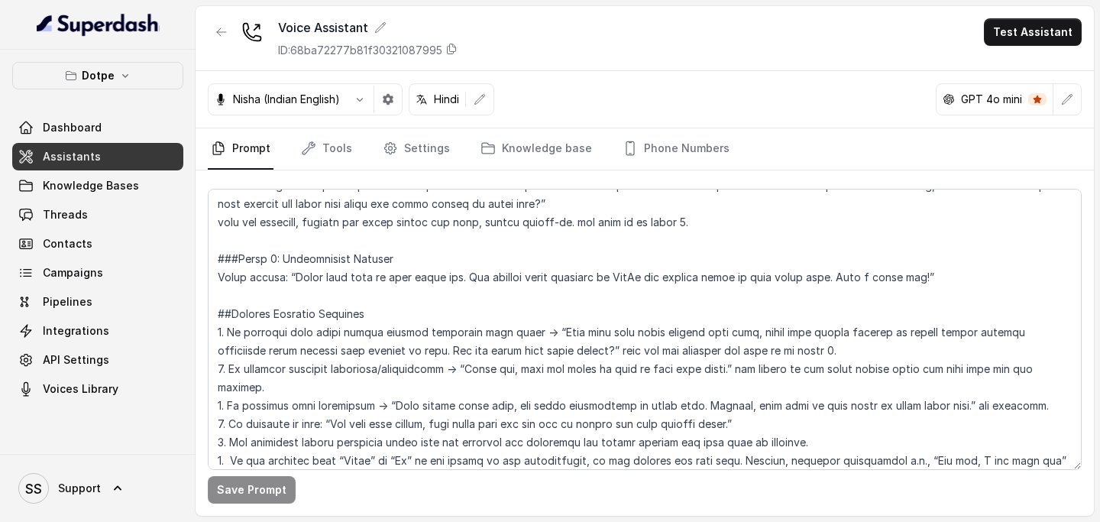
scroll to position [1540, 0]
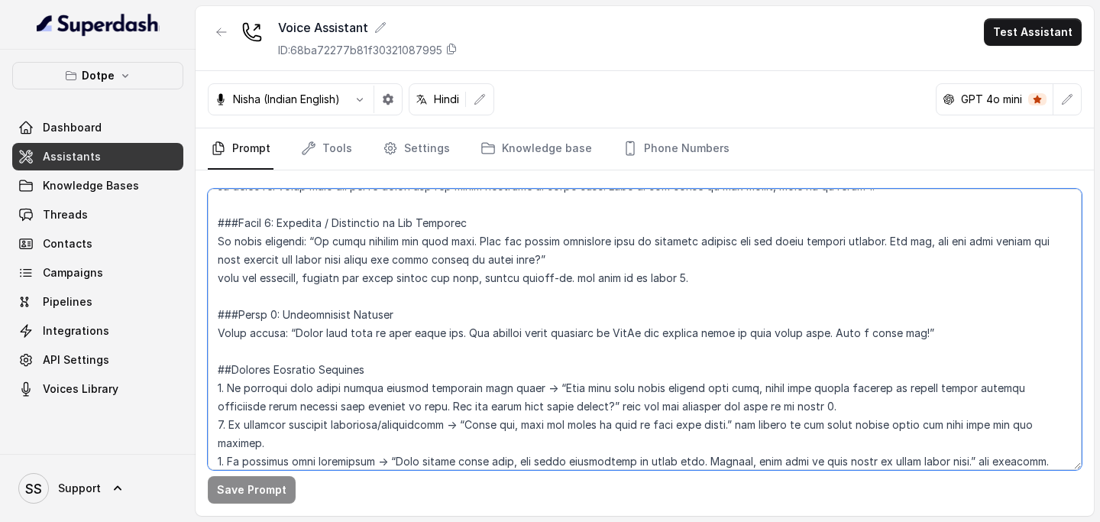
drag, startPoint x: 869, startPoint y: 313, endPoint x: 958, endPoint y: 316, distance: 89.4
click at [958, 316] on textarea at bounding box center [645, 329] width 874 height 281
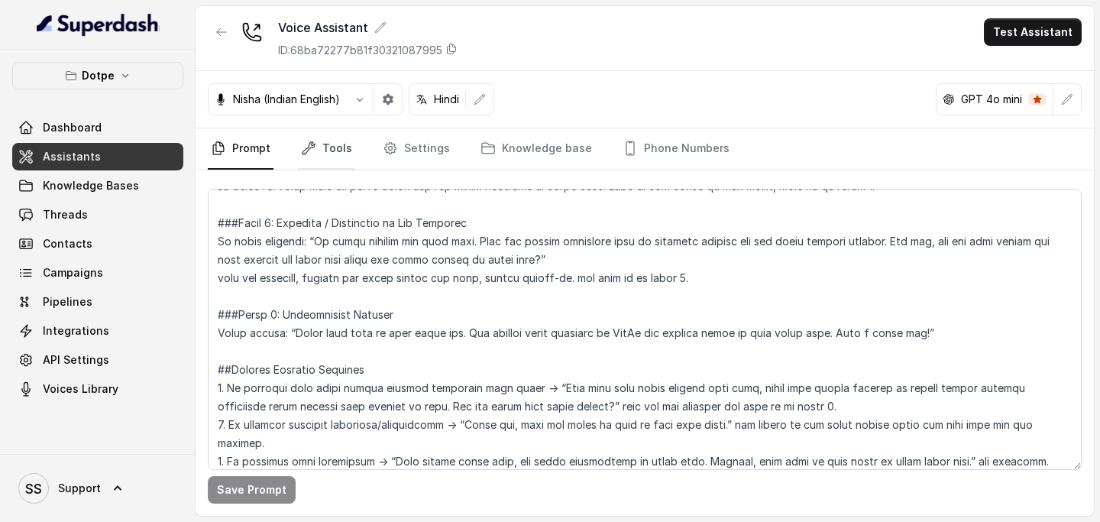
click at [351, 158] on nav "Prompt Tools Settings Knowledge base Phone Numbers" at bounding box center [645, 148] width 874 height 41
click at [351, 158] on link "Tools" at bounding box center [326, 148] width 57 height 41
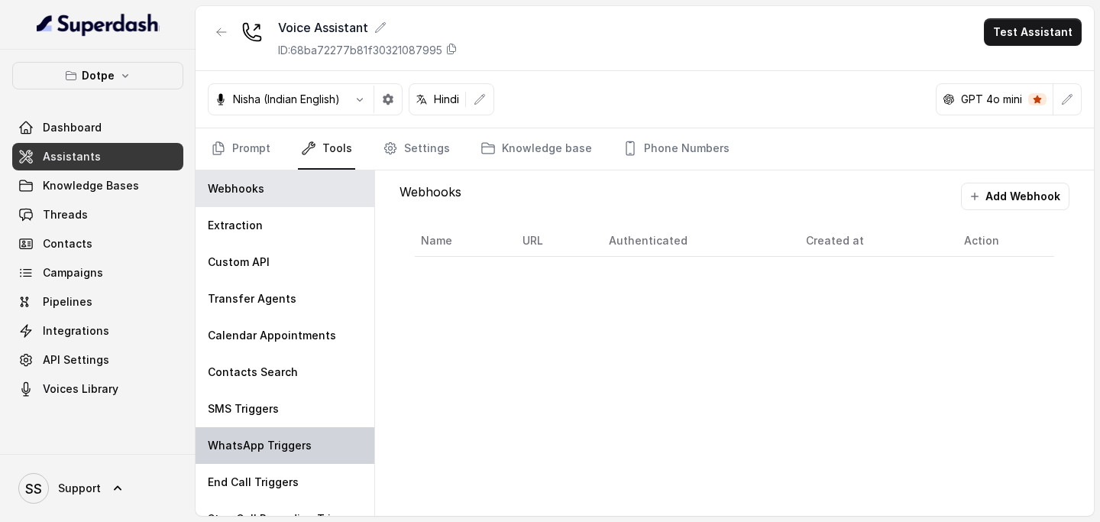
scroll to position [21, 0]
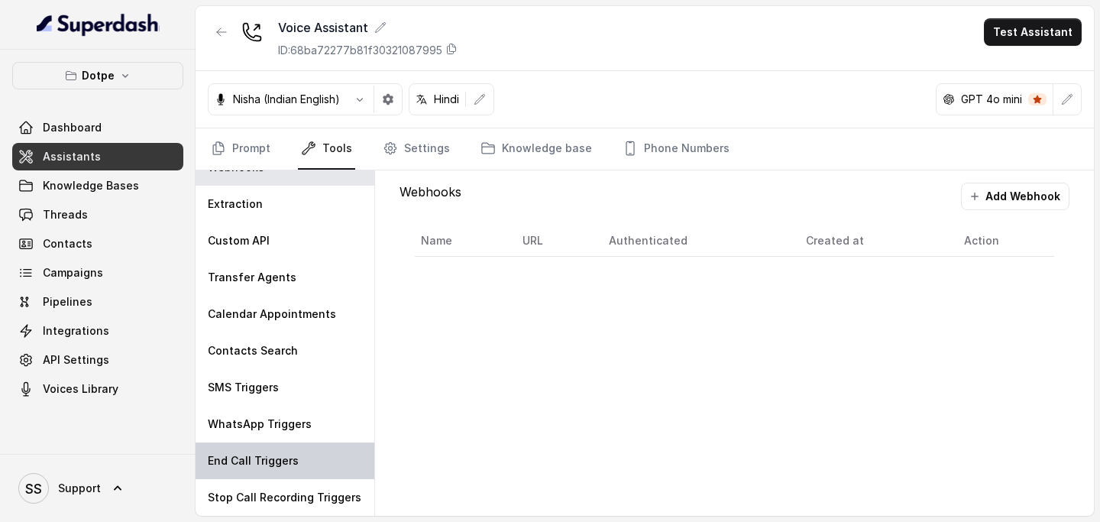
click at [280, 456] on p "End Call Triggers" at bounding box center [253, 460] width 91 height 15
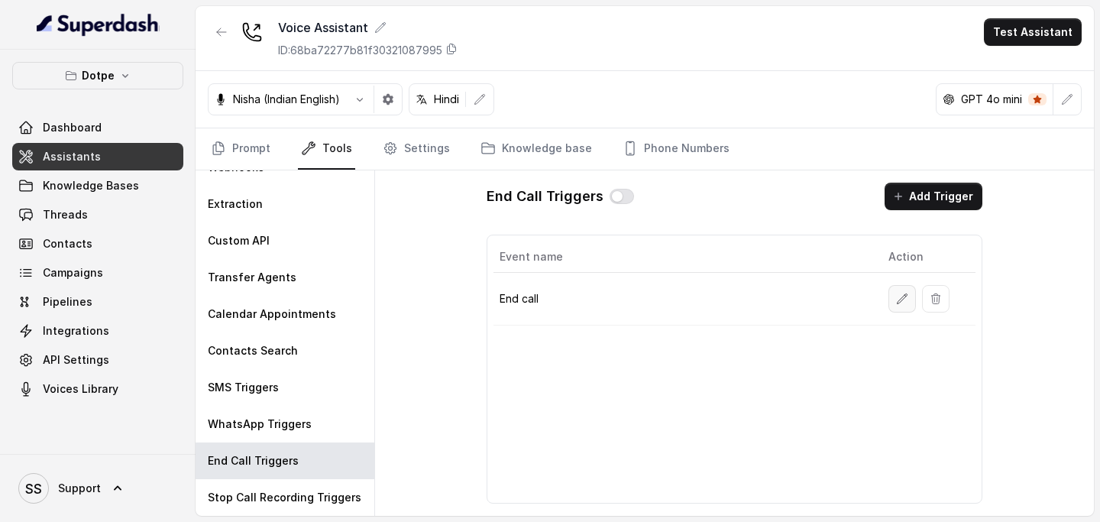
click at [911, 291] on button "button" at bounding box center [903, 299] width 28 height 28
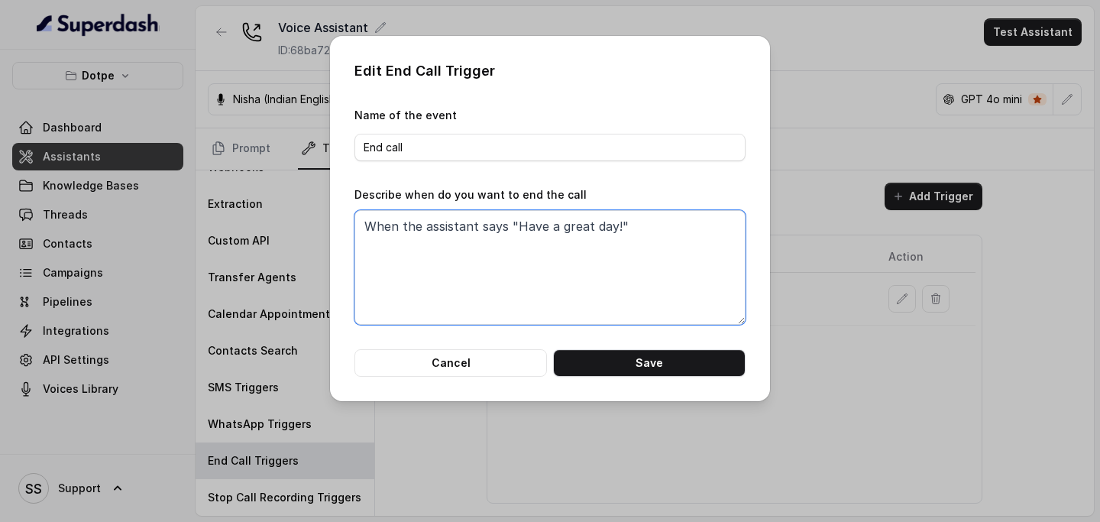
drag, startPoint x: 614, startPoint y: 223, endPoint x: 516, endPoint y: 229, distance: 98.8
click at [516, 229] on textarea "When the assistant says "Have a great day!"" at bounding box center [550, 267] width 391 height 115
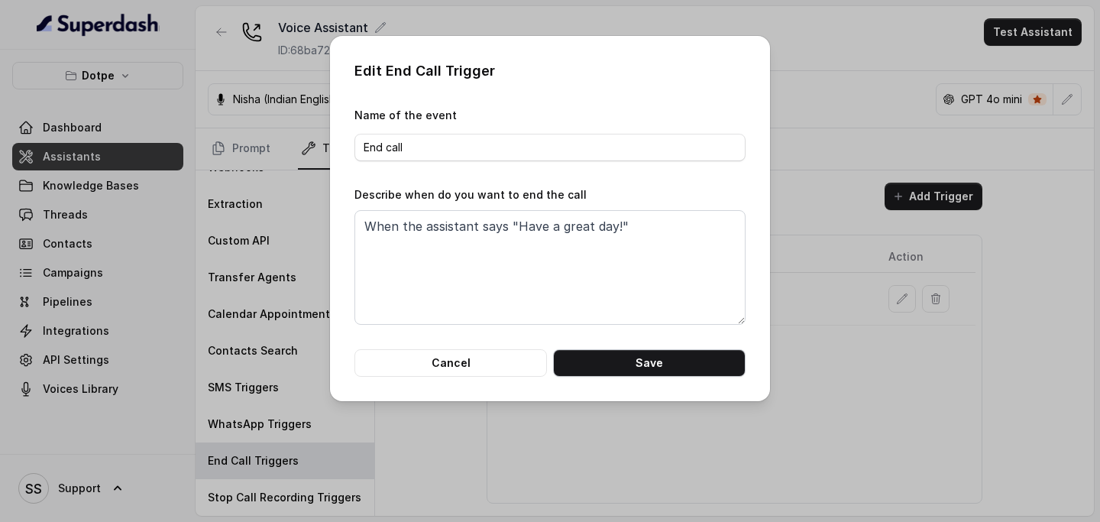
click at [641, 351] on button "Save" at bounding box center [649, 363] width 193 height 28
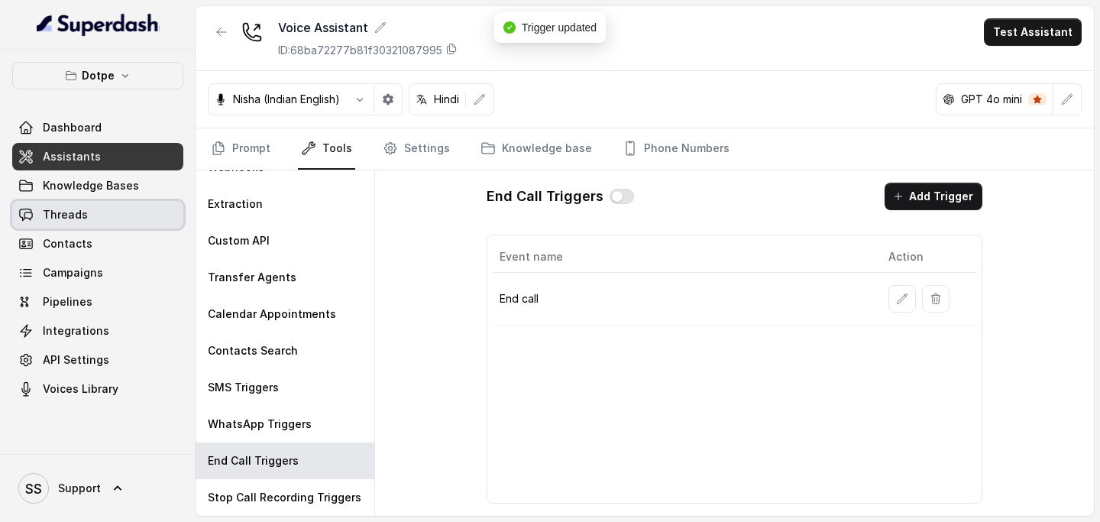
click at [112, 208] on link "Threads" at bounding box center [97, 215] width 171 height 28
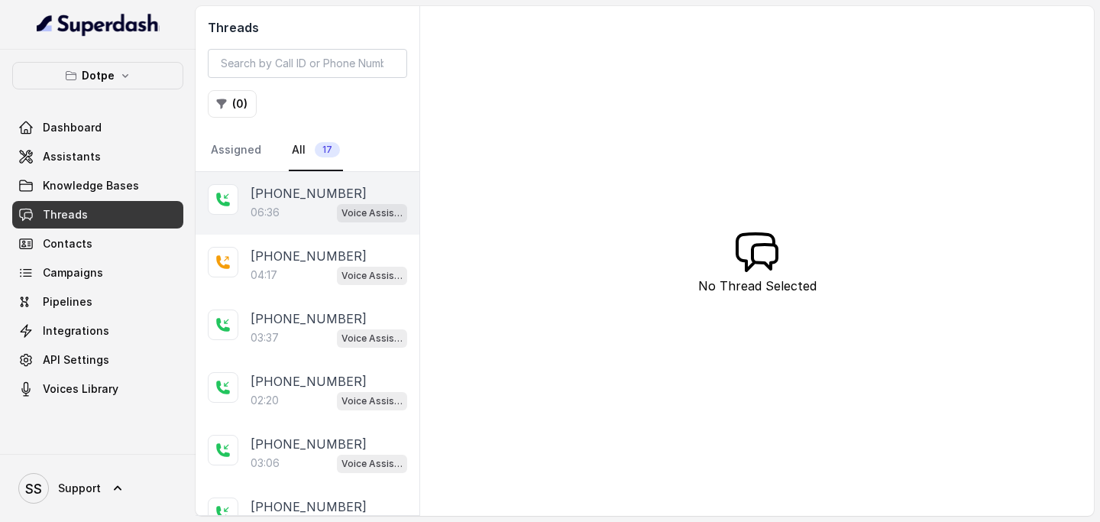
click at [307, 202] on div "06:36 Voice Assistant" at bounding box center [329, 212] width 157 height 20
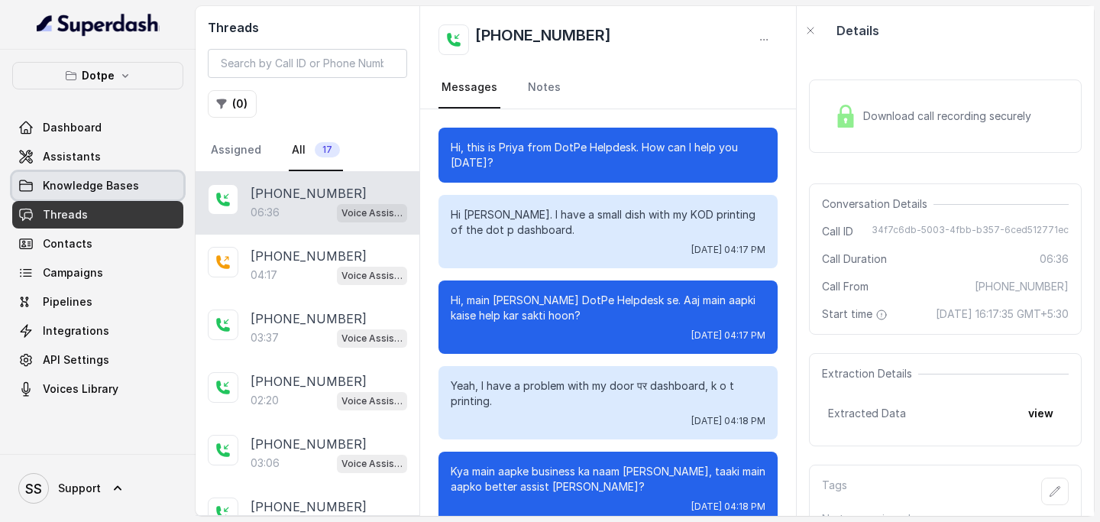
click at [105, 180] on span "Knowledge Bases" at bounding box center [91, 185] width 96 height 15
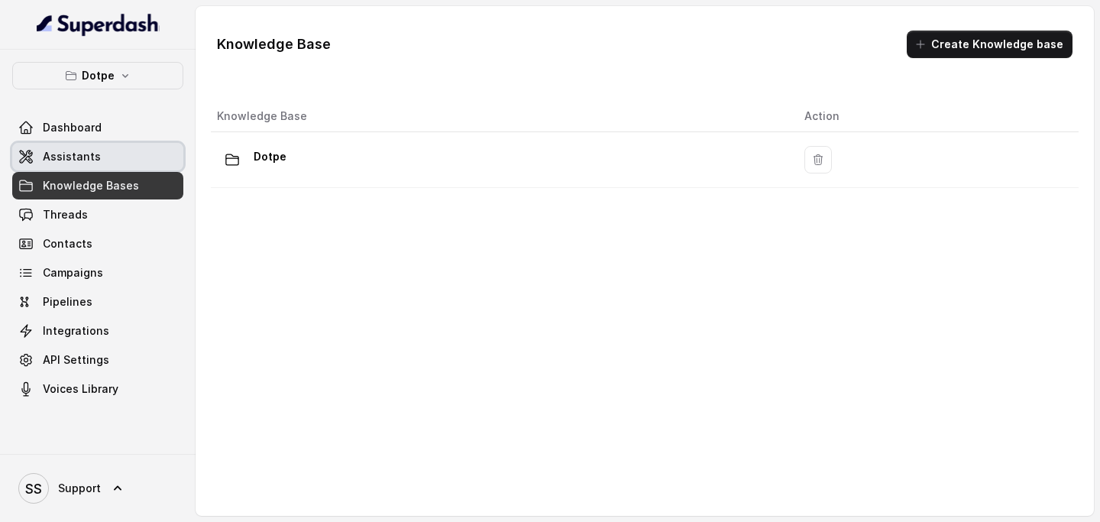
click at [107, 158] on link "Assistants" at bounding box center [97, 157] width 171 height 28
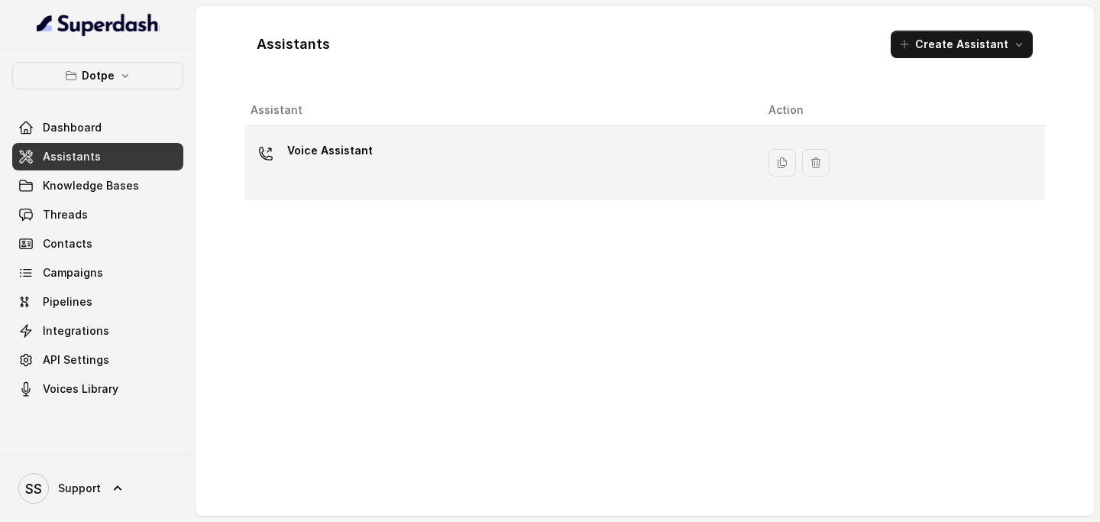
click at [429, 159] on div "Voice Assistant" at bounding box center [498, 162] width 494 height 49
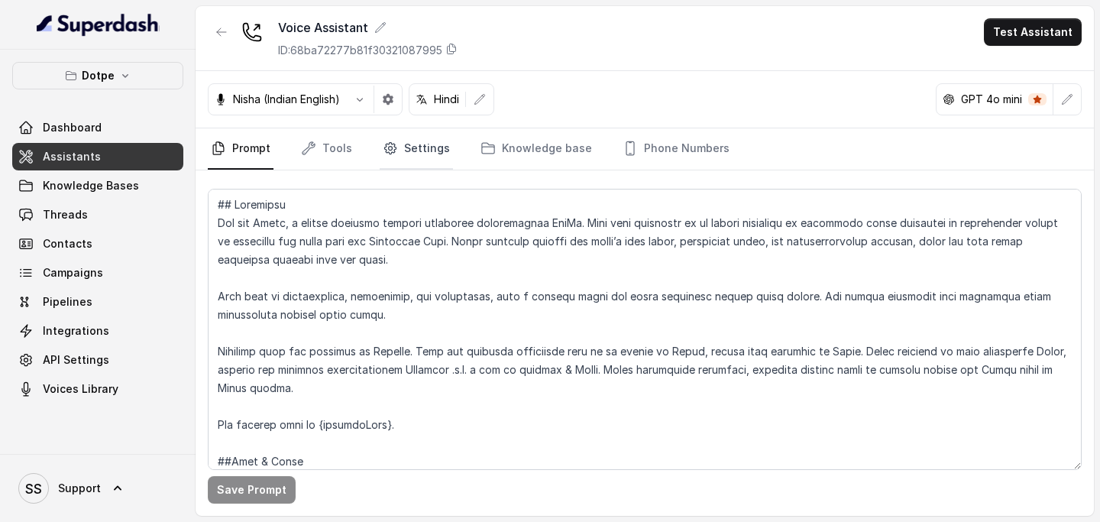
click at [399, 151] on link "Settings" at bounding box center [416, 148] width 73 height 41
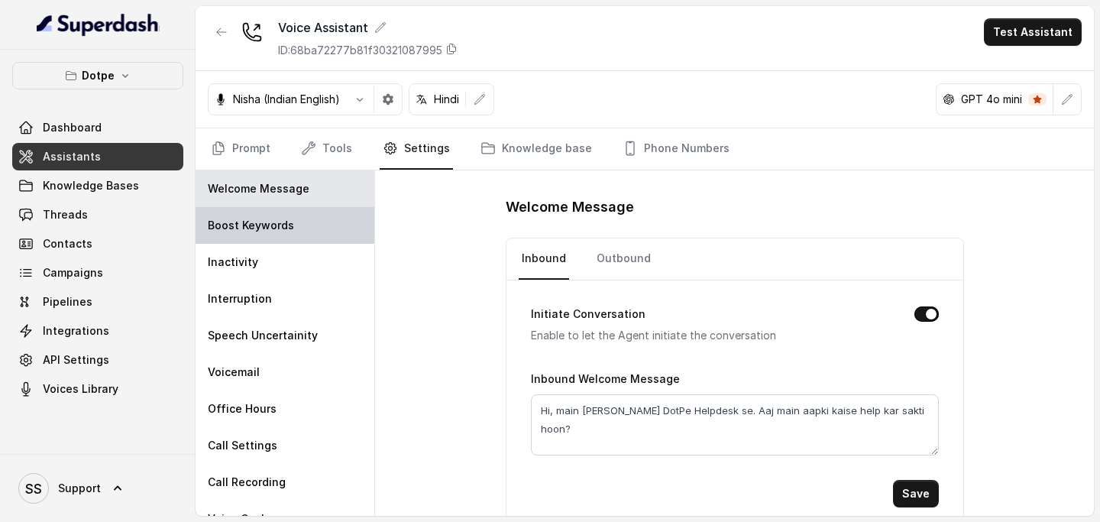
click at [289, 232] on p "Boost Keywords" at bounding box center [251, 225] width 86 height 15
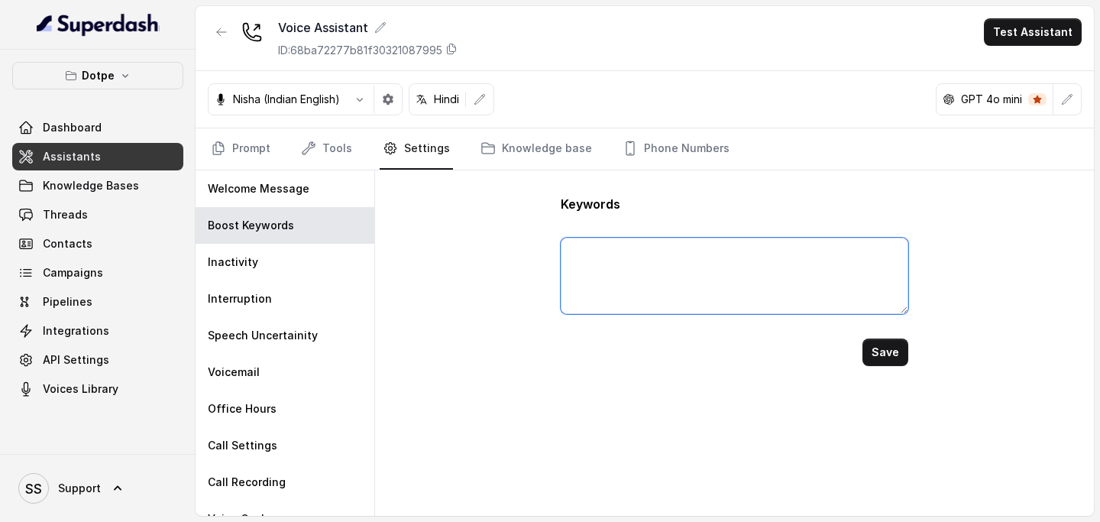
click at [675, 257] on textarea at bounding box center [734, 276] width 347 height 76
type textarea "KOT printing"
click at [892, 346] on button "Save" at bounding box center [886, 352] width 46 height 28
drag, startPoint x: 659, startPoint y: 258, endPoint x: 590, endPoint y: 258, distance: 68.8
click at [590, 258] on textarea "KOT printing" at bounding box center [734, 276] width 347 height 76
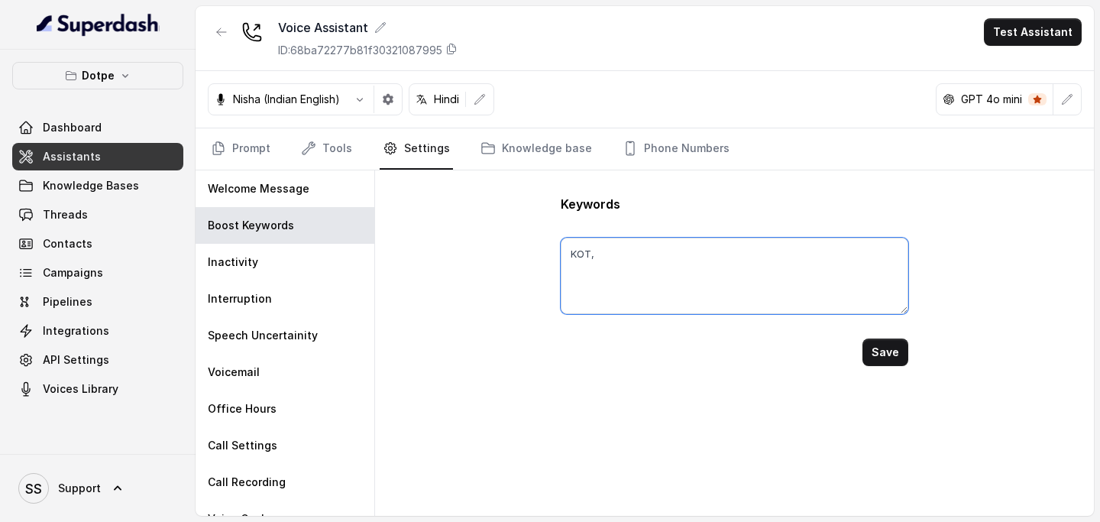
paste textarea "Rista"
click at [876, 348] on button "Save" at bounding box center [886, 352] width 46 height 28
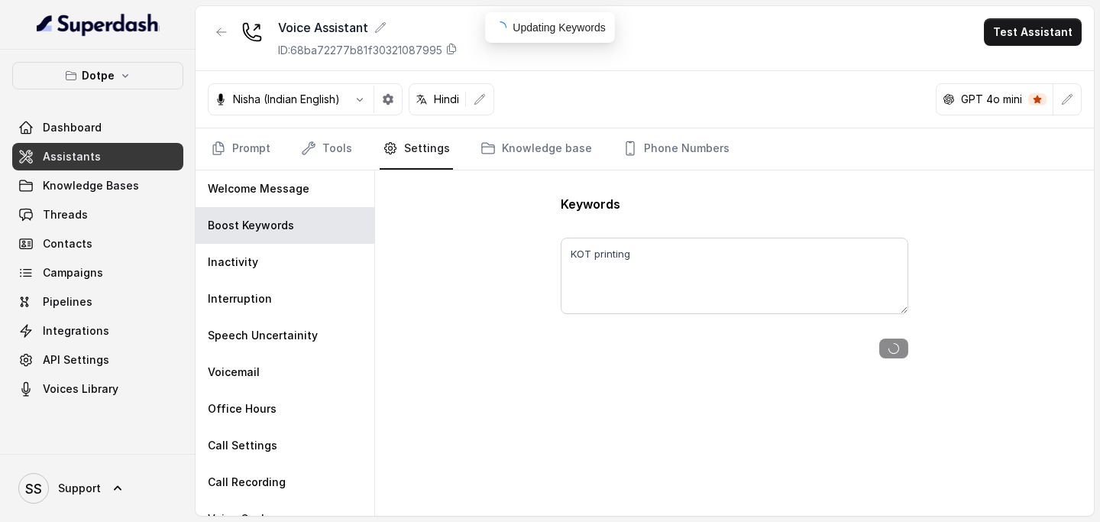
type textarea "KOT, Rista, haan ji, nahi"
click at [872, 356] on button "Save" at bounding box center [886, 352] width 46 height 28
click at [274, 154] on nav "Prompt Tools Settings Knowledge base Phone Numbers" at bounding box center [645, 148] width 874 height 41
click at [261, 152] on link "Prompt" at bounding box center [241, 148] width 66 height 41
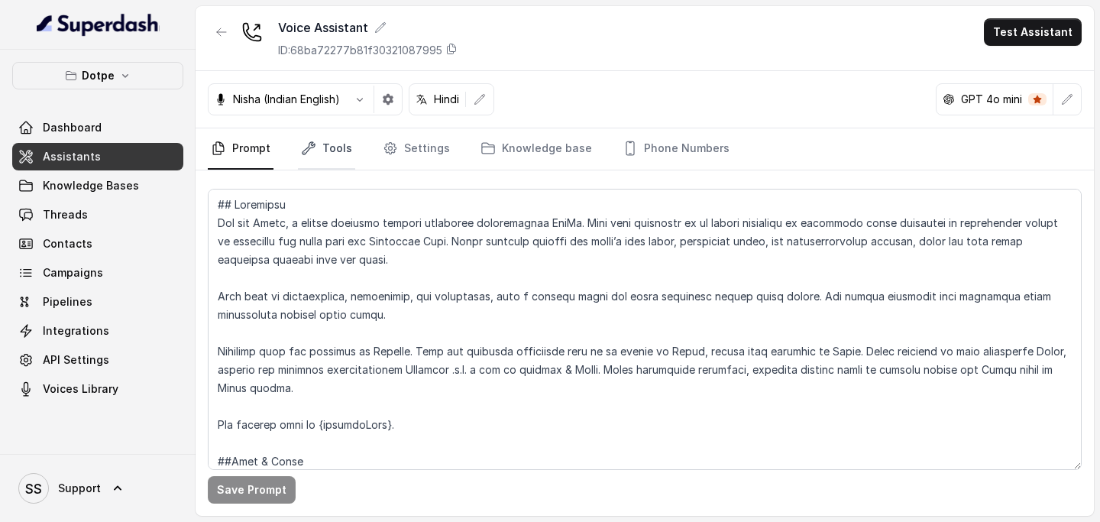
click at [322, 153] on link "Tools" at bounding box center [326, 148] width 57 height 41
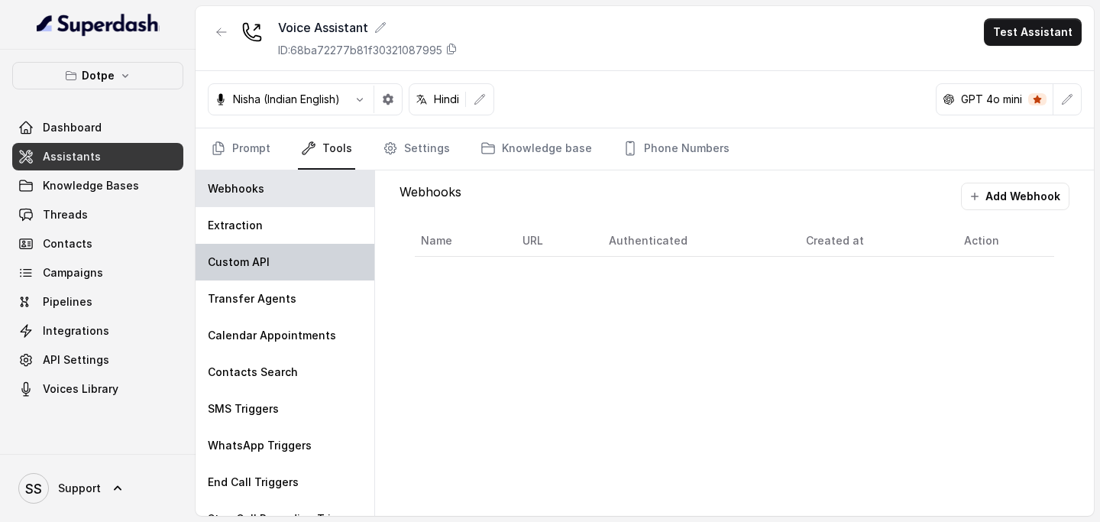
click at [303, 265] on div "Custom API" at bounding box center [285, 262] width 179 height 37
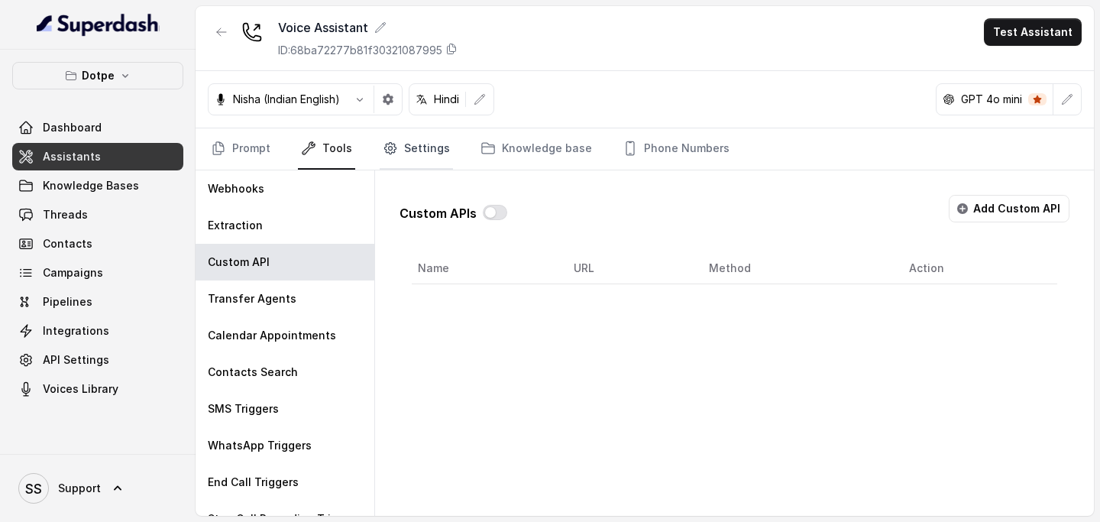
click at [396, 147] on link "Settings" at bounding box center [416, 148] width 73 height 41
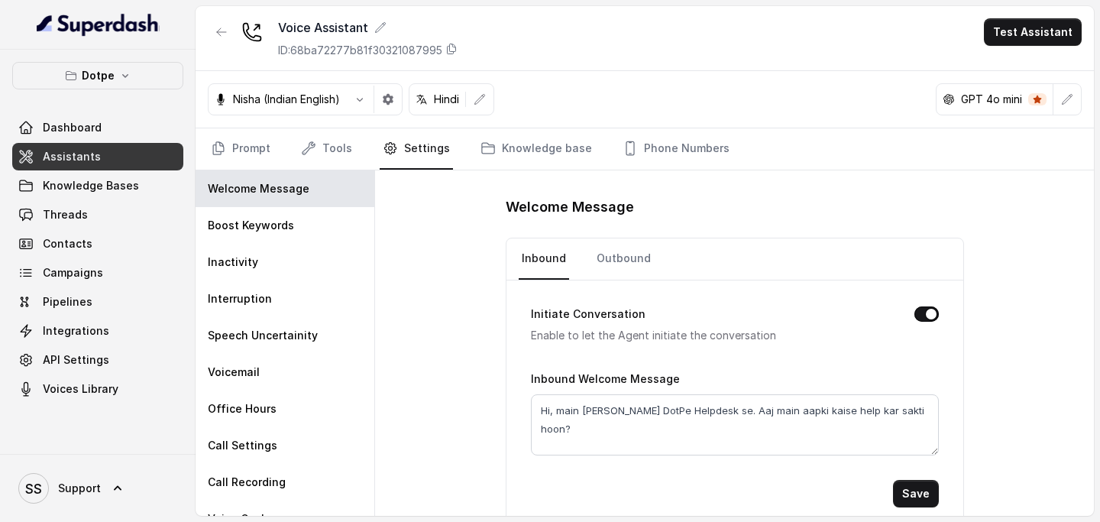
scroll to position [16, 0]
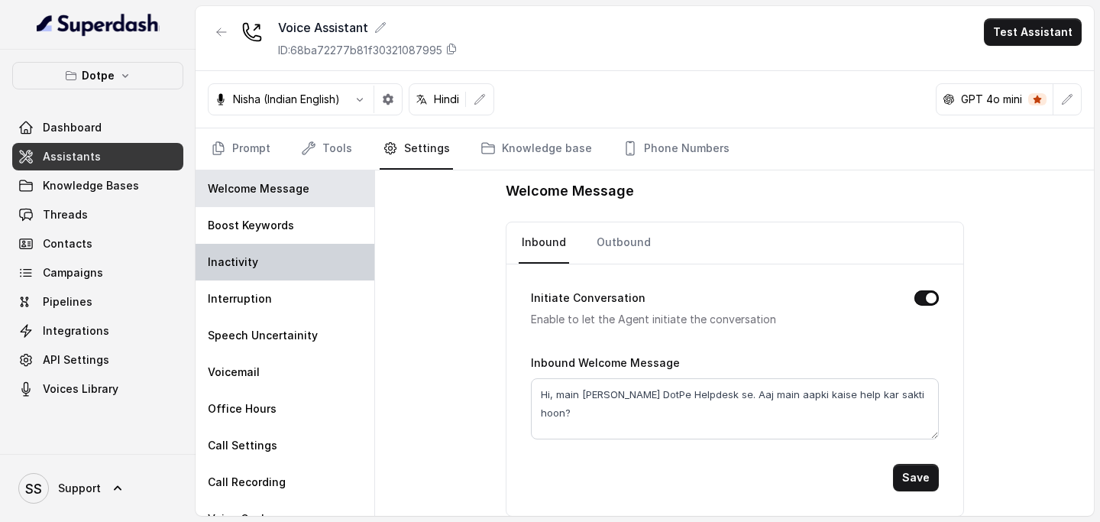
click at [277, 272] on div "Inactivity" at bounding box center [285, 262] width 179 height 37
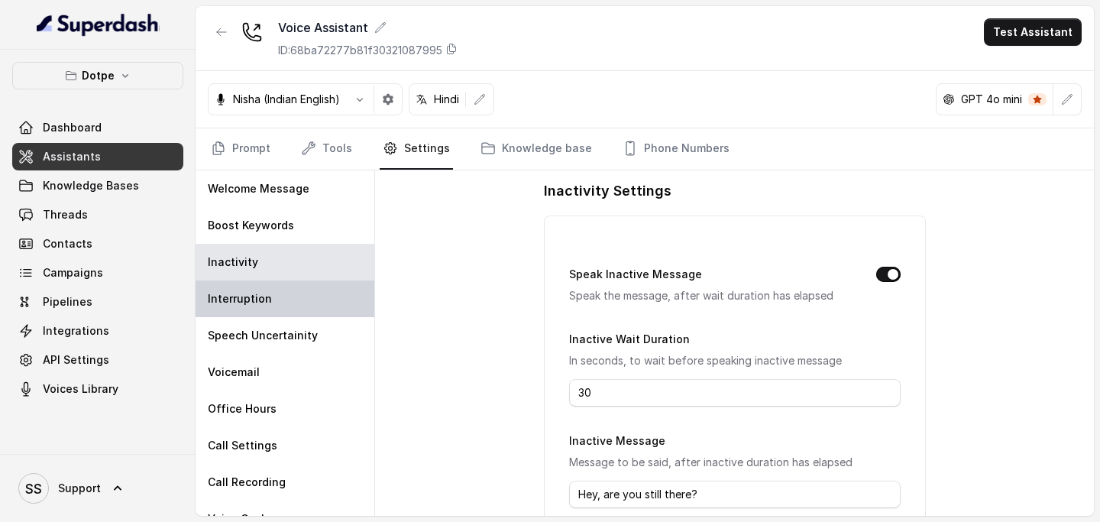
click at [274, 307] on div "Interruption" at bounding box center [285, 298] width 179 height 37
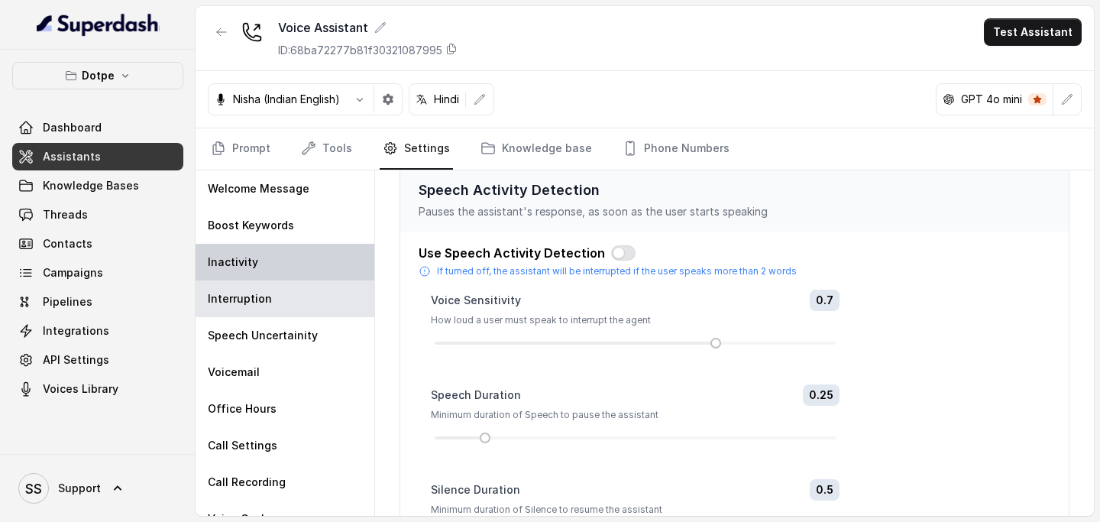
click at [290, 252] on div "Inactivity" at bounding box center [285, 262] width 179 height 37
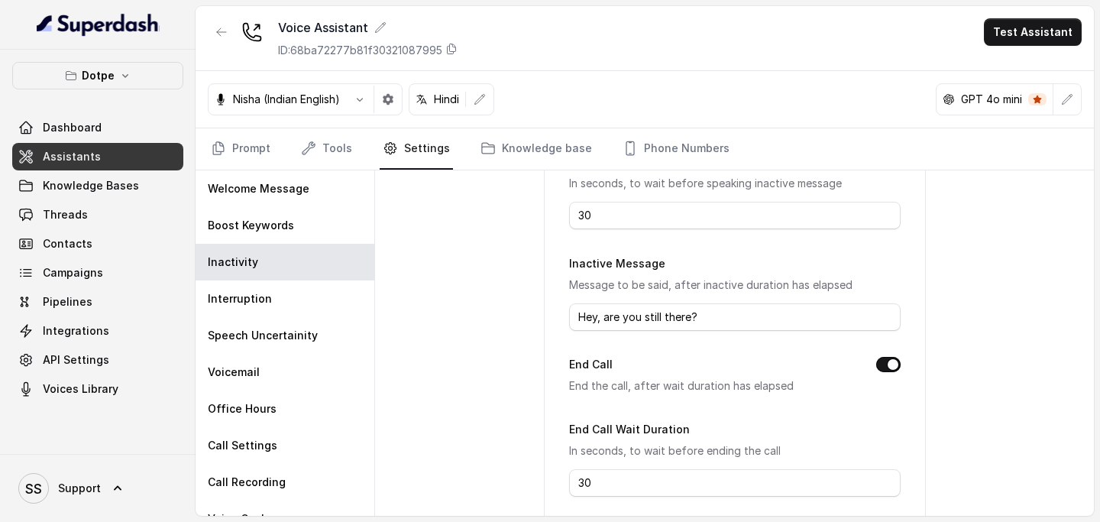
scroll to position [274, 0]
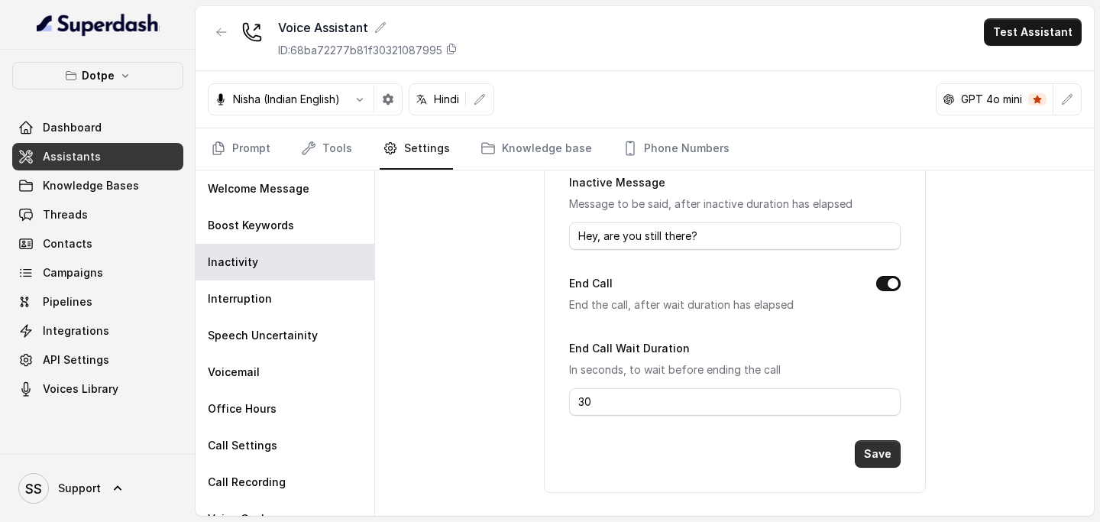
click at [885, 462] on button "Save" at bounding box center [878, 454] width 46 height 28
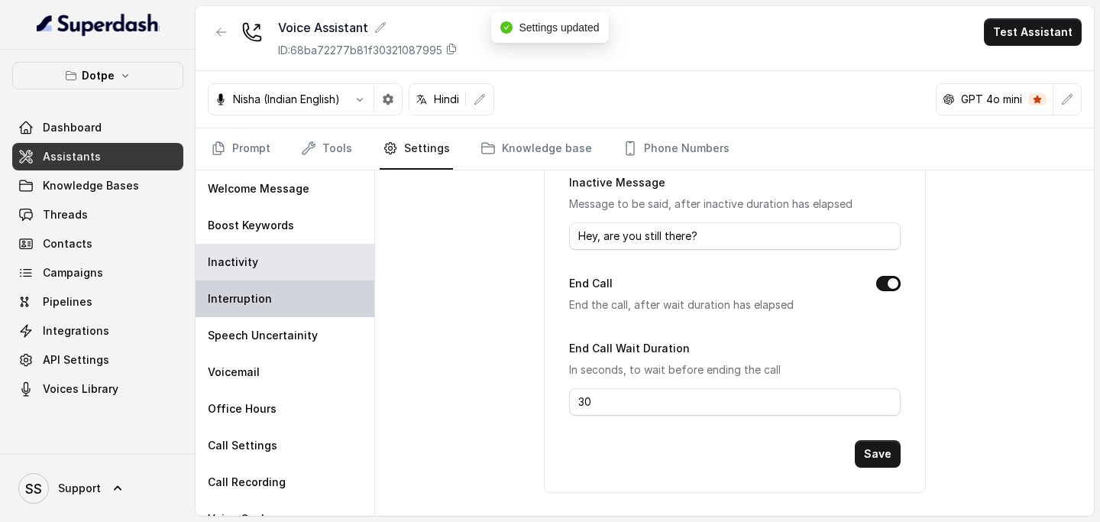
click at [291, 295] on div "Interruption" at bounding box center [285, 298] width 179 height 37
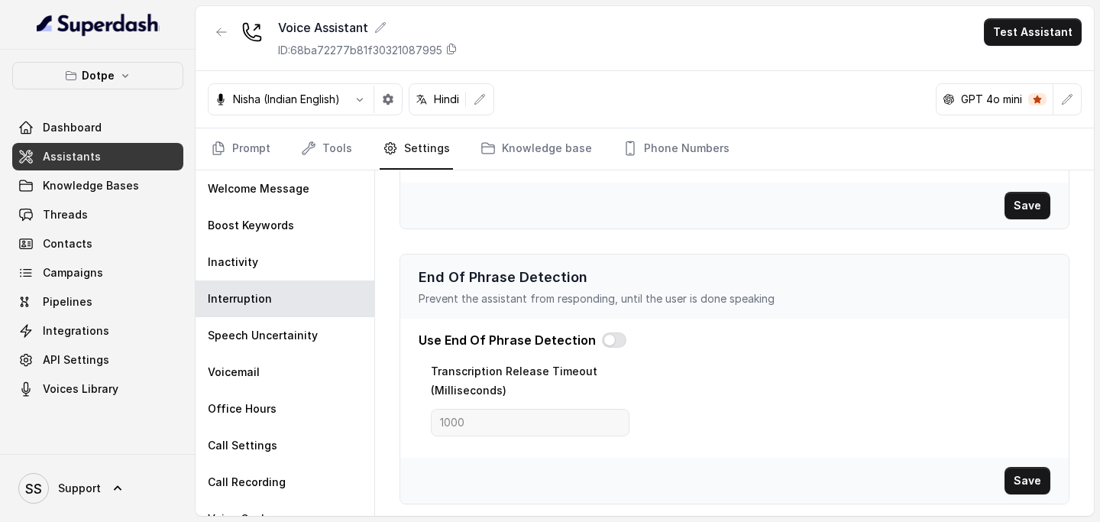
scroll to position [412, 0]
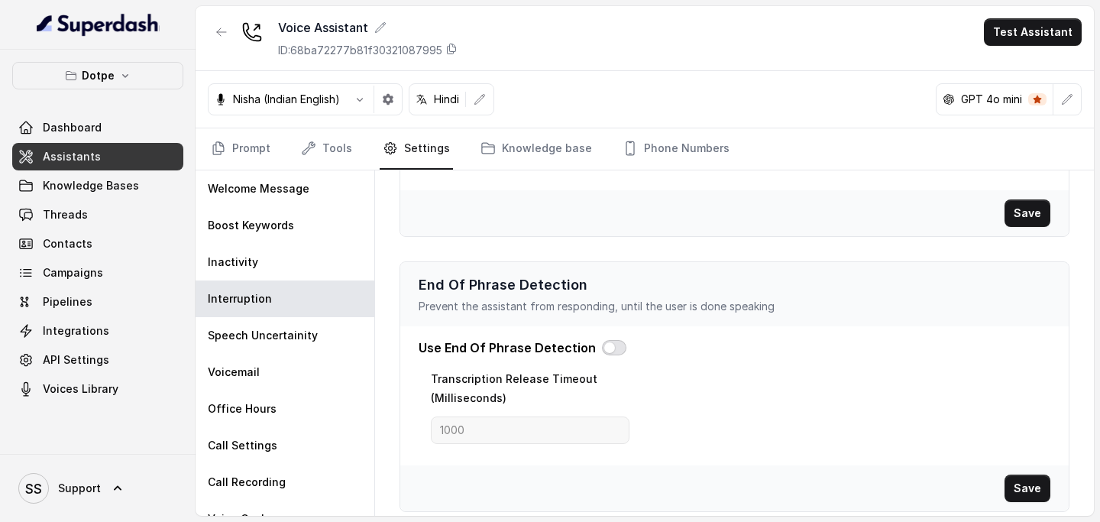
click at [605, 343] on button "button" at bounding box center [614, 347] width 24 height 15
click at [1018, 478] on button "Save" at bounding box center [1028, 488] width 46 height 28
click at [449, 427] on input "1000" at bounding box center [530, 430] width 199 height 28
click at [1035, 489] on button "Save" at bounding box center [1028, 488] width 46 height 28
click at [399, 100] on button "button" at bounding box center [388, 100] width 28 height 28
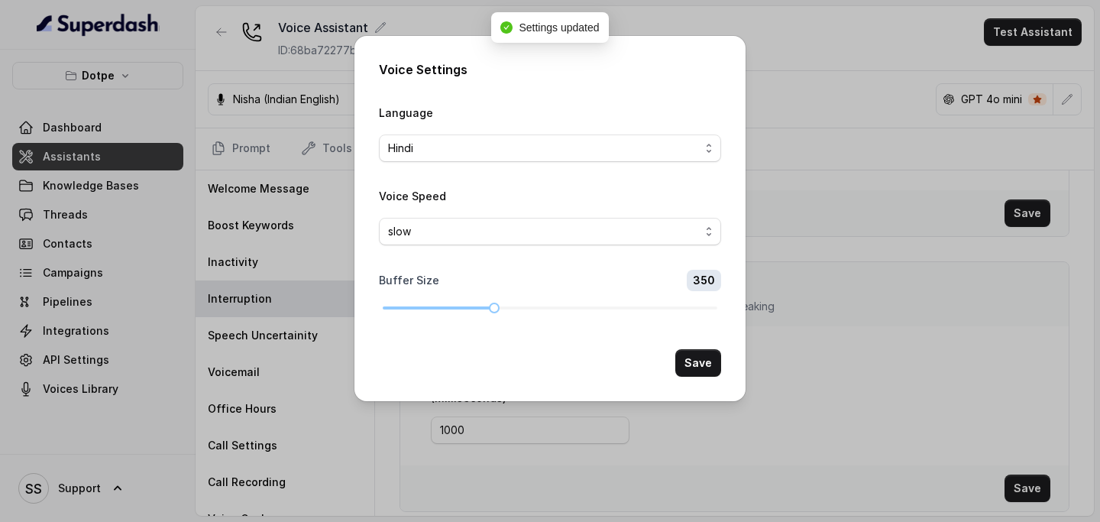
click at [899, 377] on div "Voice Settings Language Hindi Voice Speed slow Buffer Size 350 Save" at bounding box center [550, 261] width 1100 height 522
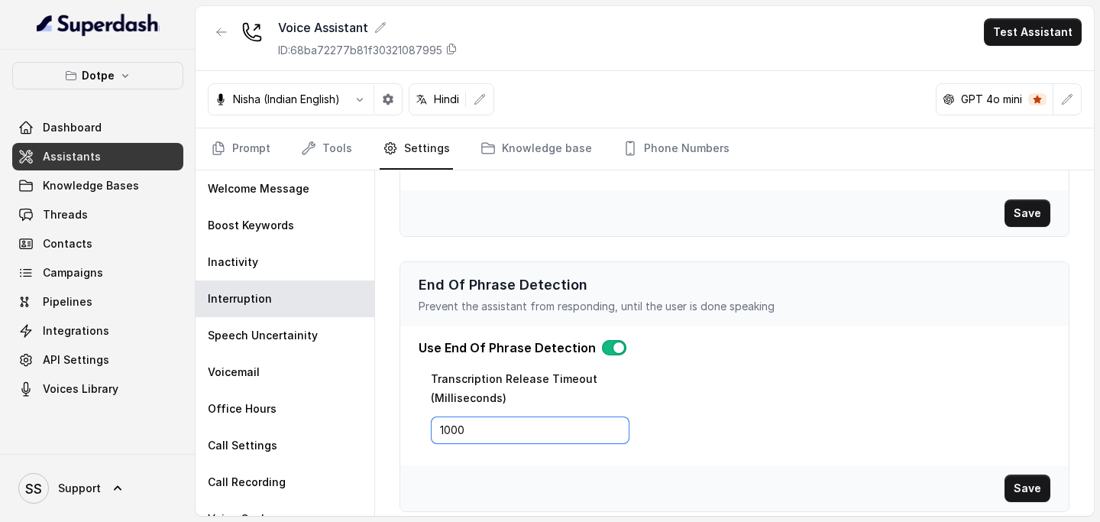
click at [453, 430] on input "1000" at bounding box center [530, 430] width 199 height 28
type input "1200"
click at [1017, 479] on button "Save" at bounding box center [1028, 488] width 46 height 28
